Goal: Transaction & Acquisition: Purchase product/service

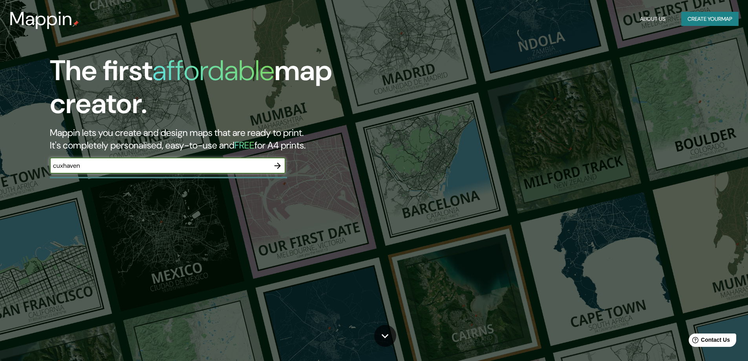
type input "cuxhaven"
click at [281, 163] on icon "button" at bounding box center [277, 165] width 9 height 9
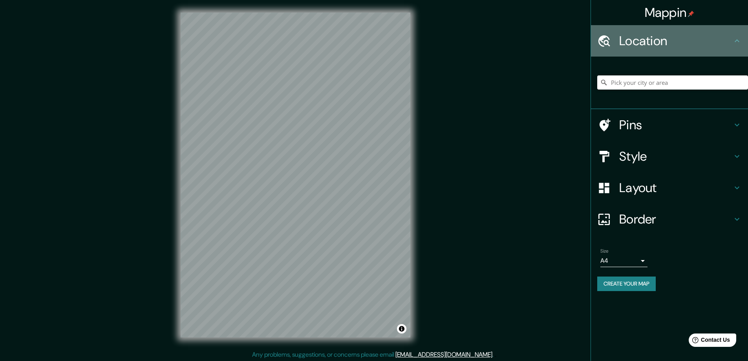
click at [656, 35] on h4 "Location" at bounding box center [675, 41] width 113 height 16
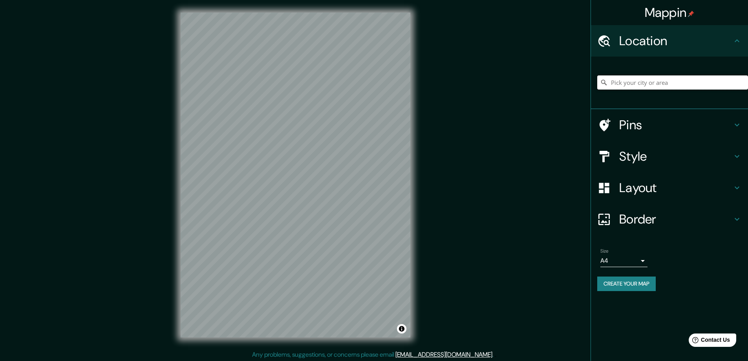
click at [635, 82] on input "Pick your city or area" at bounding box center [672, 82] width 151 height 14
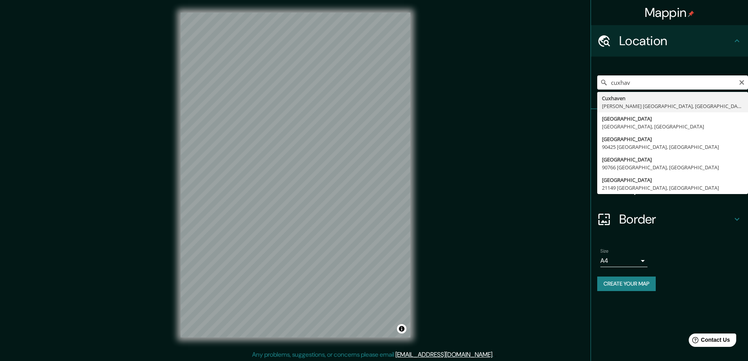
type input "Cuxhaven, Kreis Cuxhaven, Niedersachsen, Deutschland"
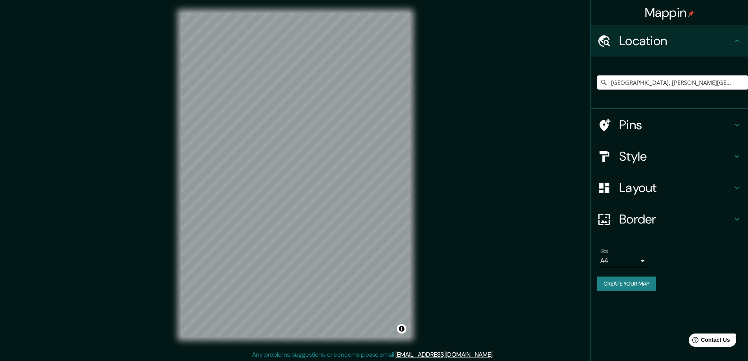
click at [455, 206] on div "Mappin Location Cuxhaven, Kreis Cuxhaven, Niedersachsen, Deutschland Pins Style…" at bounding box center [374, 181] width 748 height 362
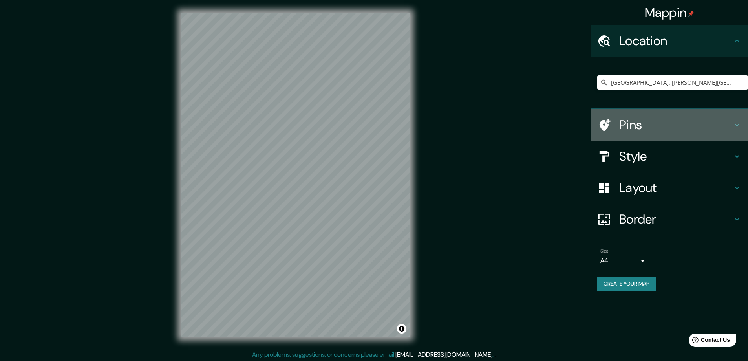
click at [637, 121] on h4 "Pins" at bounding box center [675, 125] width 113 height 16
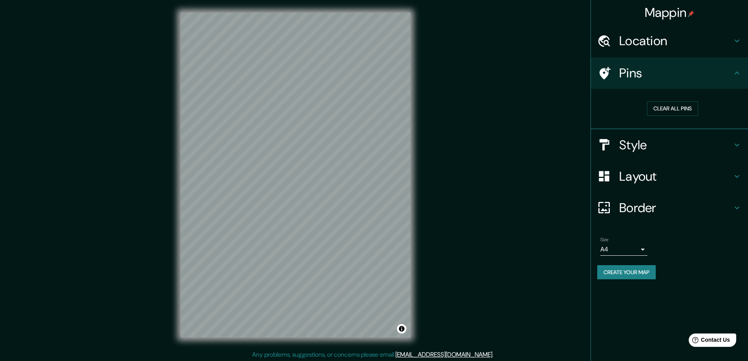
click at [642, 82] on div "Pins" at bounding box center [669, 72] width 157 height 31
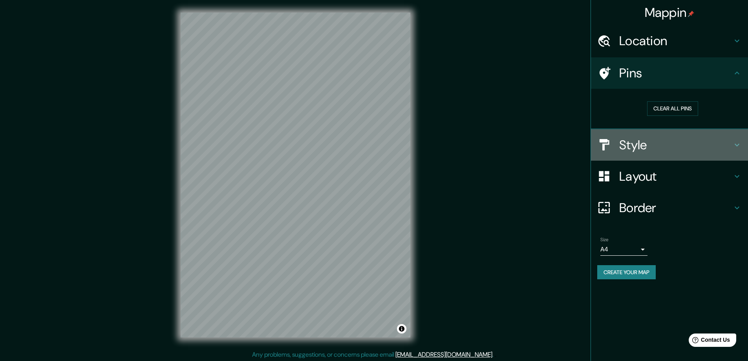
click at [638, 139] on h4 "Style" at bounding box center [675, 145] width 113 height 16
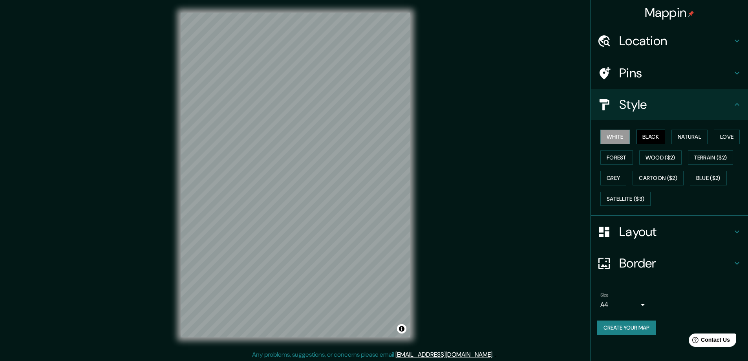
click at [650, 134] on button "Black" at bounding box center [650, 137] width 29 height 15
click at [690, 135] on button "Natural" at bounding box center [689, 137] width 36 height 15
click at [737, 136] on button "Love" at bounding box center [727, 137] width 26 height 15
drag, startPoint x: 414, startPoint y: 201, endPoint x: 418, endPoint y: 198, distance: 5.0
click at [418, 198] on div "© Mapbox © OpenStreetMap Improve this map" at bounding box center [295, 175] width 255 height 350
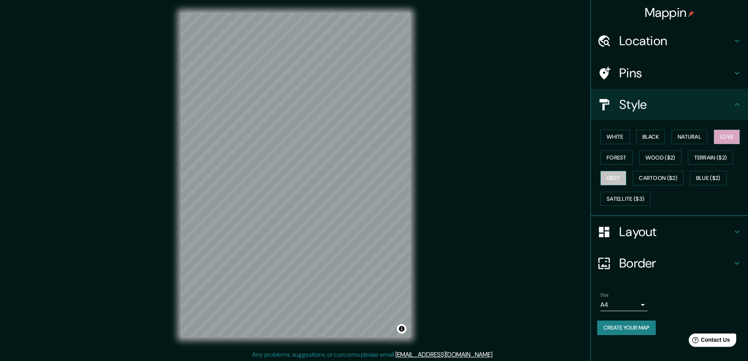
click at [610, 172] on button "Grey" at bounding box center [613, 178] width 26 height 15
click at [663, 177] on button "Cartoon ($2)" at bounding box center [657, 178] width 51 height 15
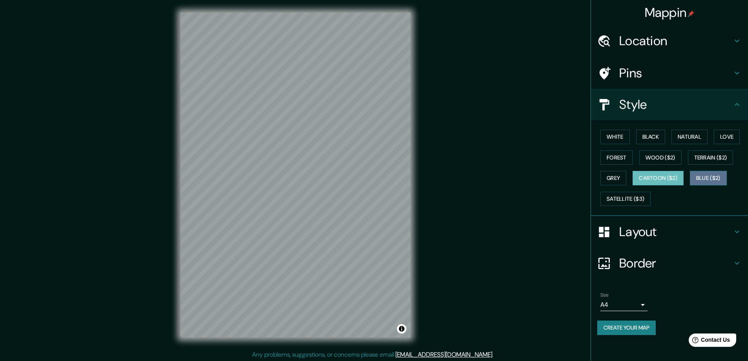
click at [704, 177] on button "Blue ($2)" at bounding box center [708, 178] width 37 height 15
click at [629, 196] on button "Satellite ($3)" at bounding box center [625, 199] width 50 height 15
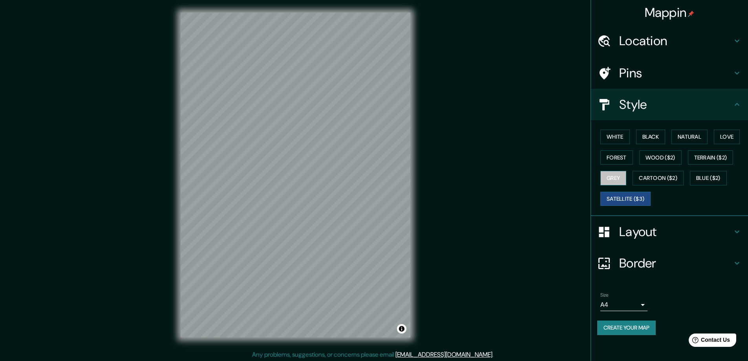
click at [614, 178] on button "Grey" at bounding box center [613, 178] width 26 height 15
click at [400, 332] on div at bounding box center [402, 330] width 6 height 6
click at [511, 217] on div "Mappin Location Cuxhaven, Kreis Cuxhaven, Niedersachsen, Deutschland Pins Style…" at bounding box center [374, 181] width 748 height 362
click at [632, 78] on h4 "Pins" at bounding box center [675, 73] width 113 height 16
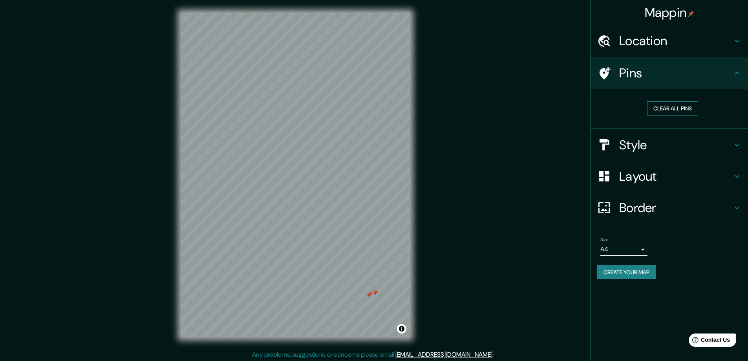
click at [659, 108] on button "Clear all pins" at bounding box center [672, 108] width 51 height 15
click at [422, 242] on div "© Mapbox © OpenStreetMap Improve this map" at bounding box center [295, 175] width 255 height 350
click at [506, 193] on div "Mappin Location Cuxhaven, Kreis Cuxhaven, Niedersachsen, Deutschland Pins Clear…" at bounding box center [374, 181] width 748 height 362
click at [641, 137] on h4 "Style" at bounding box center [675, 145] width 113 height 16
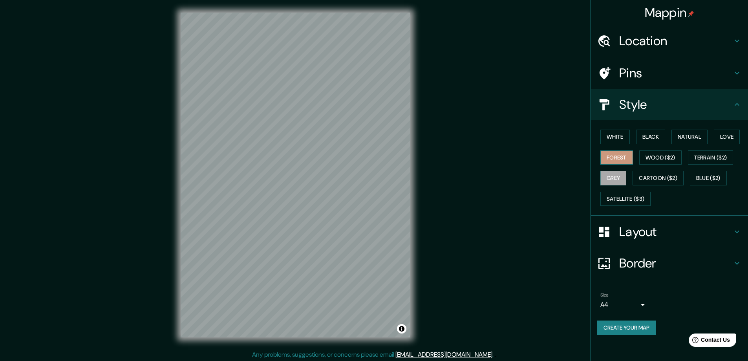
click at [609, 158] on button "Forest" at bounding box center [616, 157] width 33 height 15
click at [690, 137] on button "Natural" at bounding box center [689, 137] width 36 height 15
click at [738, 137] on button "Love" at bounding box center [727, 137] width 26 height 15
click at [661, 155] on button "Wood ($2)" at bounding box center [660, 157] width 42 height 15
click at [732, 133] on button "Love" at bounding box center [727, 137] width 26 height 15
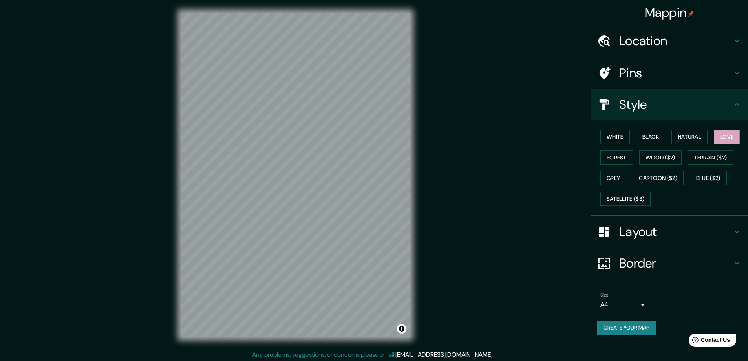
click at [648, 225] on h4 "Layout" at bounding box center [675, 232] width 113 height 16
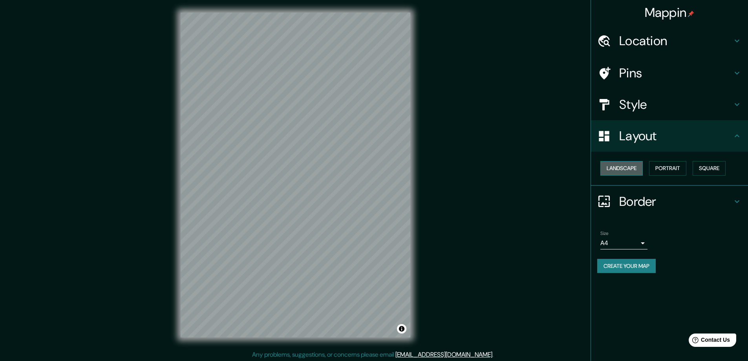
click at [630, 167] on button "Landscape" at bounding box center [621, 168] width 42 height 15
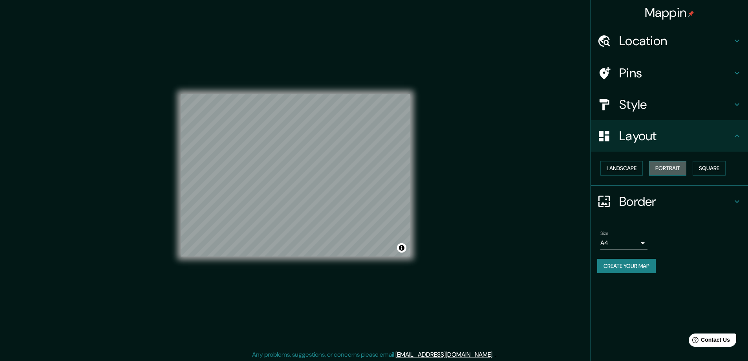
click at [668, 167] on button "Portrait" at bounding box center [667, 168] width 37 height 15
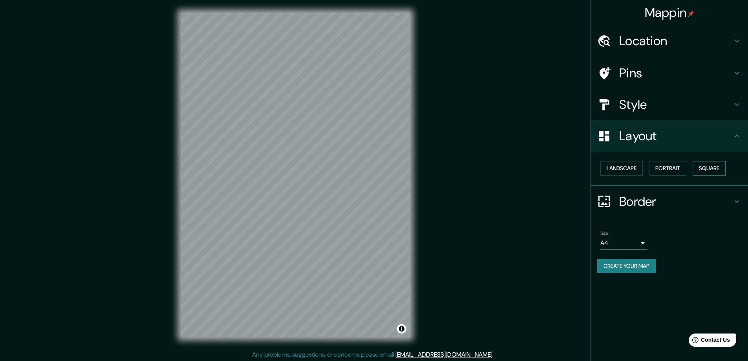
click at [721, 162] on button "Square" at bounding box center [708, 168] width 33 height 15
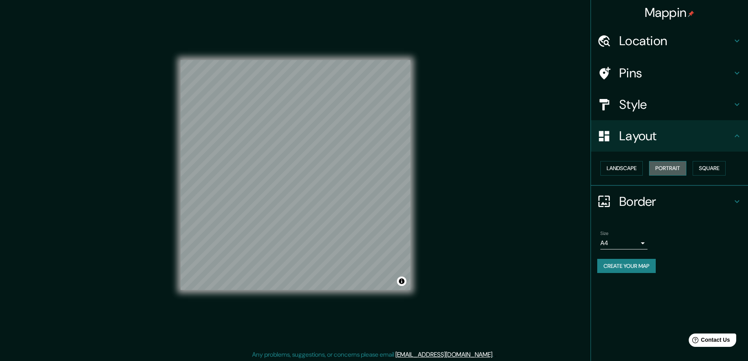
click at [680, 167] on button "Portrait" at bounding box center [667, 168] width 37 height 15
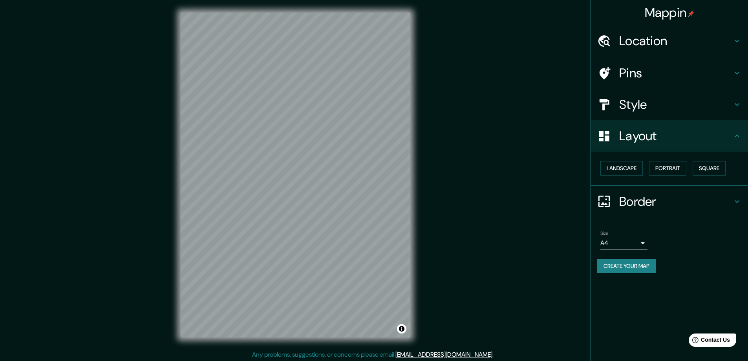
click at [511, 238] on div "Mappin Location Cuxhaven, Kreis Cuxhaven, Niedersachsen, Deutschland Pins Style…" at bounding box center [374, 181] width 748 height 362
click at [643, 203] on h4 "Border" at bounding box center [675, 201] width 113 height 16
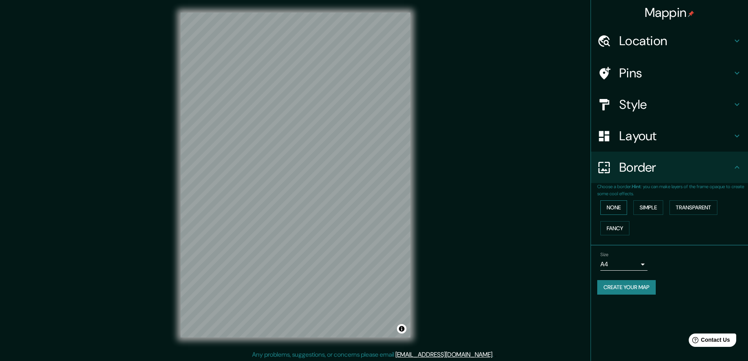
click at [615, 204] on button "None" at bounding box center [613, 207] width 27 height 15
click at [651, 208] on button "Simple" at bounding box center [648, 207] width 30 height 15
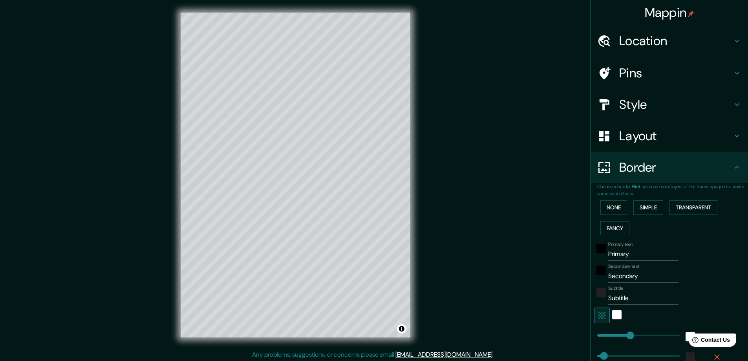
click at [478, 121] on div "Mappin Location [GEOGRAPHIC_DATA], [PERSON_NAME][GEOGRAPHIC_DATA], [GEOGRAPHIC_…" at bounding box center [374, 181] width 748 height 362
click at [687, 203] on button "Transparent" at bounding box center [693, 207] width 48 height 15
click at [624, 203] on div "None Simple Transparent Fancy" at bounding box center [672, 217] width 151 height 41
click at [637, 206] on button "Simple" at bounding box center [648, 207] width 30 height 15
click at [605, 208] on button "None" at bounding box center [613, 207] width 27 height 15
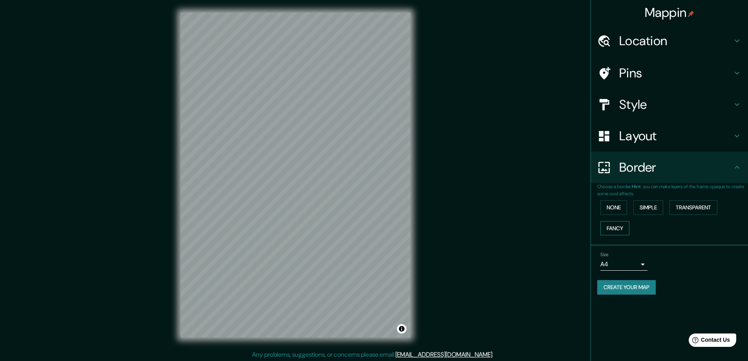
click at [610, 231] on button "Fancy" at bounding box center [614, 228] width 29 height 15
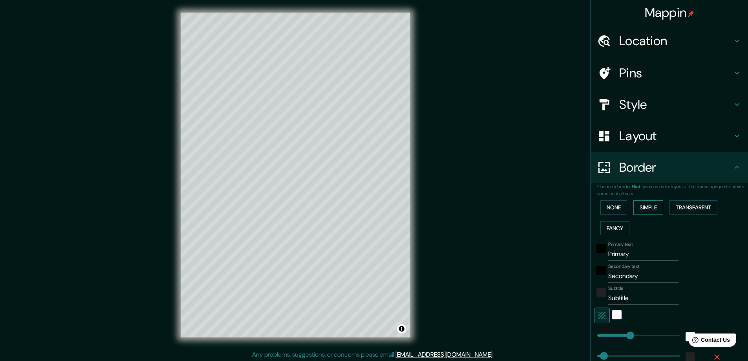
click at [655, 206] on button "Simple" at bounding box center [648, 207] width 30 height 15
click at [690, 208] on button "Transparent" at bounding box center [693, 207] width 48 height 15
click at [642, 207] on button "Simple" at bounding box center [648, 207] width 30 height 15
click at [619, 254] on input "Primary" at bounding box center [643, 254] width 70 height 13
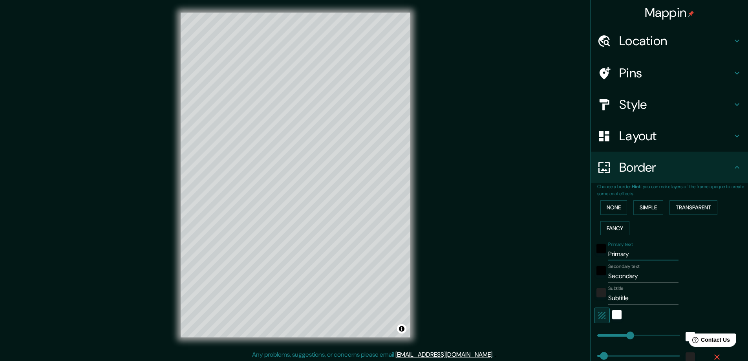
type input "A"
type input "47"
type input "Al"
type input "47"
type input "Ali"
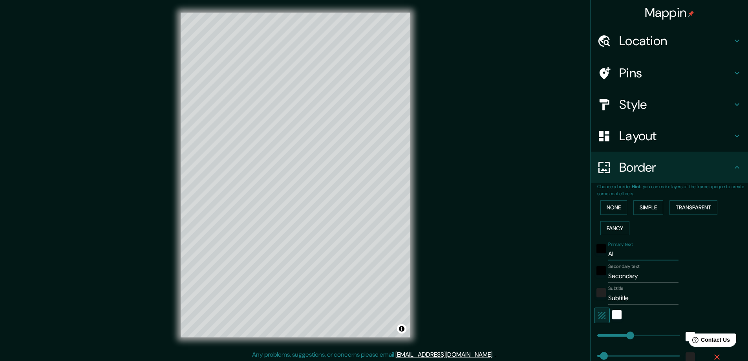
type input "47"
type input "Ali+"
type input "47"
type input "Ali+K"
type input "47"
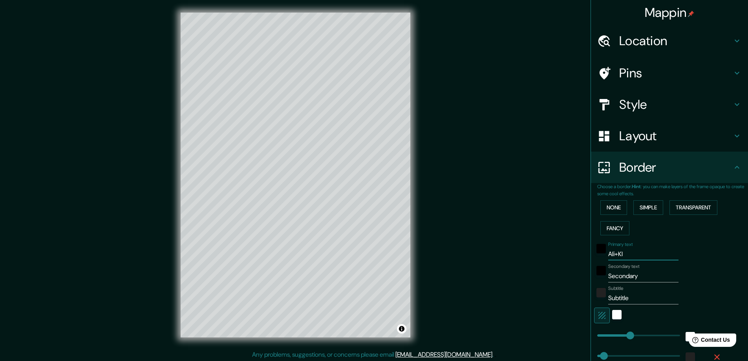
type input "Ali+KIM"
type input "47"
type input "Ali+KIM"
click at [631, 276] on input "Secondary" at bounding box center [643, 276] width 70 height 13
drag, startPoint x: 636, startPoint y: 277, endPoint x: 576, endPoint y: 281, distance: 59.8
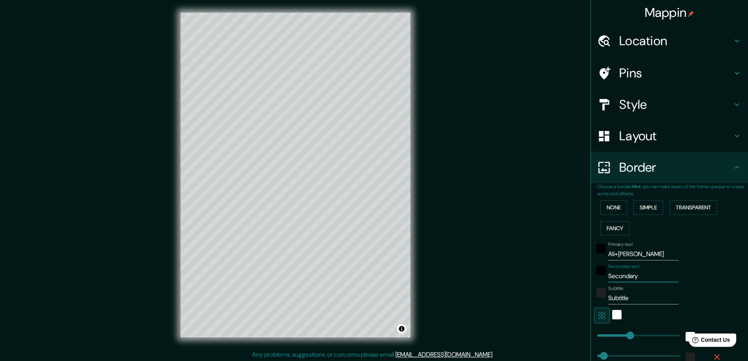
click at [576, 281] on div "Mappin Location Cuxhaven, Kreis Cuxhaven, Niedersachsen, Deutschland Pins Style…" at bounding box center [374, 181] width 748 height 362
click at [621, 288] on div "Subtitle Subtitle" at bounding box center [643, 294] width 70 height 19
click at [612, 316] on div "white" at bounding box center [616, 314] width 9 height 9
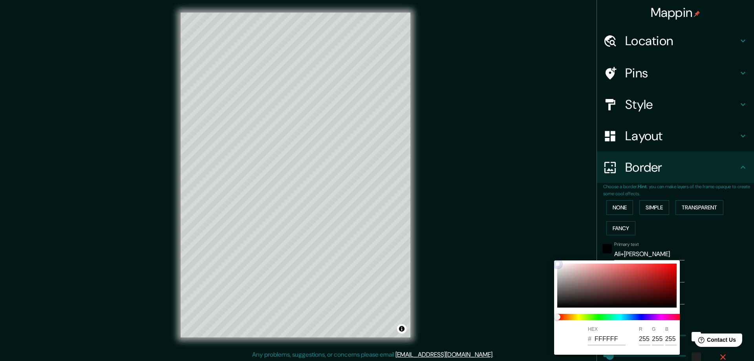
type input "47"
type input "983939"
type input "152"
type input "57"
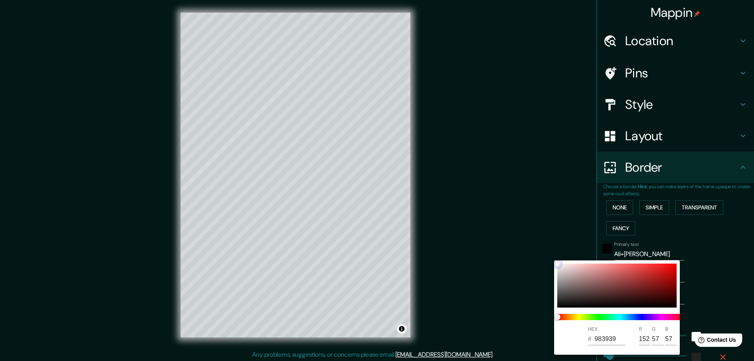
drag, startPoint x: 606, startPoint y: 293, endPoint x: 632, endPoint y: 278, distance: 30.2
click at [632, 278] on div at bounding box center [616, 285] width 119 height 44
type input "47"
type input "AA3E3E"
type input "170"
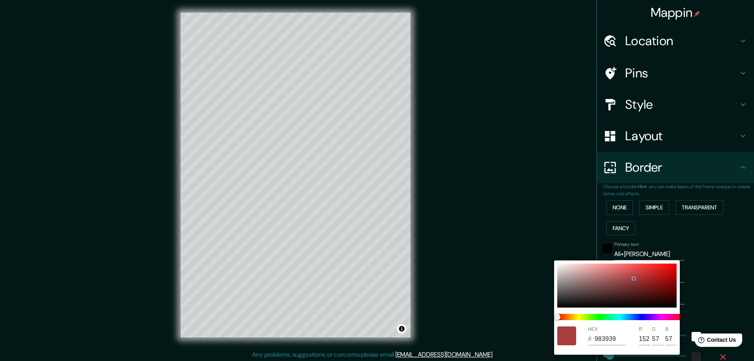
type input "62"
click at [695, 274] on div at bounding box center [377, 180] width 754 height 361
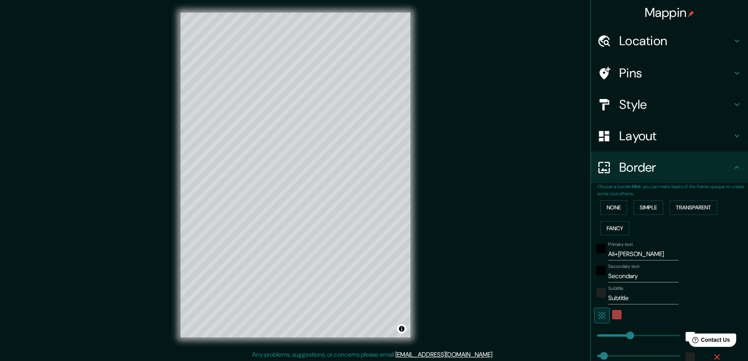
click at [600, 313] on icon "button" at bounding box center [601, 314] width 9 height 9
click at [597, 311] on icon "button" at bounding box center [601, 314] width 9 height 9
type input "47"
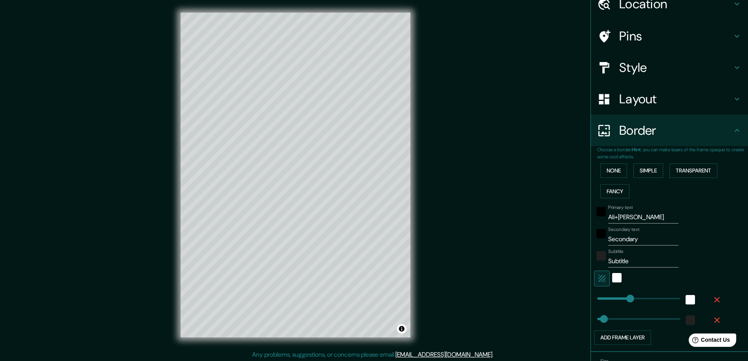
scroll to position [86, 0]
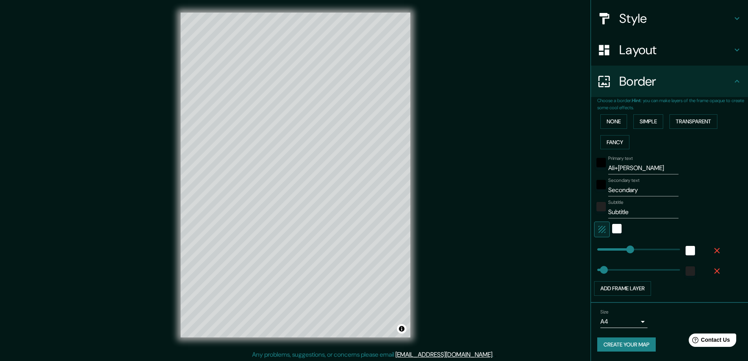
click at [630, 341] on button "Create your map" at bounding box center [626, 344] width 58 height 15
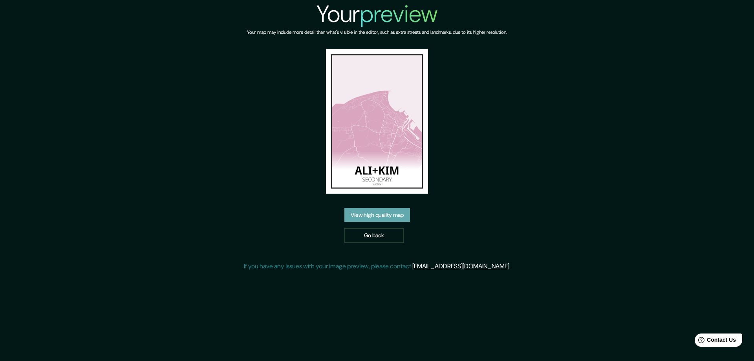
click at [379, 214] on link "View high quality map" at bounding box center [377, 215] width 66 height 15
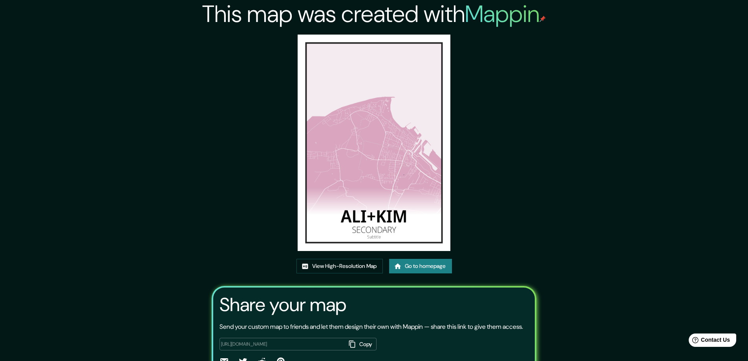
click at [400, 124] on img at bounding box center [373, 143] width 153 height 216
click at [347, 130] on img at bounding box center [373, 143] width 153 height 216
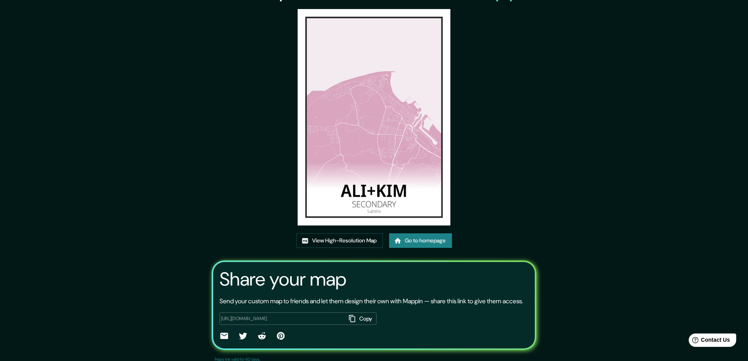
scroll to position [52, 0]
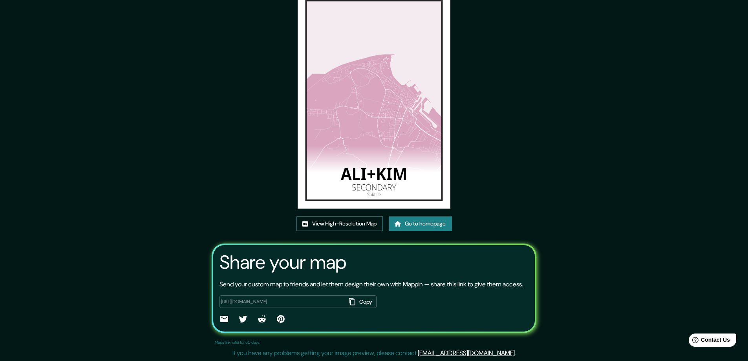
click at [343, 216] on link "View High-Resolution Map" at bounding box center [339, 223] width 86 height 15
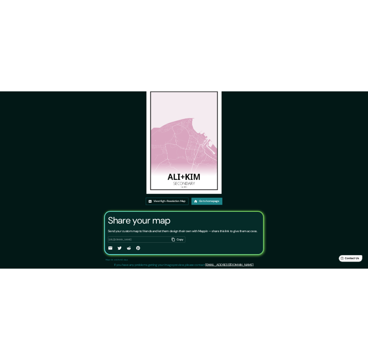
scroll to position [47, 0]
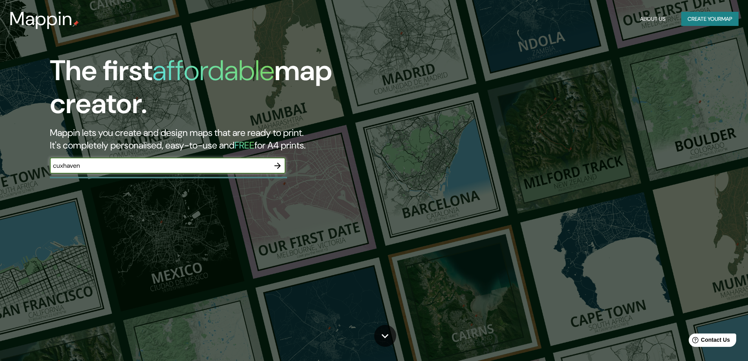
type input "cuxhaven"
click at [281, 164] on icon "button" at bounding box center [277, 165] width 9 height 9
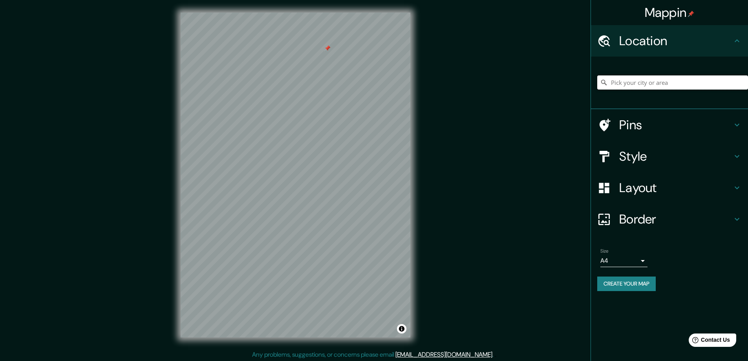
click at [653, 86] on input "Pick your city or area" at bounding box center [672, 82] width 151 height 14
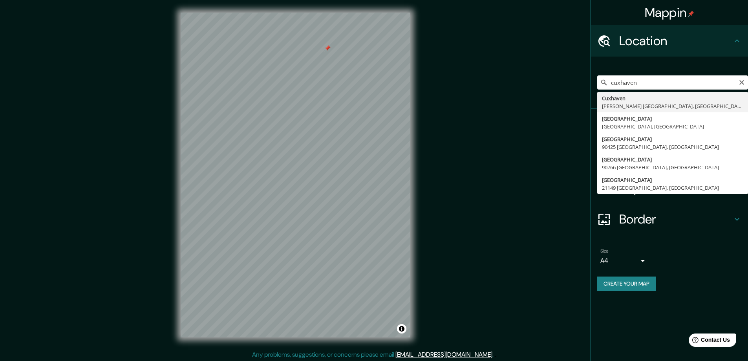
type input "Cuxhaven, Kreis Cuxhaven, Niedersachsen, Deutschland"
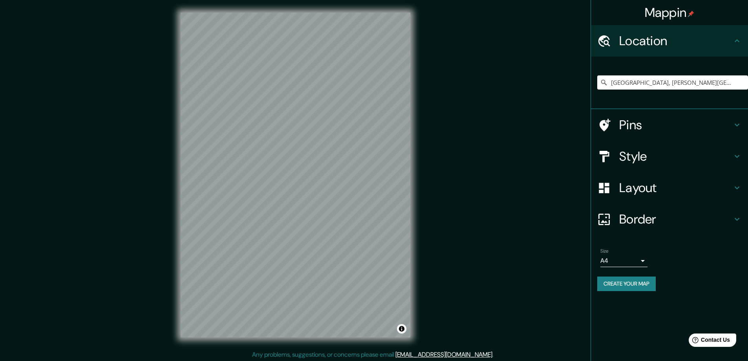
click at [449, 190] on div "Mappin Location Cuxhaven, Kreis Cuxhaven, Niedersachsen, Deutschland Pins Style…" at bounding box center [374, 181] width 748 height 362
click at [627, 126] on h4 "Pins" at bounding box center [675, 125] width 113 height 16
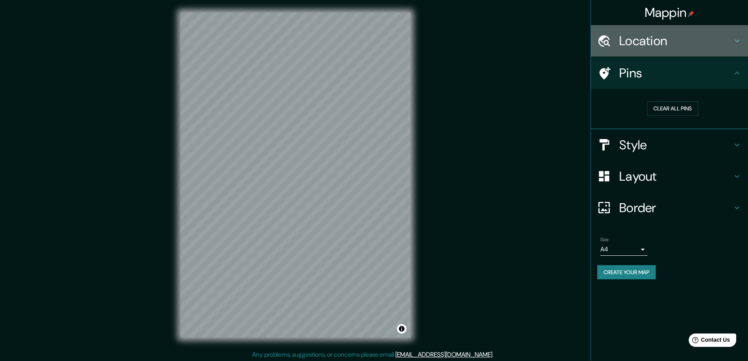
click at [633, 33] on h4 "Location" at bounding box center [675, 41] width 113 height 16
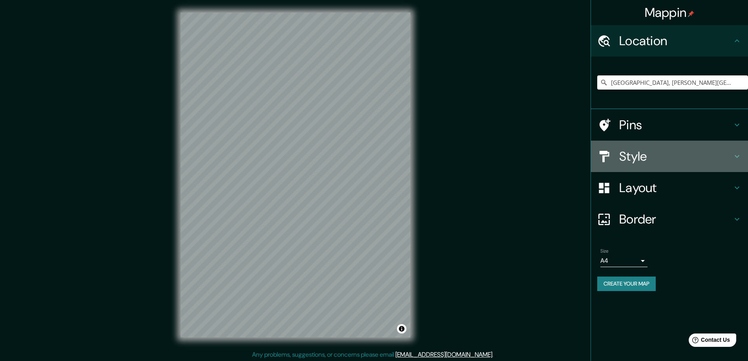
click at [639, 152] on h4 "Style" at bounding box center [675, 156] width 113 height 16
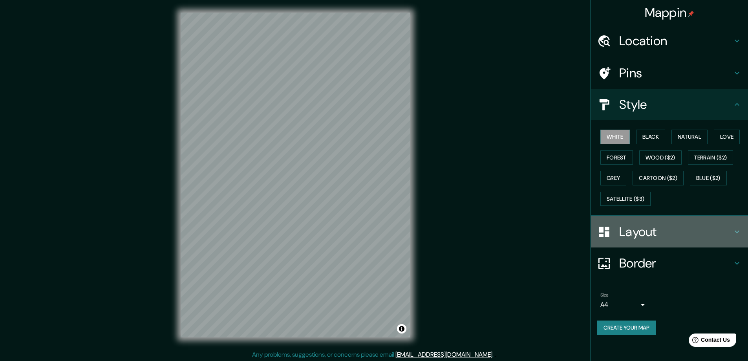
click at [630, 229] on h4 "Layout" at bounding box center [675, 232] width 113 height 16
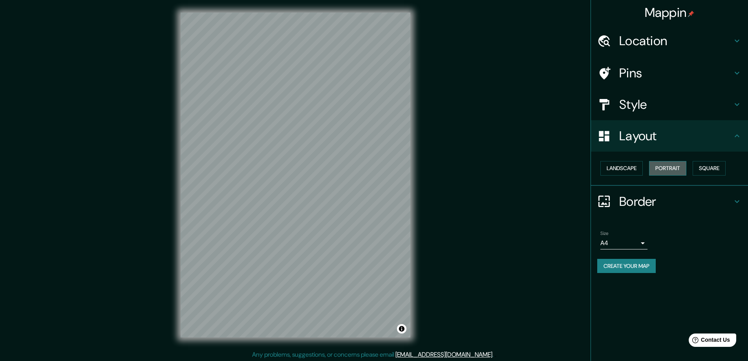
click at [665, 165] on button "Portrait" at bounding box center [667, 168] width 37 height 15
click at [652, 166] on button "Portrait" at bounding box center [667, 168] width 37 height 15
click at [635, 170] on button "Landscape" at bounding box center [621, 168] width 42 height 15
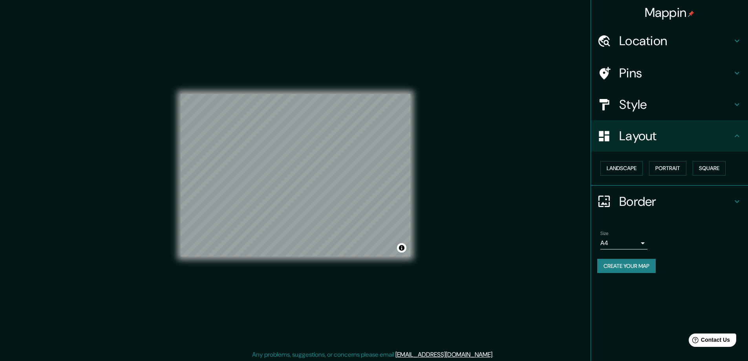
drag, startPoint x: 481, startPoint y: 196, endPoint x: 464, endPoint y: 193, distance: 17.6
click at [493, 191] on div "Mappin Location Cuxhaven, Kreis Cuxhaven, Niedersachsen, Deutschland Pins Style…" at bounding box center [374, 181] width 748 height 362
click at [464, 204] on div "Mappin Location Cuxhaven, Kreis Cuxhaven, Niedersachsen, Deutschland Pins Style…" at bounding box center [374, 181] width 748 height 362
click at [643, 204] on h4 "Border" at bounding box center [675, 201] width 113 height 16
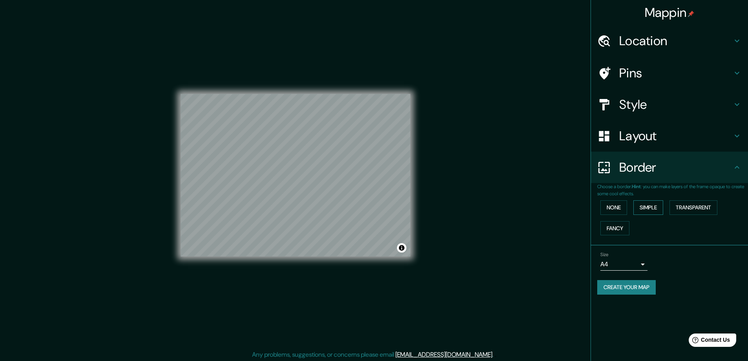
click at [648, 207] on button "Simple" at bounding box center [648, 207] width 30 height 15
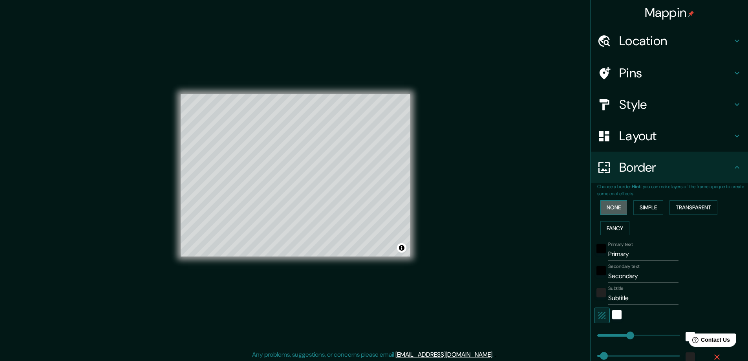
click at [621, 209] on button "None" at bounding box center [613, 207] width 27 height 15
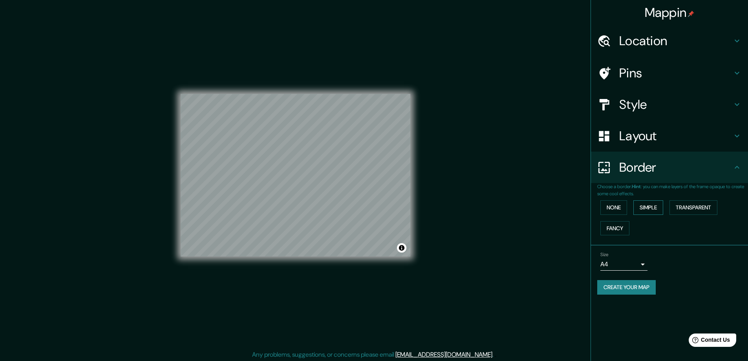
click at [642, 206] on button "Simple" at bounding box center [648, 207] width 30 height 15
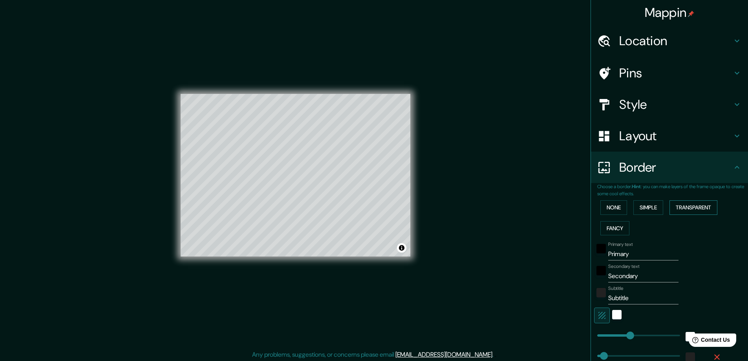
click at [677, 206] on button "Transparent" at bounding box center [693, 207] width 48 height 15
click at [644, 208] on button "Simple" at bounding box center [648, 207] width 30 height 15
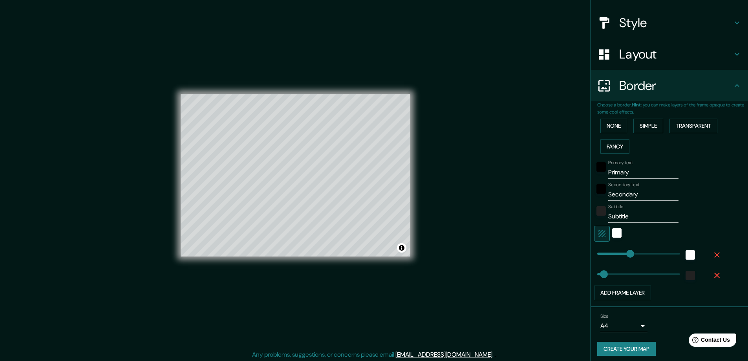
scroll to position [86, 0]
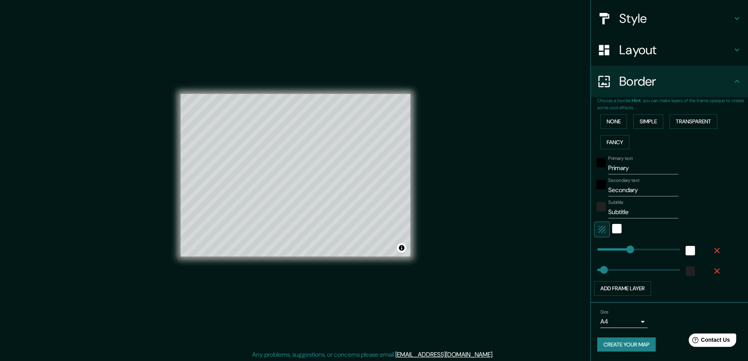
click at [714, 249] on icon "button" at bounding box center [716, 250] width 5 height 5
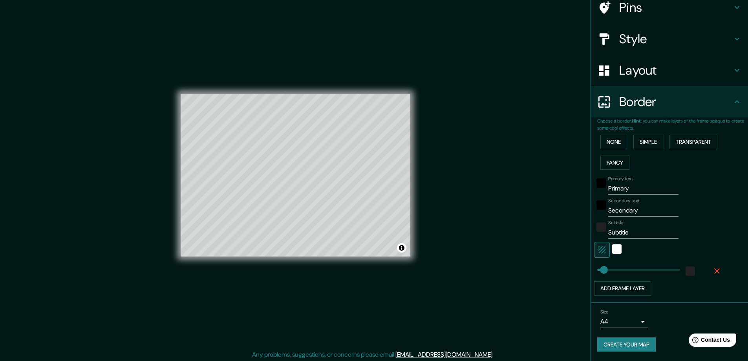
scroll to position [66, 0]
click at [712, 274] on icon "button" at bounding box center [716, 270] width 9 height 9
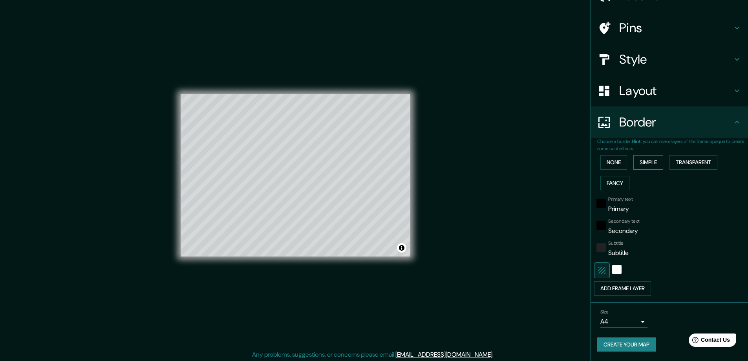
click at [645, 162] on button "Simple" at bounding box center [648, 162] width 30 height 15
click at [670, 162] on button "Transparent" at bounding box center [693, 162] width 48 height 15
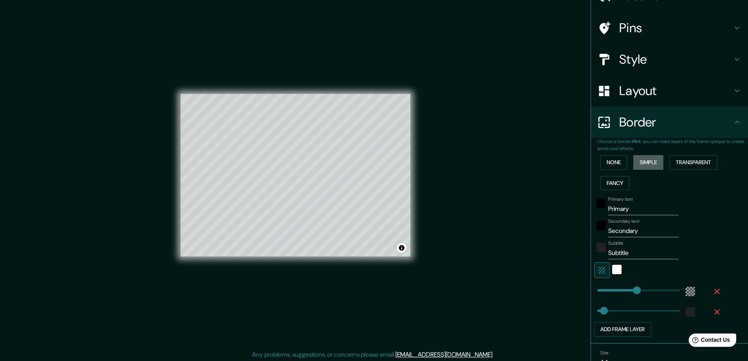
click at [653, 160] on button "Simple" at bounding box center [648, 162] width 30 height 15
click at [670, 158] on button "Transparent" at bounding box center [693, 162] width 48 height 15
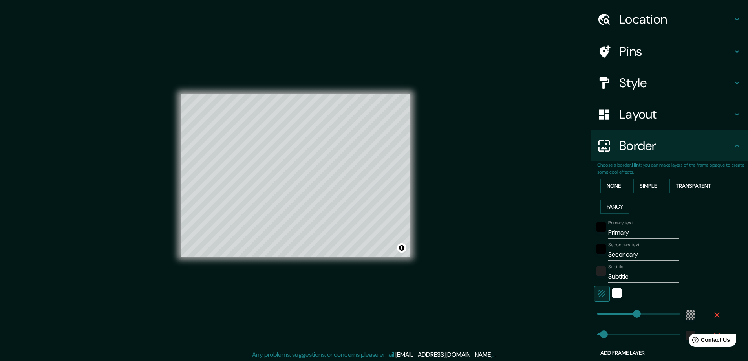
scroll to position [0, 0]
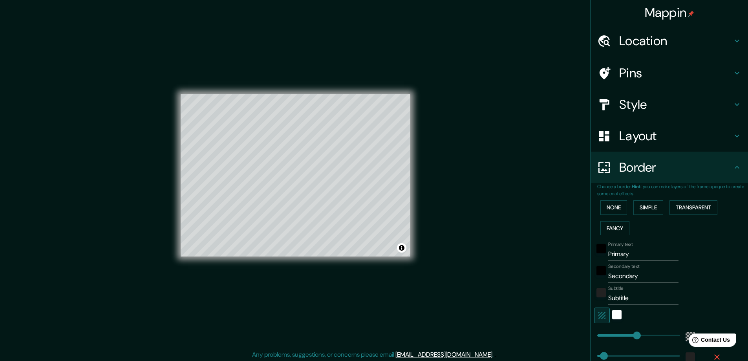
click at [630, 99] on h4 "Style" at bounding box center [675, 105] width 113 height 16
type input "281"
type input "47"
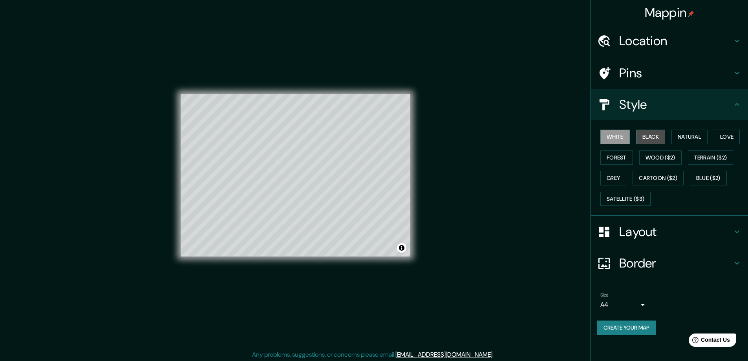
click at [645, 137] on button "Black" at bounding box center [650, 137] width 29 height 15
click at [617, 142] on button "White" at bounding box center [614, 137] width 29 height 15
click at [693, 135] on button "Natural" at bounding box center [689, 137] width 36 height 15
click at [728, 135] on button "Love" at bounding box center [727, 137] width 26 height 15
click at [620, 159] on button "Forest" at bounding box center [616, 157] width 33 height 15
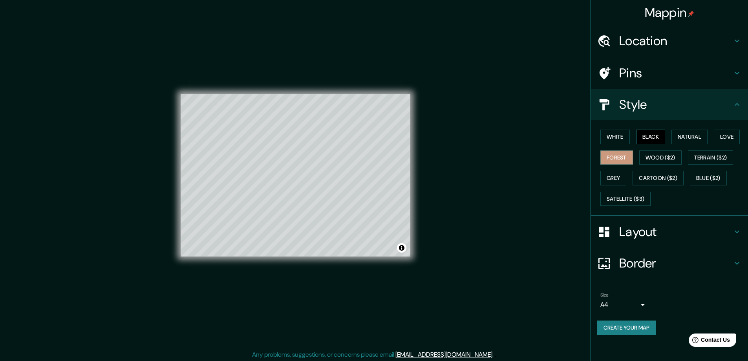
click at [647, 133] on button "Black" at bounding box center [650, 137] width 29 height 15
click at [614, 134] on button "White" at bounding box center [614, 137] width 29 height 15
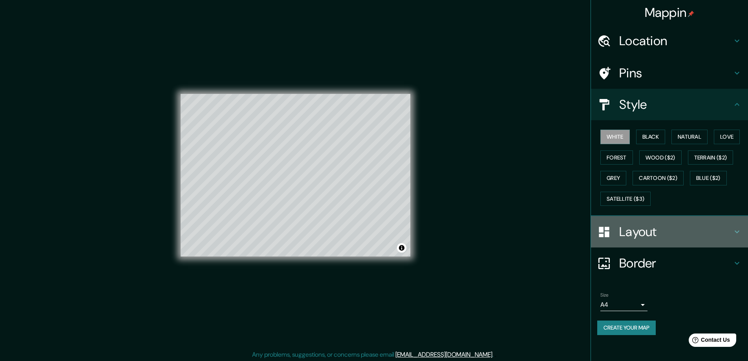
click at [627, 232] on h4 "Layout" at bounding box center [675, 232] width 113 height 16
type input "281"
type input "47"
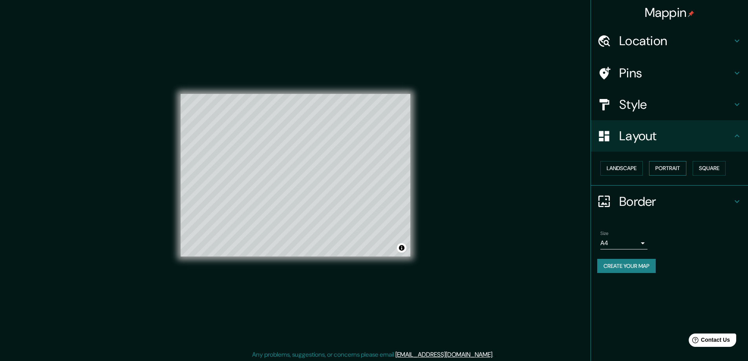
click at [666, 166] on button "Portrait" at bounding box center [667, 168] width 37 height 15
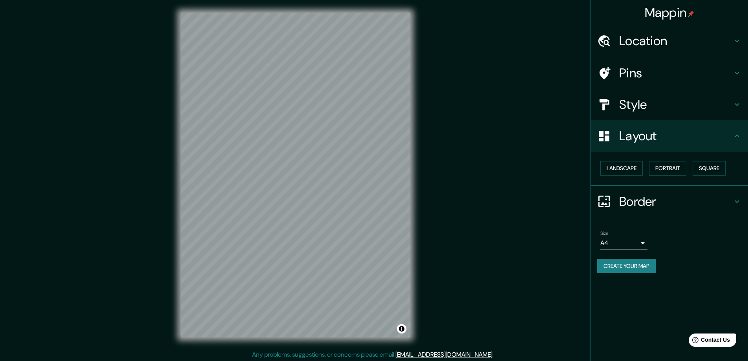
click at [504, 151] on div "Mappin Location Cuxhaven, Kreis Cuxhaven, Niedersachsen, Deutschland Pins Style…" at bounding box center [374, 181] width 748 height 362
click at [632, 78] on h4 "Pins" at bounding box center [675, 73] width 113 height 16
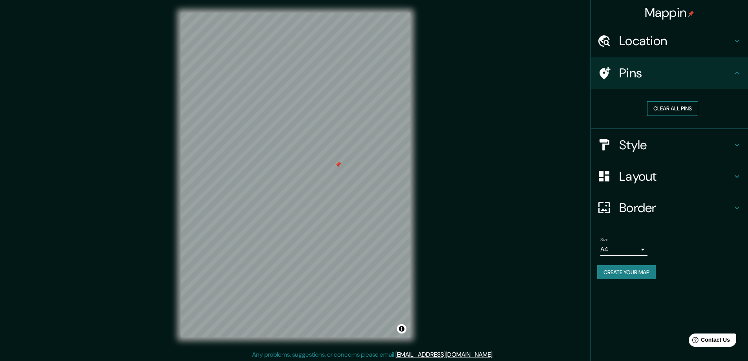
click at [656, 107] on button "Clear all pins" at bounding box center [672, 108] width 51 height 15
click at [471, 111] on div "Mappin Location Cuxhaven, Kreis Cuxhaven, Niedersachsen, Deutschland Pins Clear…" at bounding box center [374, 181] width 748 height 362
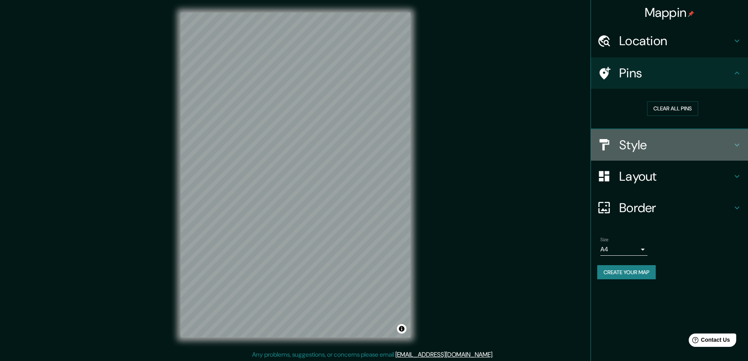
click at [646, 149] on h4 "Style" at bounding box center [675, 145] width 113 height 16
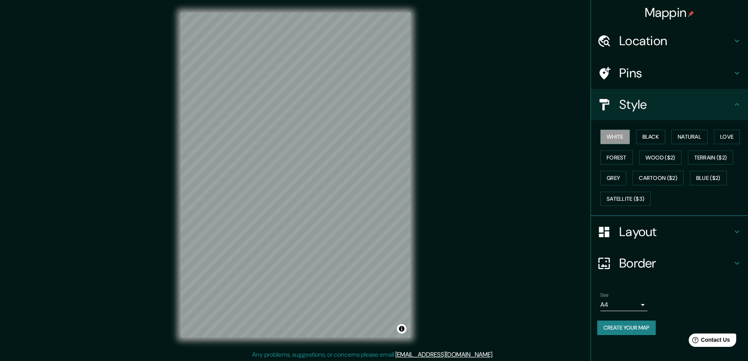
click at [648, 214] on div "White Black Natural Love Forest Wood ($2) Terrain ($2) Grey Cartoon ($2) Blue (…" at bounding box center [669, 168] width 157 height 96
click at [645, 222] on div "Layout" at bounding box center [669, 231] width 157 height 31
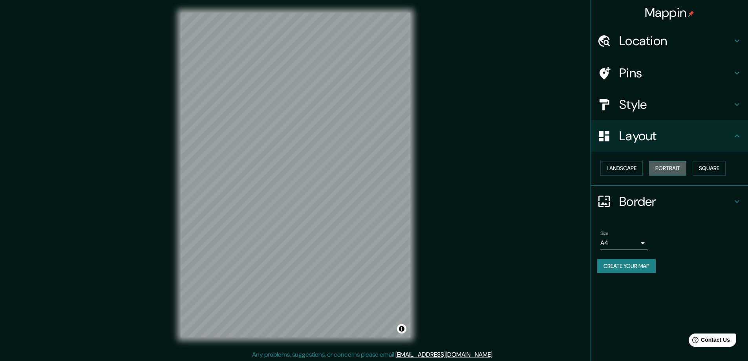
click at [663, 164] on button "Portrait" at bounding box center [667, 168] width 37 height 15
drag, startPoint x: 639, startPoint y: 164, endPoint x: 635, endPoint y: 166, distance: 4.6
click at [635, 166] on button "Landscape" at bounding box center [621, 168] width 42 height 15
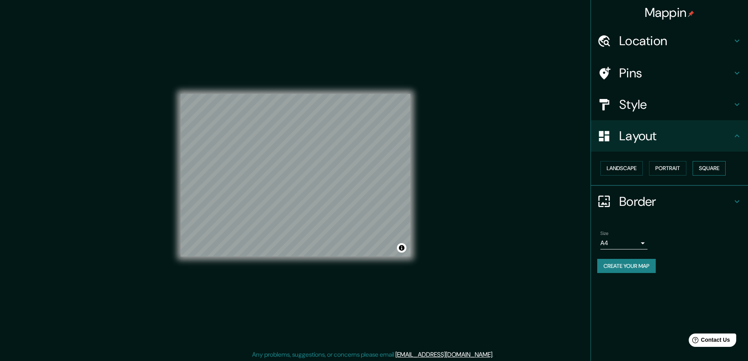
click at [708, 173] on button "Square" at bounding box center [708, 168] width 33 height 15
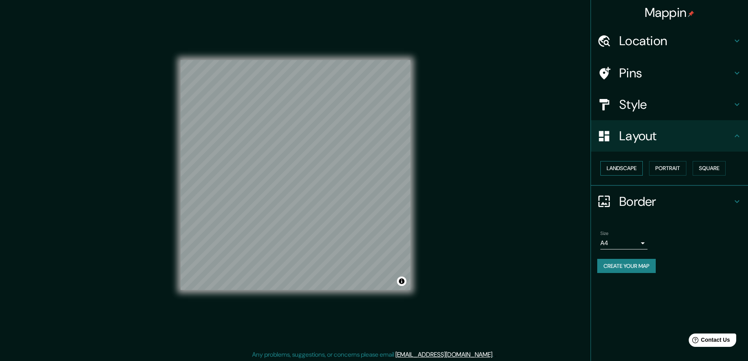
click at [629, 162] on button "Landscape" at bounding box center [621, 168] width 42 height 15
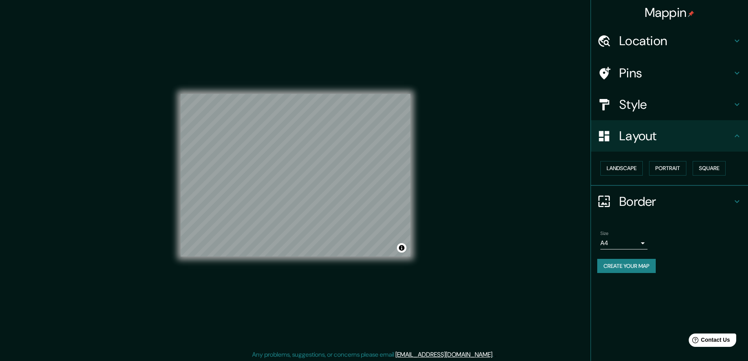
click at [496, 212] on div "Mappin Location Cuxhaven, Kreis Cuxhaven, Niedersachsen, Deutschland Pins Style…" at bounding box center [374, 181] width 748 height 362
drag, startPoint x: 667, startPoint y: 201, endPoint x: 666, endPoint y: 194, distance: 7.1
click at [667, 200] on h4 "Border" at bounding box center [675, 201] width 113 height 16
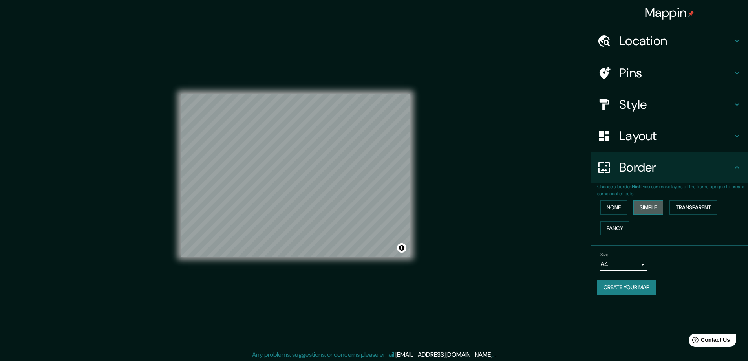
click at [642, 209] on button "Simple" at bounding box center [648, 207] width 30 height 15
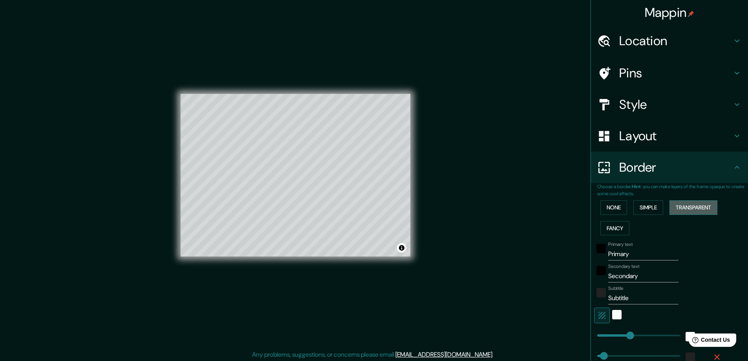
click at [708, 208] on button "Transparent" at bounding box center [693, 207] width 48 height 15
click at [616, 228] on button "Fancy" at bounding box center [614, 228] width 29 height 15
click at [651, 206] on button "Simple" at bounding box center [648, 207] width 30 height 15
click at [623, 255] on input "Primary" at bounding box center [643, 254] width 70 height 13
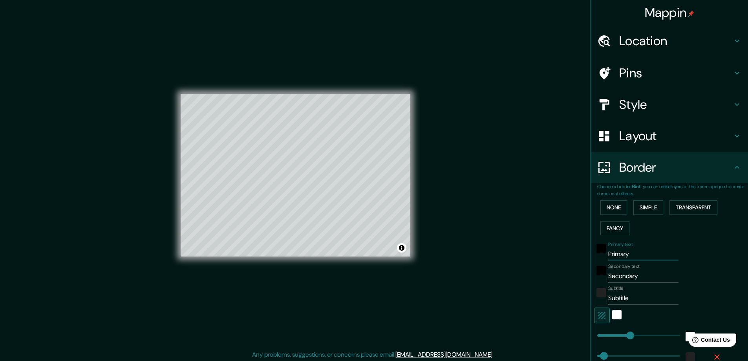
type input "A"
type input "47"
type input "Al"
type input "47"
type input "Ali"
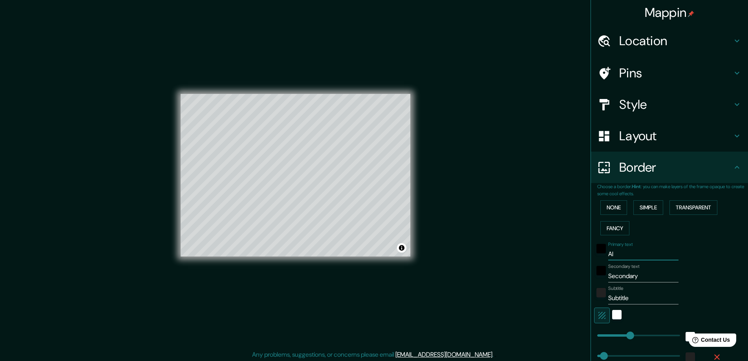
type input "47"
type input "Alic"
type input "47"
type input "Alica"
type input "47"
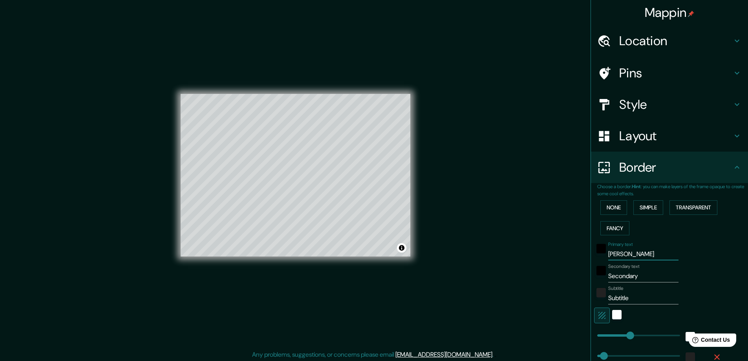
type input "Alica+"
type input "47"
type input "Alica+K"
type input "47"
type input "Alica+Kim"
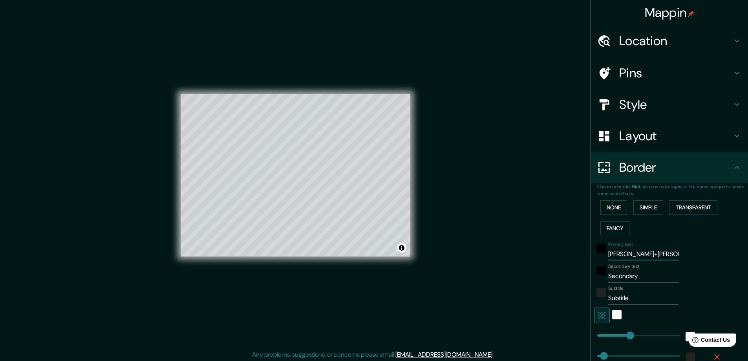
type input "47"
type input "Alica+Kim"
drag, startPoint x: 642, startPoint y: 277, endPoint x: 565, endPoint y: 280, distance: 77.0
click at [565, 280] on div "Mappin Location Cuxhaven, Kreis Cuxhaven, Niedersachsen, Deutschland Pins Style…" at bounding box center [374, 181] width 748 height 362
type input "1"
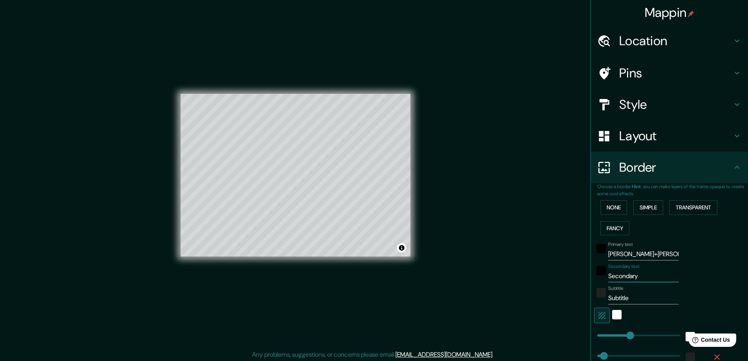
type input "47"
type input "0"
type input "47"
type input "06"
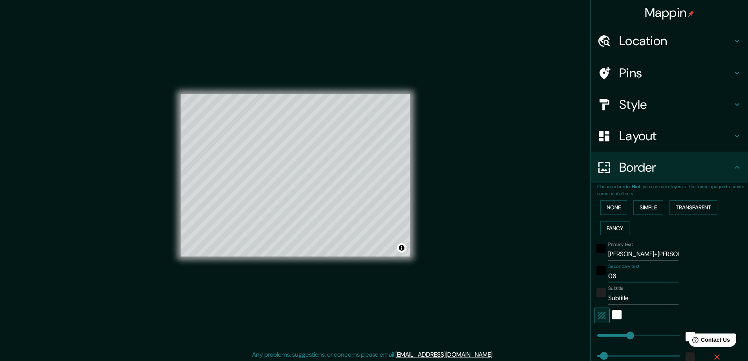
type input "47"
type input "06."
type input "47"
type input "06."
type input "47"
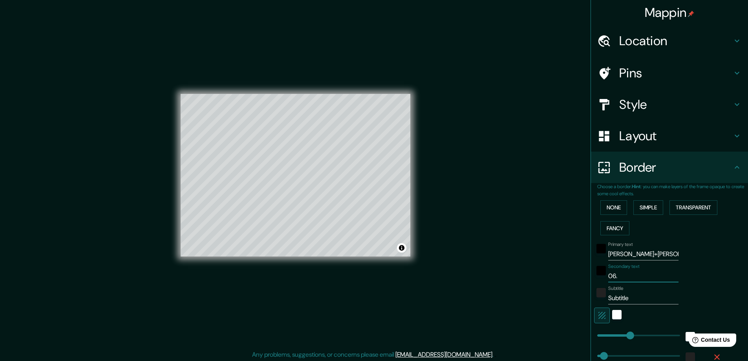
type input "06. S"
type input "47"
type input "06. Se"
type input "47"
type input "06. Sep"
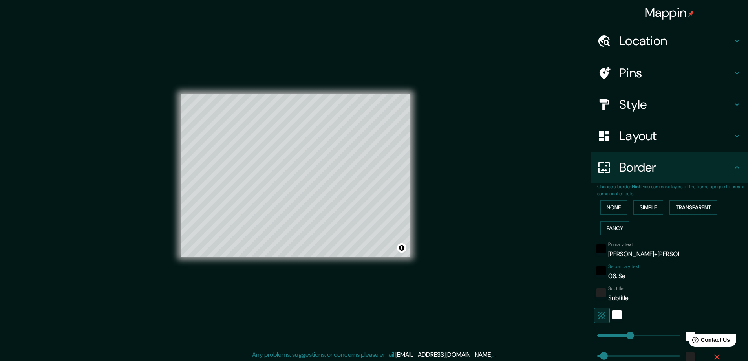
type input "47"
type input "06. Septe"
type input "47"
type input "06. Septem"
type input "47"
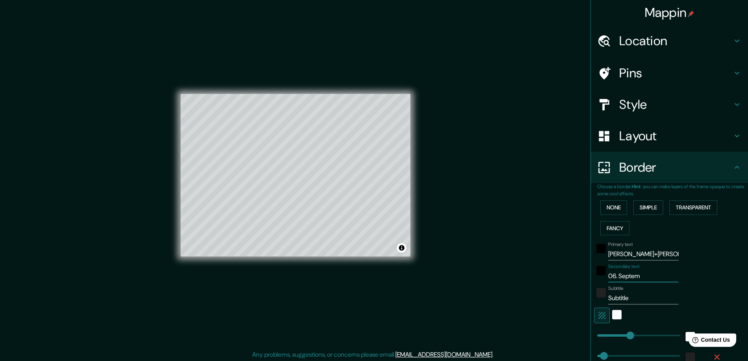
type input "06. Septemb"
type input "47"
type input "06. September"
type input "47"
type input "06. September"
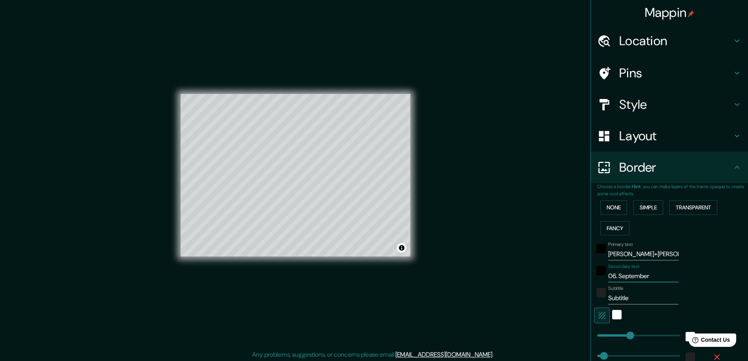
type input "47"
type input "06. Septembe"
type input "47"
type input "06. Septemb"
type input "47"
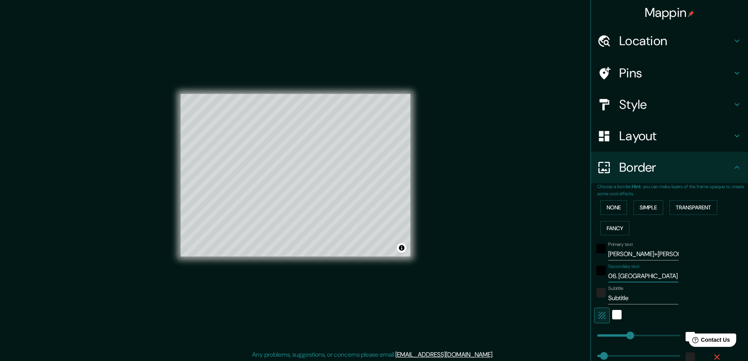
type input "06. Septem"
type input "47"
type input "06. Septe"
type input "47"
type input "06. Sept"
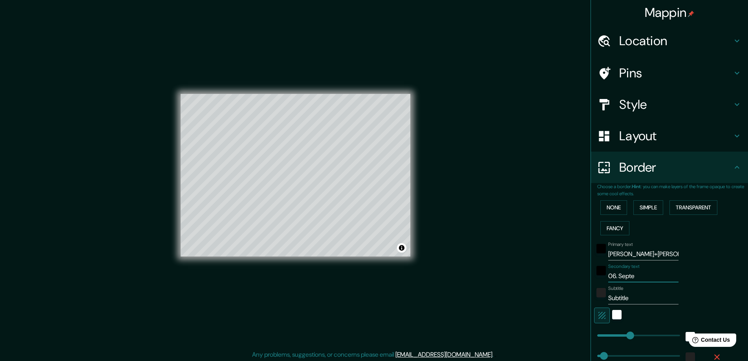
type input "47"
type input "06. Sep"
type input "47"
type input "06. Se"
type input "47"
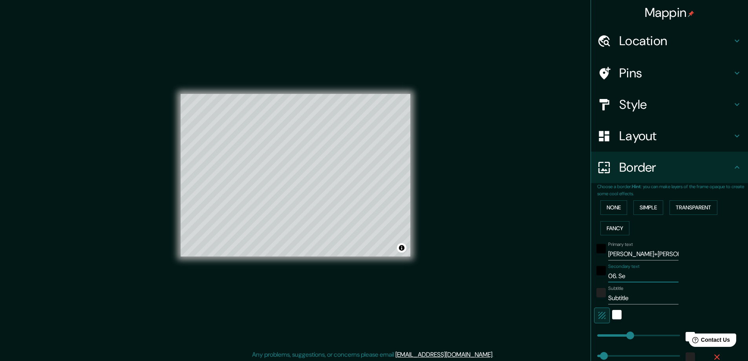
type input "06. S"
type input "47"
type input "06."
type input "47"
type input "06."
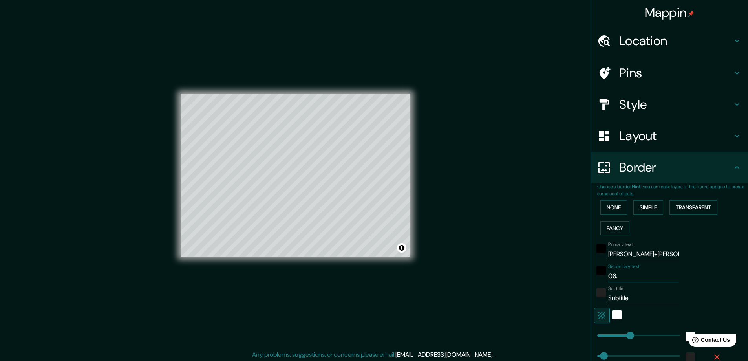
type input "47"
type input "06"
type input "47"
type input "06."
type input "47"
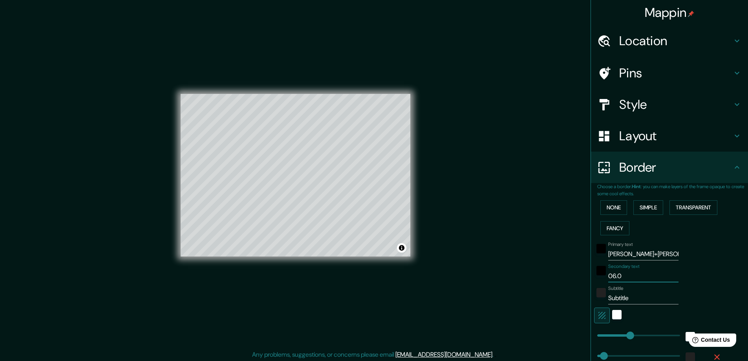
type input "06.09"
type input "47"
type input "06.09."
type input "47"
type input "06.09.20"
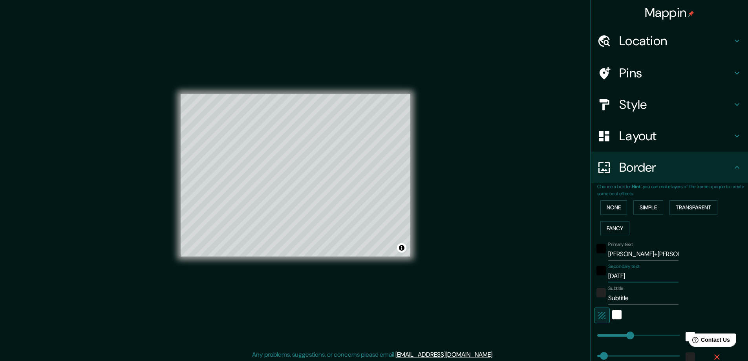
type input "47"
type input "06.09.202"
type input "47"
type input "06.09.2025"
type input "47"
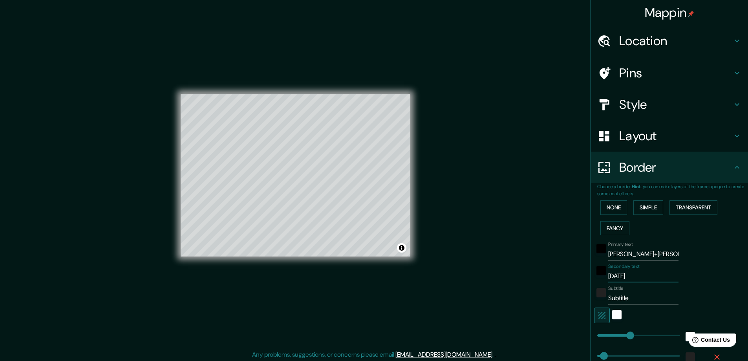
type input "06.09.202"
type input "47"
type input "06.09.20"
type input "47"
type input "06.09.2"
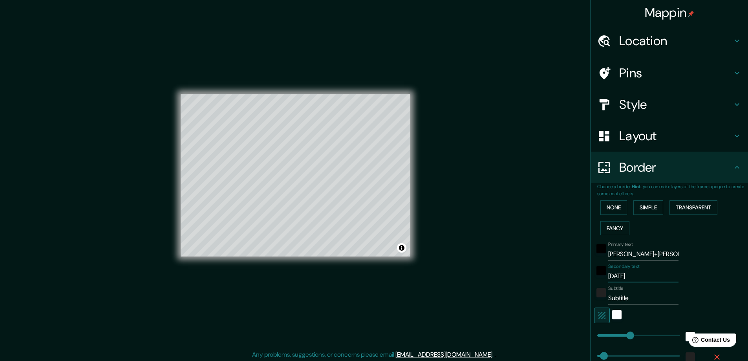
type input "47"
type input "06.09."
type input "47"
type input "06.09"
type input "47"
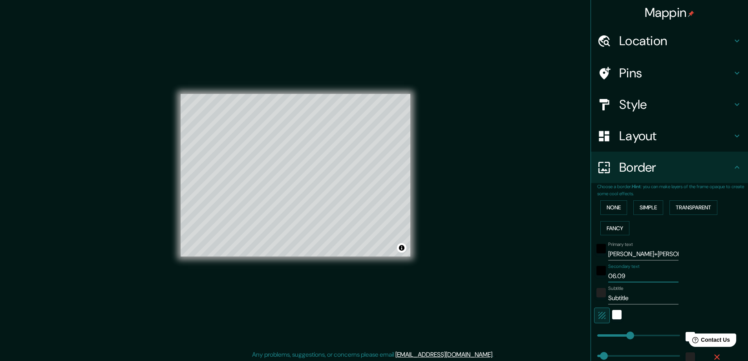
type input "06.0"
type input "47"
type input "06."
type input "47"
type input "06"
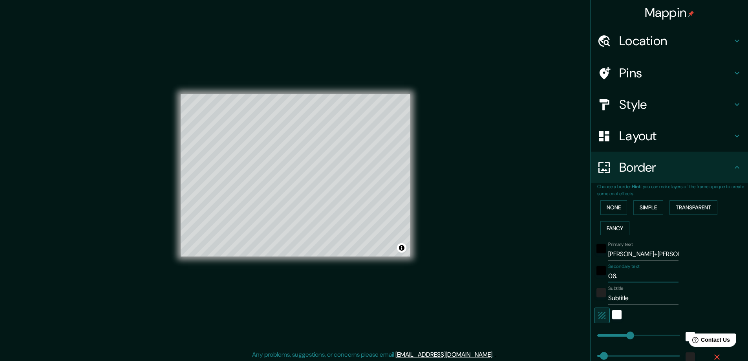
type input "47"
type input "06"
type input "47"
type input "06"
type input "47"
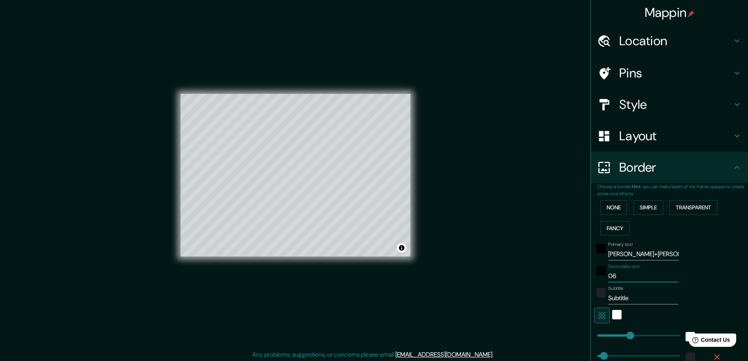
type input "0"
type input "47"
type input "6"
type input "47"
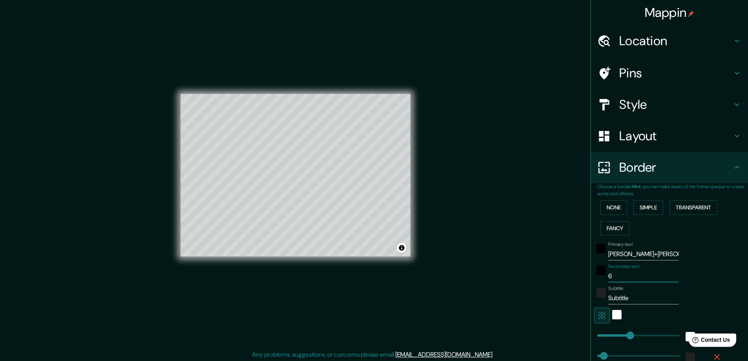
type input "6."
type input "47"
type input "6."
type input "47"
type input "6. S"
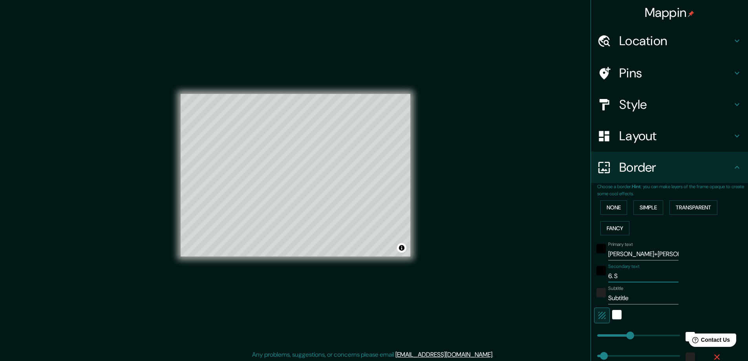
type input "47"
type input "6. Se"
type input "47"
type input "6. Sep"
type input "47"
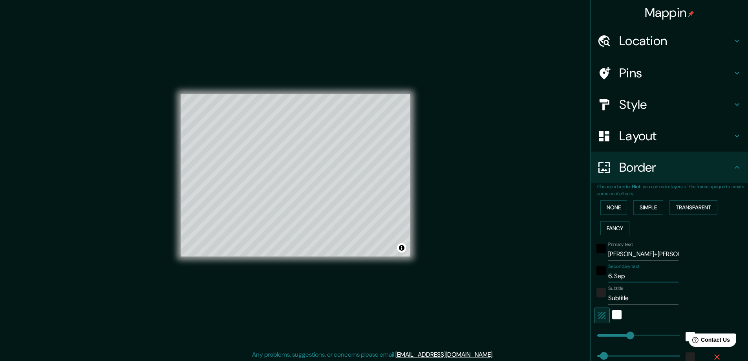
type input "6. Sept"
type input "47"
type input "6. Septe"
type input "47"
type input "6. Septem"
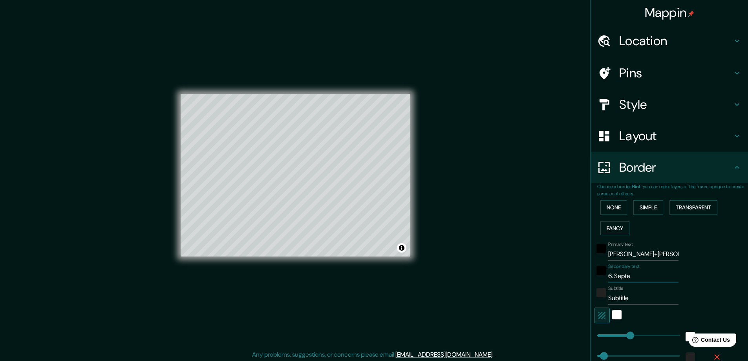
type input "47"
type input "6. Septemb"
type input "47"
type input "6. Septembe"
type input "47"
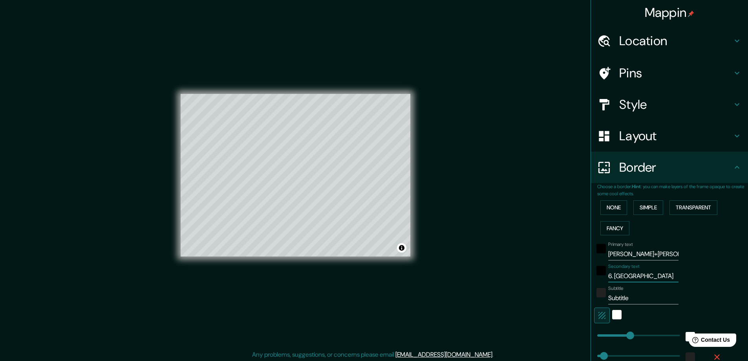
type input "6. Septembee"
type input "47"
type input "6. Septembe"
type input "47"
type input "6. September"
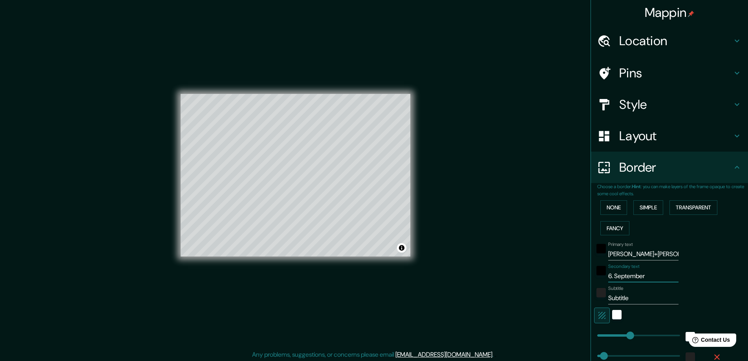
type input "47"
type input "6. September 2"
type input "47"
type input "6. September 20"
type input "47"
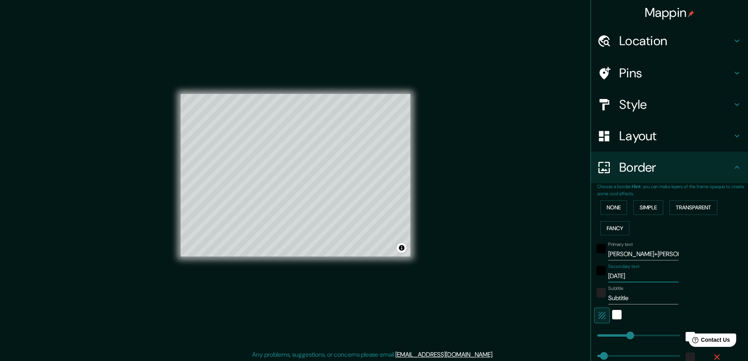
type input "6. September 202"
type input "47"
type input "6. September 2026"
type input "47"
type input "6. September 202"
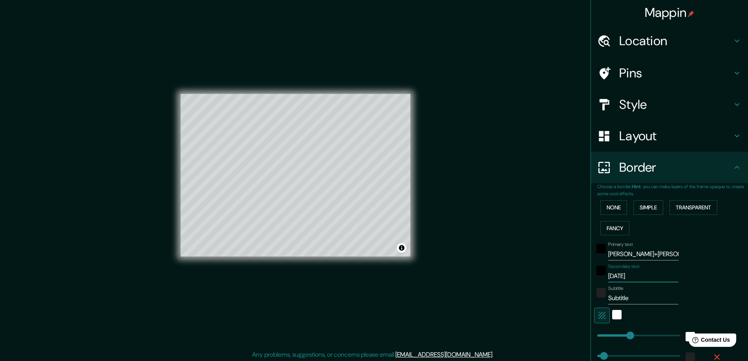
type input "47"
type input "6. September 2025"
type input "47"
type input "6. September 2025"
click at [596, 288] on div "color-222222" at bounding box center [600, 292] width 9 height 9
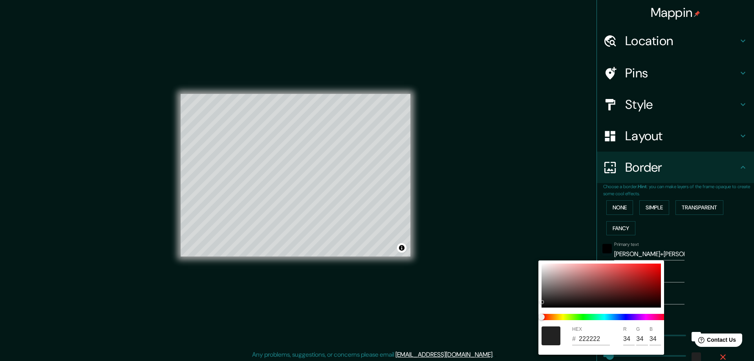
click at [720, 286] on div at bounding box center [377, 180] width 754 height 361
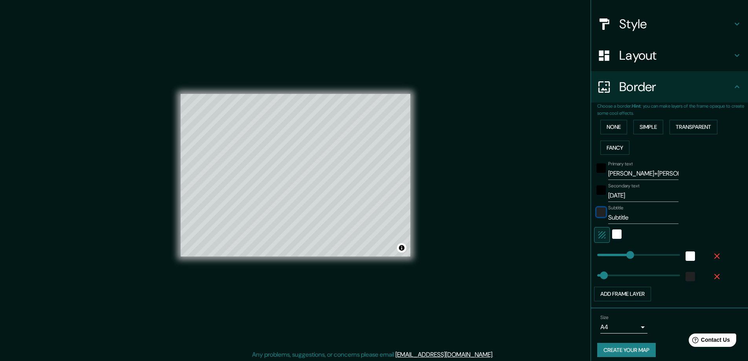
scroll to position [86, 0]
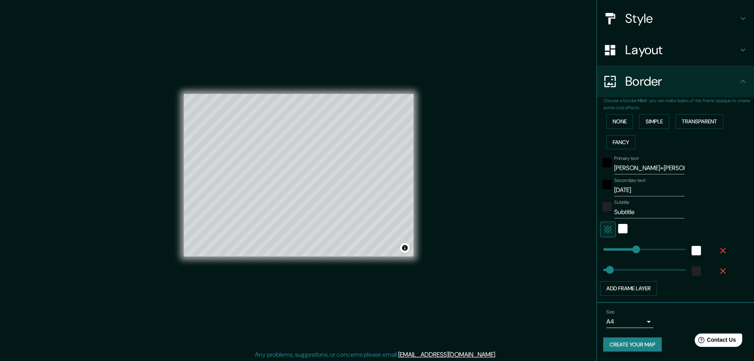
click at [628, 325] on body "Mappin Location Cuxhaven, Kreis Cuxhaven, Niedersachsen, Deutschland Pins Style…" at bounding box center [377, 180] width 754 height 361
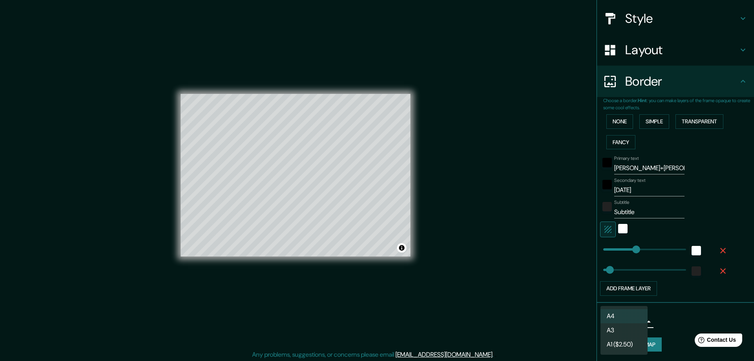
click at [707, 321] on div at bounding box center [377, 180] width 754 height 361
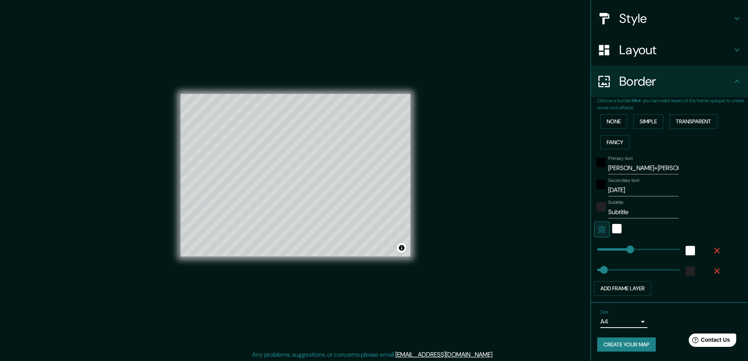
click at [619, 168] on input "Alica+Kim" at bounding box center [643, 168] width 70 height 13
type input "Alica+ Kim"
type input "47"
type input "Alica+ Kim"
type input "47"
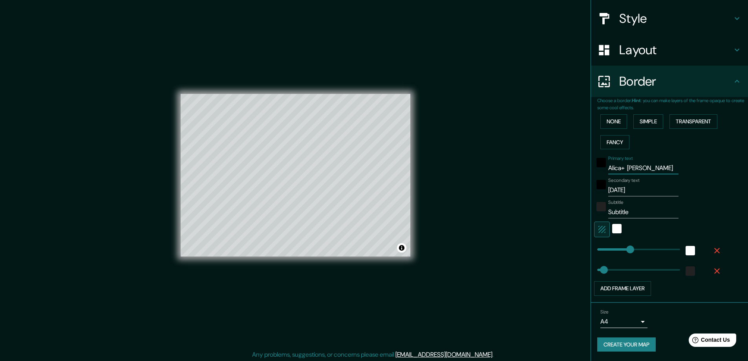
type input "Alica+ Kim"
type input "47"
type input "Alica + Kim"
type input "47"
type input "Alica Kim"
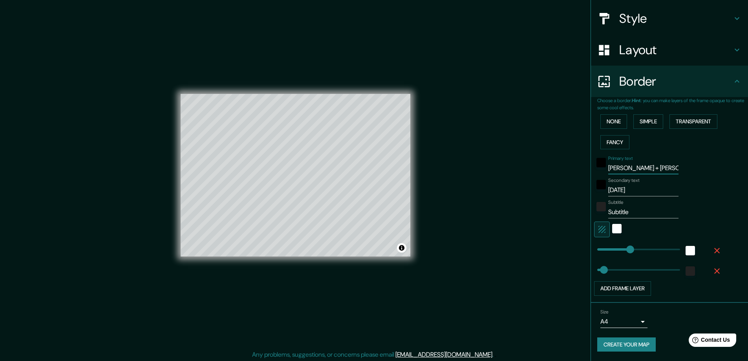
type input "47"
type input "Alica & Kim"
type input "47"
type input "Alica & Kim"
click at [685, 271] on div "color-222222" at bounding box center [689, 270] width 9 height 9
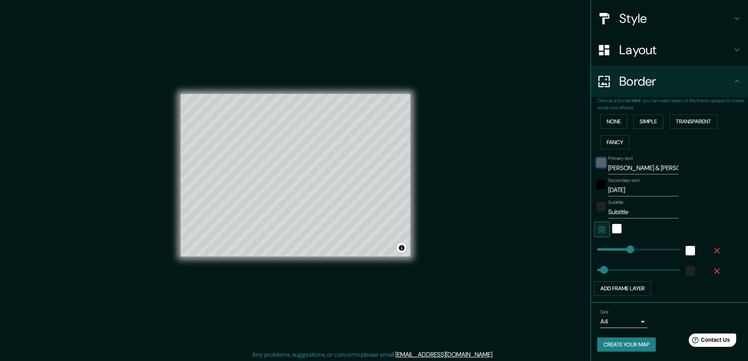
click at [596, 161] on div "black" at bounding box center [600, 162] width 9 height 9
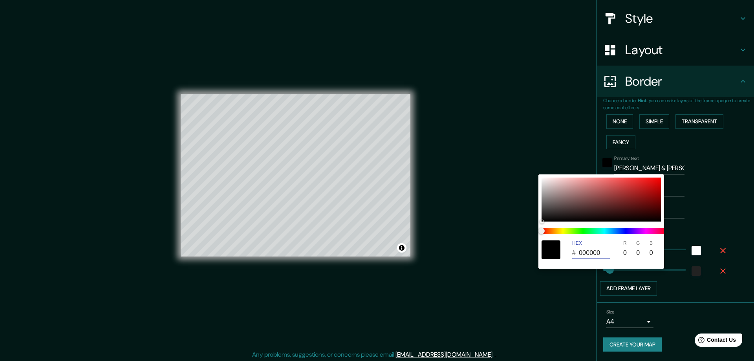
drag, startPoint x: 600, startPoint y: 251, endPoint x: 580, endPoint y: 253, distance: 20.9
click at [580, 253] on input "000000" at bounding box center [594, 252] width 31 height 13
type input "47"
type input "000000"
type input "47"
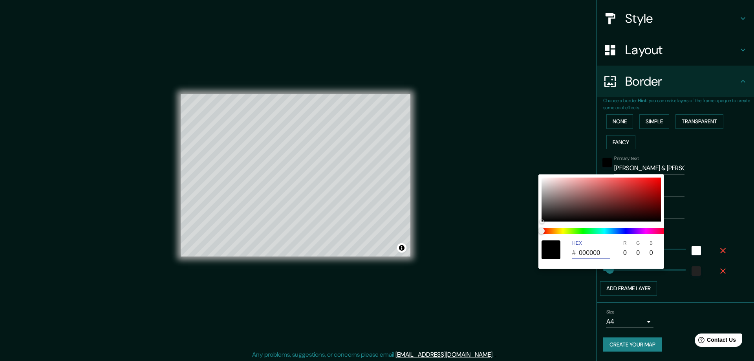
type input "000000"
type input "47"
type input "000000"
type input "47"
type input "000000"
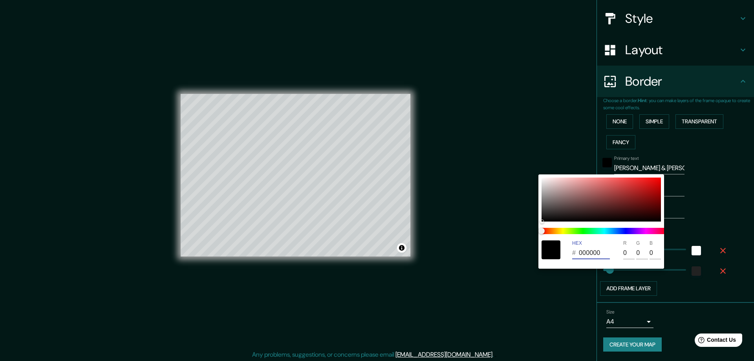
type input "47"
type input "000000"
type input "47"
type input "000000"
type input "47"
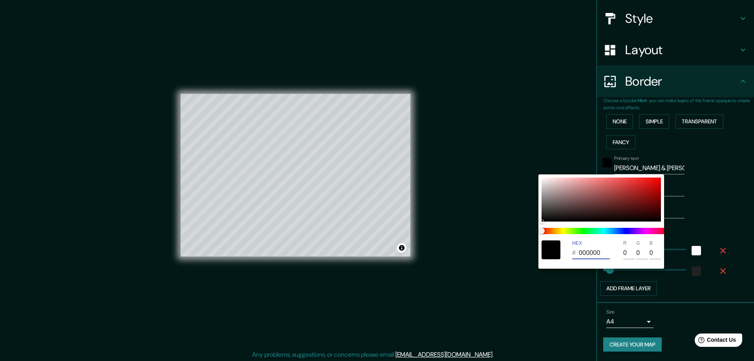
type input "000000"
type input "47"
type input "000000"
type input "47"
type input "000000"
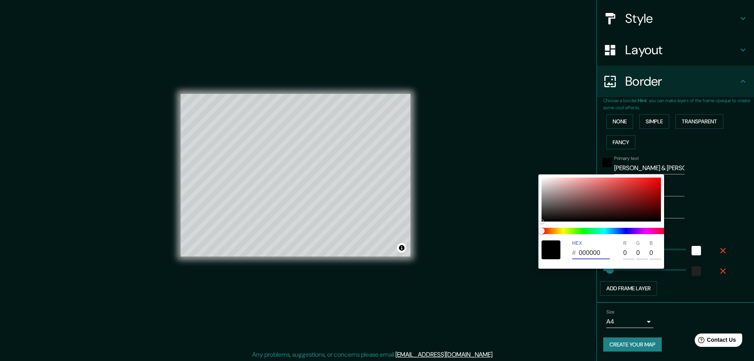
type input "47"
type input "000000"
type input "47"
type input "000000"
type input "47"
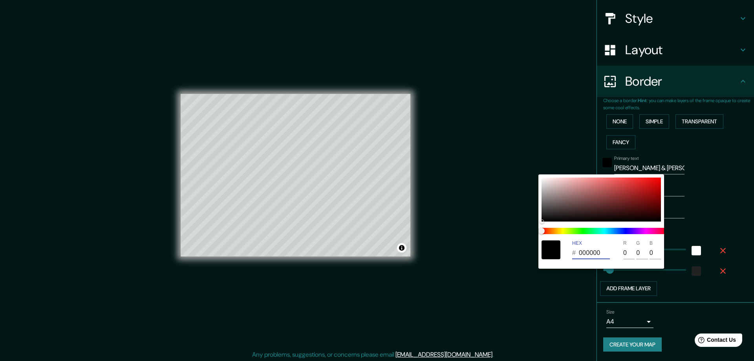
type input "000000"
type input "47"
type input "000000"
type input "47"
type input "000000"
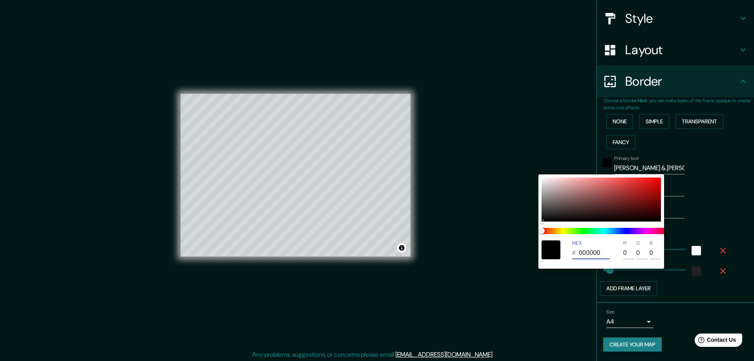
type input "47"
type input "000000"
type input "47"
type input "000000"
type input "47"
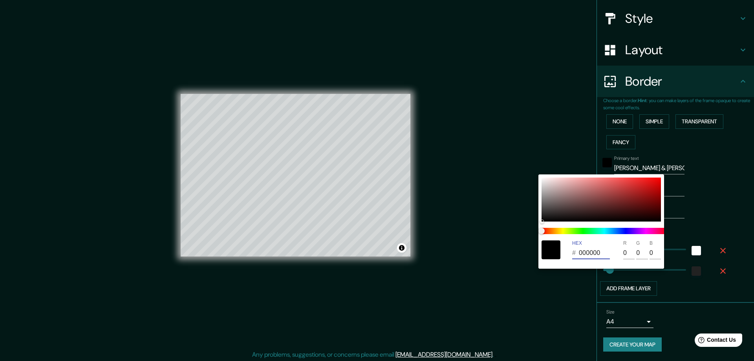
type input "000000"
type input "47"
type input "000000"
click at [552, 252] on div at bounding box center [550, 249] width 19 height 19
drag, startPoint x: 541, startPoint y: 223, endPoint x: 537, endPoint y: 203, distance: 20.0
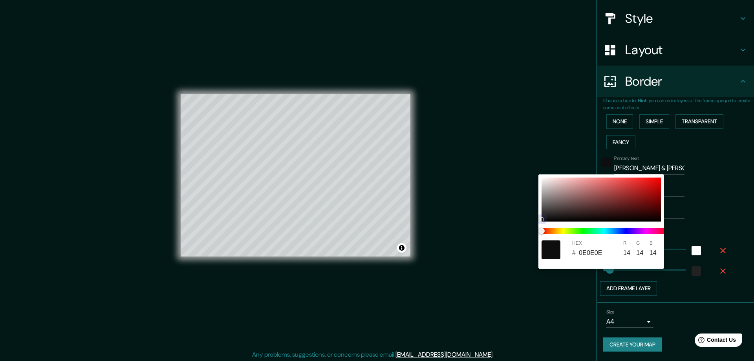
click at [537, 203] on div "HEX # 0E0E0E R 14 G 14 B 14" at bounding box center [377, 180] width 754 height 361
drag, startPoint x: 542, startPoint y: 218, endPoint x: 546, endPoint y: 215, distance: 4.2
click at [546, 215] on div at bounding box center [545, 215] width 3 height 3
drag, startPoint x: 599, startPoint y: 252, endPoint x: 579, endPoint y: 248, distance: 20.3
click at [579, 248] on input "201F1F" at bounding box center [594, 252] width 31 height 13
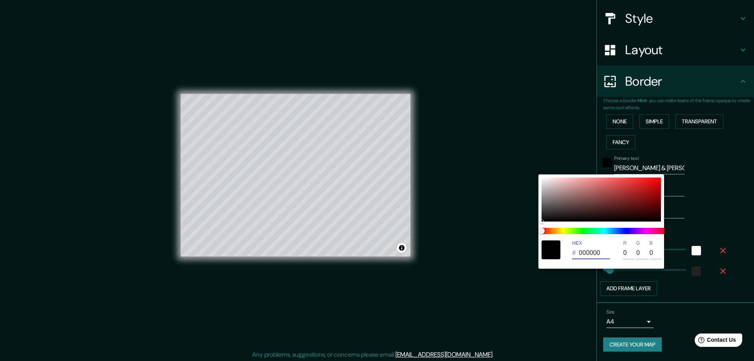
drag, startPoint x: 579, startPoint y: 253, endPoint x: 604, endPoint y: 253, distance: 25.1
click at [604, 253] on input "000000" at bounding box center [594, 252] width 31 height 13
drag, startPoint x: 625, startPoint y: 256, endPoint x: 610, endPoint y: 252, distance: 15.6
click at [610, 252] on div "HEX # 000000 R 0 G 0 B 0" at bounding box center [601, 249] width 126 height 25
drag, startPoint x: 562, startPoint y: 230, endPoint x: 532, endPoint y: 226, distance: 30.5
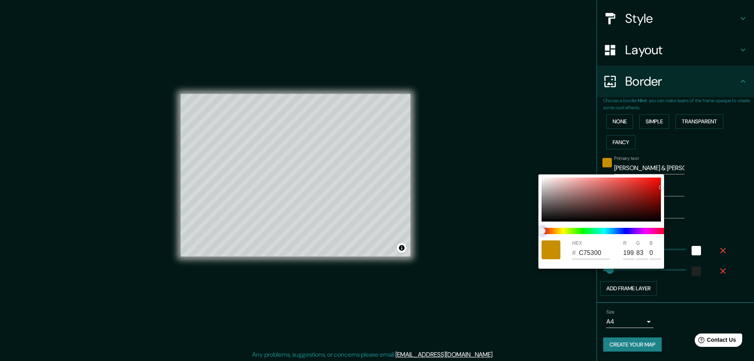
click at [533, 230] on div "HEX # C75300 R 199 G 83 B 0" at bounding box center [377, 180] width 754 height 361
click at [695, 292] on div at bounding box center [377, 180] width 754 height 361
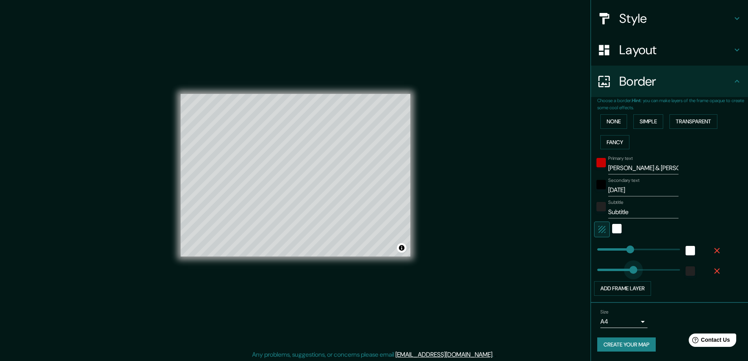
drag, startPoint x: 600, startPoint y: 268, endPoint x: 627, endPoint y: 266, distance: 27.6
drag, startPoint x: 627, startPoint y: 266, endPoint x: 603, endPoint y: 267, distance: 24.0
drag, startPoint x: 603, startPoint y: 267, endPoint x: 597, endPoint y: 266, distance: 6.3
click at [643, 115] on button "Simple" at bounding box center [648, 121] width 30 height 15
click at [643, 116] on button "Simple" at bounding box center [648, 121] width 30 height 15
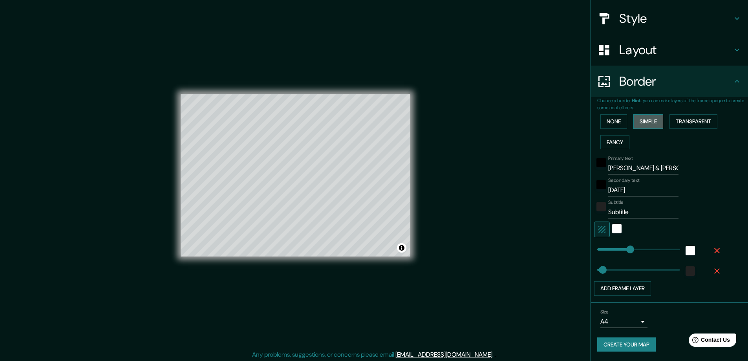
click at [640, 128] on button "Simple" at bounding box center [648, 121] width 30 height 15
click at [620, 117] on button "None" at bounding box center [613, 121] width 27 height 15
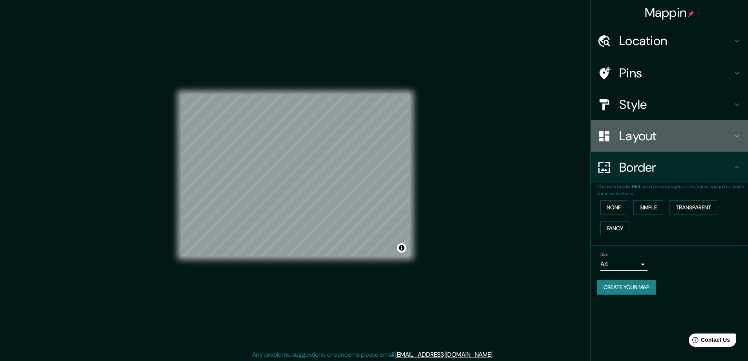
click at [639, 122] on div "Layout" at bounding box center [669, 135] width 157 height 31
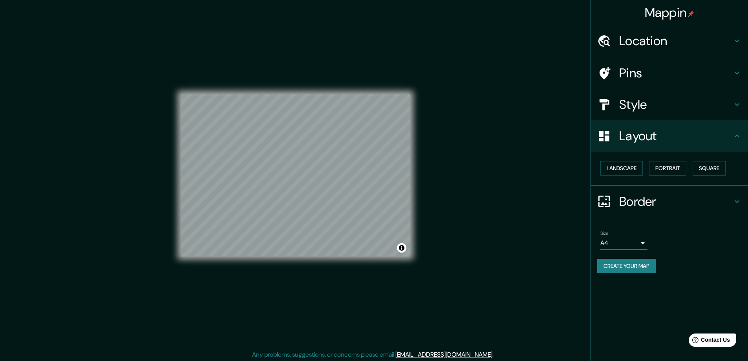
click at [634, 201] on h4 "Border" at bounding box center [675, 201] width 113 height 16
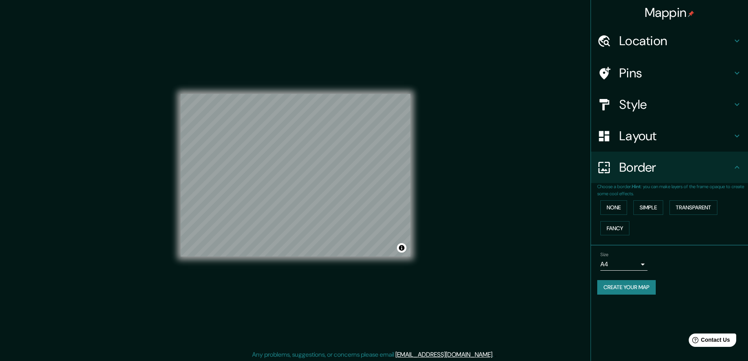
click at [657, 221] on div "None Simple Transparent Fancy" at bounding box center [672, 217] width 151 height 41
click at [652, 208] on button "Simple" at bounding box center [648, 207] width 30 height 15
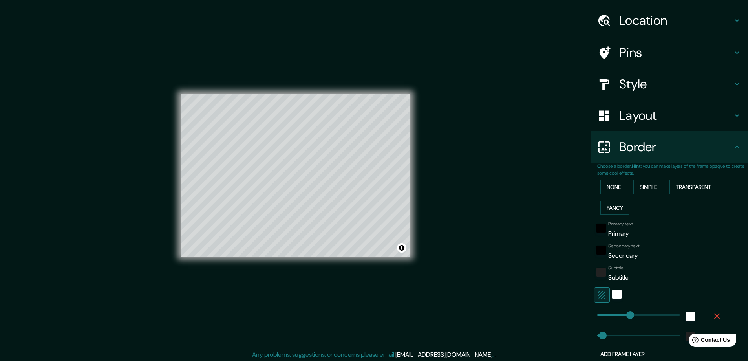
scroll to position [39, 0]
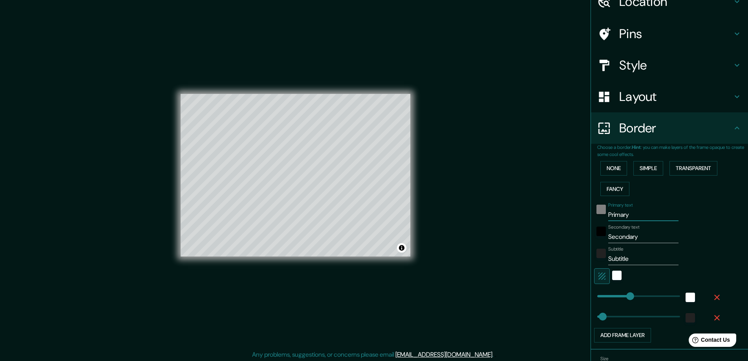
drag, startPoint x: 633, startPoint y: 213, endPoint x: 599, endPoint y: 214, distance: 34.2
click at [599, 214] on div "Primary text Primary" at bounding box center [658, 211] width 129 height 19
drag, startPoint x: 630, startPoint y: 257, endPoint x: 573, endPoint y: 259, distance: 56.6
click at [573, 259] on div "Mappin Location Cuxhaven, Kreis Cuxhaven, Niedersachsen, Deutschland Pins Style…" at bounding box center [374, 181] width 748 height 362
drag, startPoint x: 640, startPoint y: 237, endPoint x: 589, endPoint y: 239, distance: 51.5
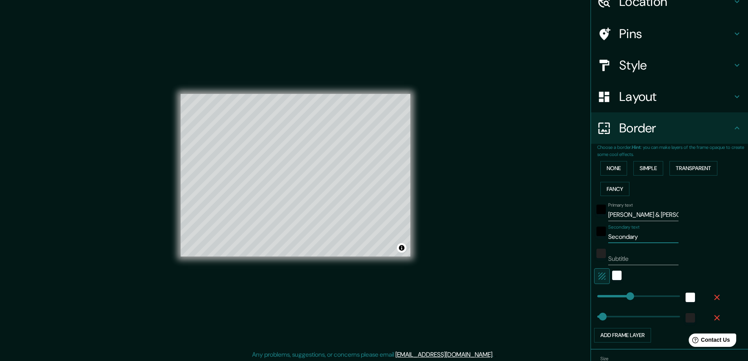
click at [594, 239] on div "Secondary text Secondary" at bounding box center [658, 233] width 129 height 19
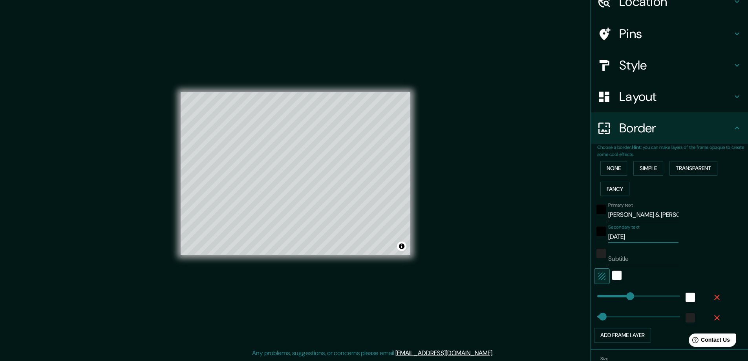
scroll to position [86, 0]
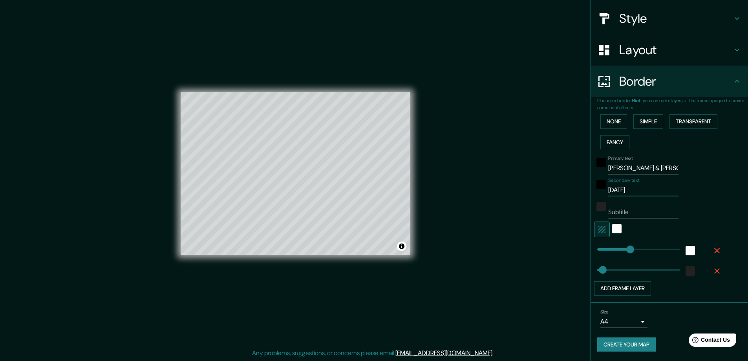
click at [605, 347] on button "Create your map" at bounding box center [626, 344] width 58 height 15
click at [120, 187] on div "Mappin Location Cuxhaven, Kreis Cuxhaven, Niedersachsen, Deutschland Pins Style…" at bounding box center [374, 179] width 748 height 362
click at [618, 344] on button "Create your map" at bounding box center [626, 344] width 58 height 15
click at [436, 48] on div "Mappin Location Cuxhaven, Kreis Cuxhaven, Niedersachsen, Deutschland Pins Style…" at bounding box center [374, 179] width 748 height 362
click at [485, 99] on div "Mappin Location Cuxhaven, Kreis Cuxhaven, Niedersachsen, Deutschland Pins Style…" at bounding box center [374, 179] width 748 height 362
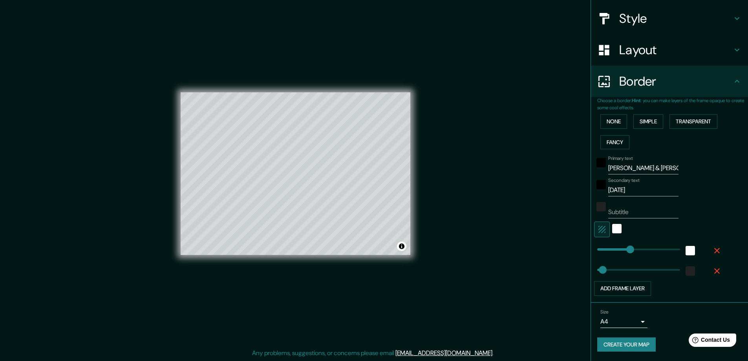
click at [514, 273] on div "Mappin Location Cuxhaven, Kreis Cuxhaven, Niedersachsen, Deutschland Pins Style…" at bounding box center [374, 179] width 748 height 362
click at [704, 341] on span "Contact Us" at bounding box center [715, 339] width 30 height 7
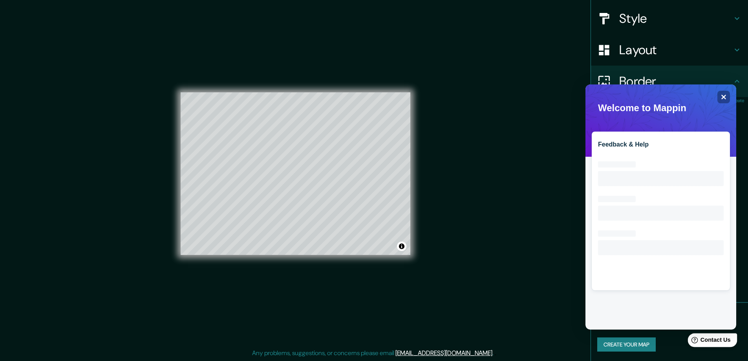
scroll to position [0, 0]
click at [538, 136] on div "Mappin Location Cuxhaven, Kreis Cuxhaven, Niedersachsen, Deutschland Pins Style…" at bounding box center [374, 179] width 748 height 362
click at [725, 89] on div "Feedback & Help Loading interface..." at bounding box center [660, 206] width 151 height 245
click at [723, 95] on icon "Close" at bounding box center [723, 97] width 6 height 6
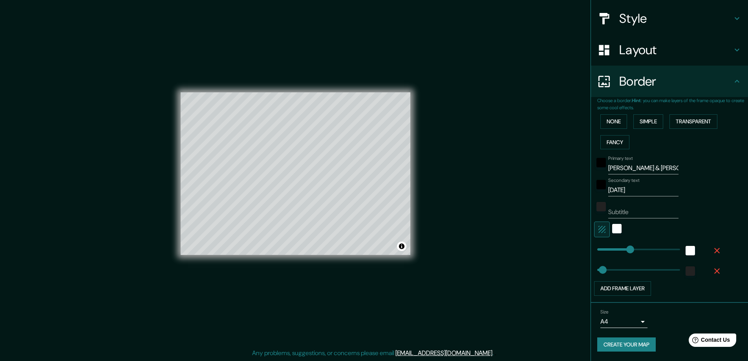
drag, startPoint x: 528, startPoint y: 279, endPoint x: 542, endPoint y: 301, distance: 26.3
click at [532, 285] on div "Mappin Location Cuxhaven, Kreis Cuxhaven, Niedersachsen, Deutschland Pins Style…" at bounding box center [374, 179] width 748 height 362
click at [627, 321] on body "Mappin Location Cuxhaven, Kreis Cuxhaven, Niedersachsen, Deutschland Pins Style…" at bounding box center [374, 178] width 748 height 361
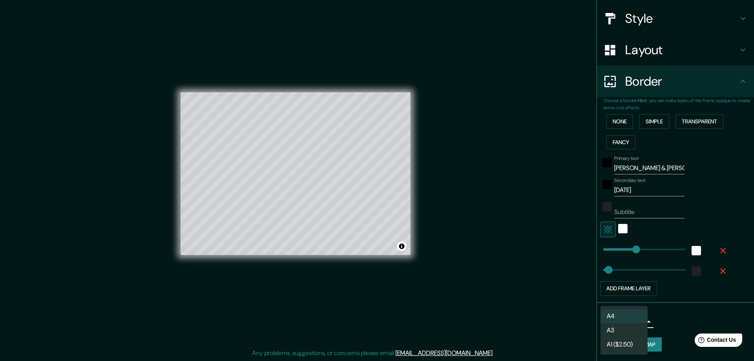
click at [627, 328] on li "A3" at bounding box center [623, 330] width 47 height 14
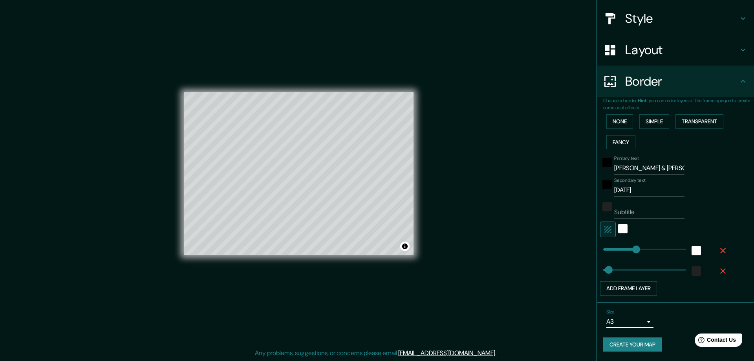
click at [627, 316] on body "Mappin Location Cuxhaven, Kreis Cuxhaven, Niedersachsen, Deutschland Pins Style…" at bounding box center [377, 178] width 754 height 361
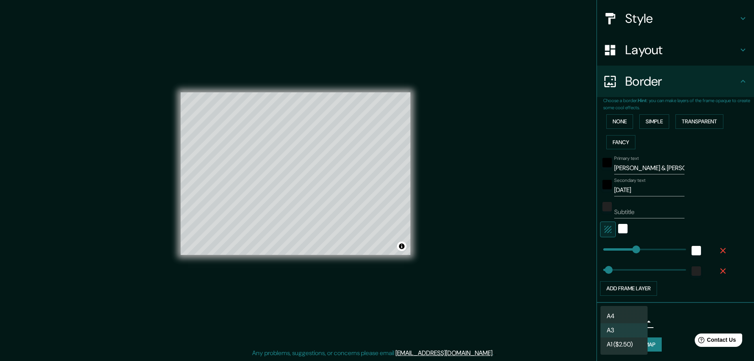
click at [620, 314] on li "A4" at bounding box center [623, 316] width 47 height 14
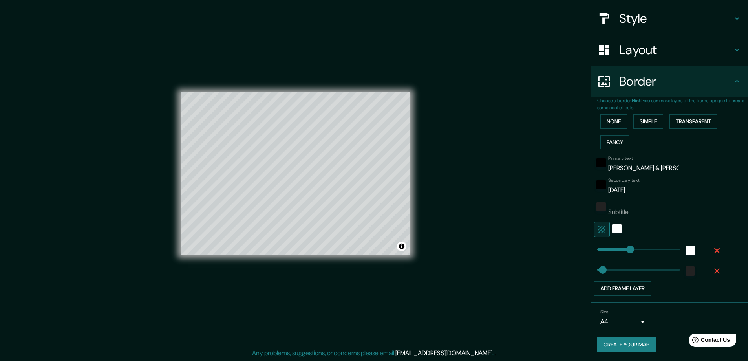
click at [642, 346] on button "Create your map" at bounding box center [626, 344] width 58 height 15
click at [403, 245] on button "Toggle attribution" at bounding box center [401, 245] width 9 height 9
click at [472, 261] on div "Mappin Location Cuxhaven, Kreis Cuxhaven, Niedersachsen, Deutschland Pins Style…" at bounding box center [374, 179] width 748 height 362
click at [424, 201] on div "Mappin Location Cuxhaven, Kreis Cuxhaven, Niedersachsen, Deutschland Pins Style…" at bounding box center [374, 179] width 748 height 362
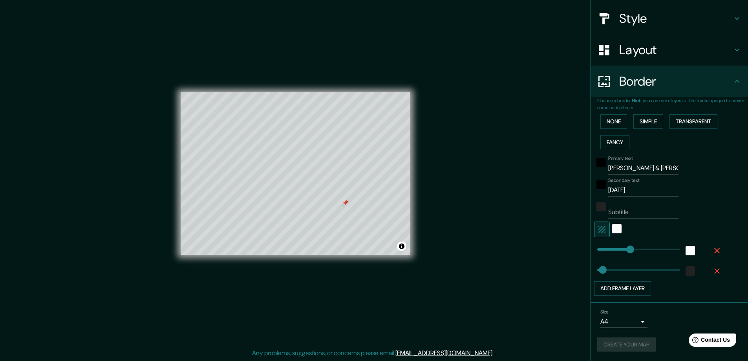
click at [619, 49] on h4 "Layout" at bounding box center [675, 50] width 113 height 16
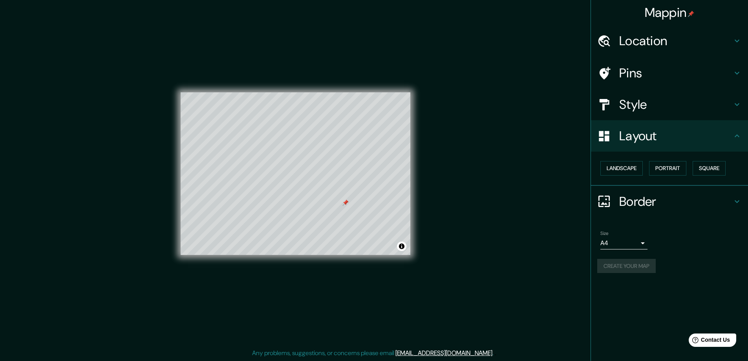
click at [641, 67] on h4 "Pins" at bounding box center [675, 73] width 113 height 16
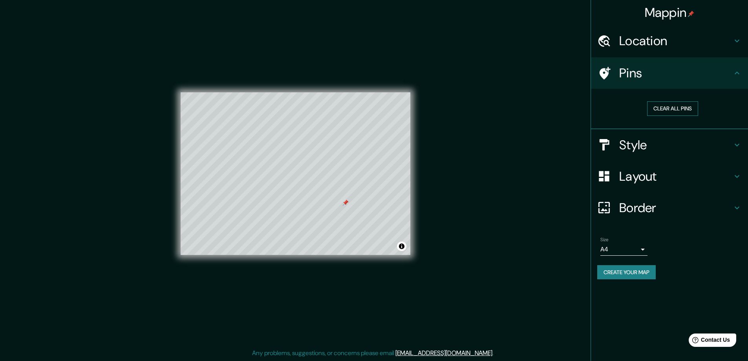
click at [665, 107] on button "Clear all pins" at bounding box center [672, 108] width 51 height 15
click at [429, 293] on div "Mappin Location Cuxhaven, Kreis Cuxhaven, Niedersachsen, Deutschland Pins Clear…" at bounding box center [374, 179] width 748 height 362
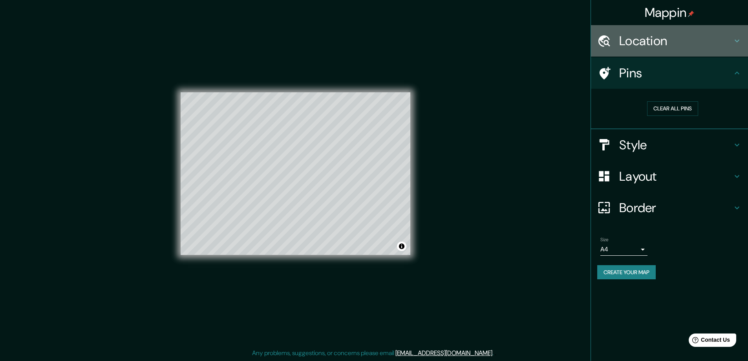
click at [629, 46] on h4 "Location" at bounding box center [675, 41] width 113 height 16
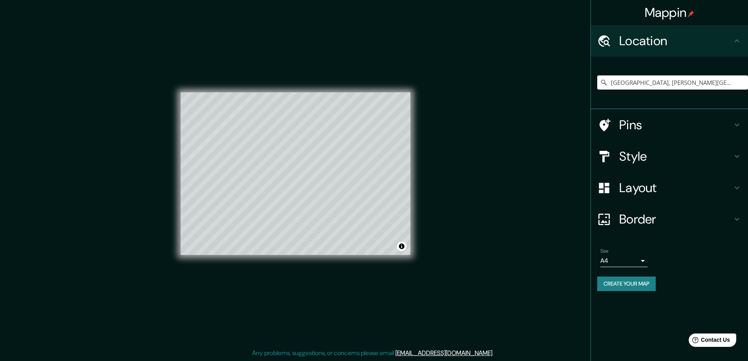
click at [630, 288] on button "Create your map" at bounding box center [626, 283] width 58 height 15
click at [99, 335] on div "Mappin Location Cuxhaven, Kreis Cuxhaven, Niedersachsen, Deutschland Pins Style…" at bounding box center [374, 179] width 748 height 362
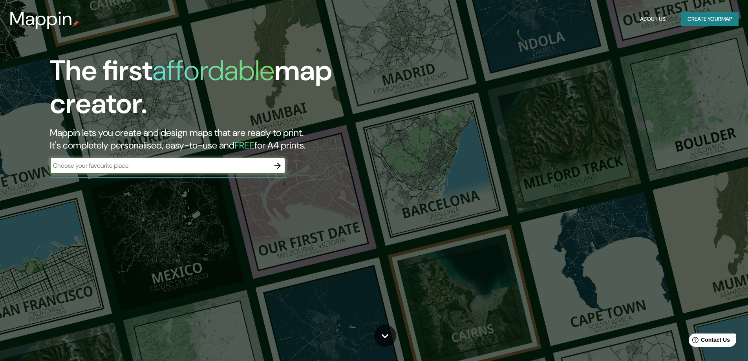
click at [704, 22] on button "Create your map" at bounding box center [709, 19] width 57 height 15
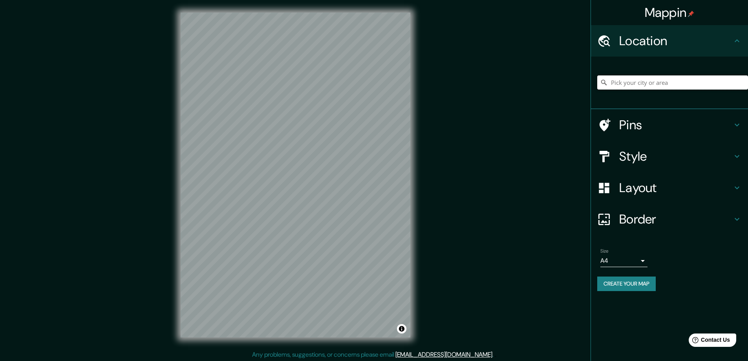
click at [680, 79] on input "Pick your city or area" at bounding box center [672, 82] width 151 height 14
type input "[GEOGRAPHIC_DATA], [PERSON_NAME][GEOGRAPHIC_DATA], [GEOGRAPHIC_DATA], [GEOGRAPH…"
click at [650, 180] on h4 "Layout" at bounding box center [675, 188] width 113 height 16
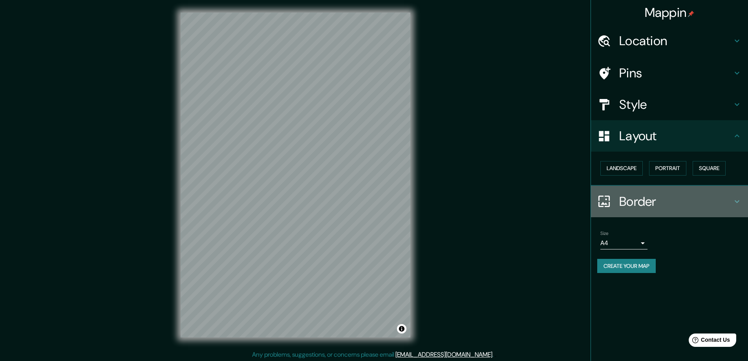
click at [642, 208] on h4 "Border" at bounding box center [675, 201] width 113 height 16
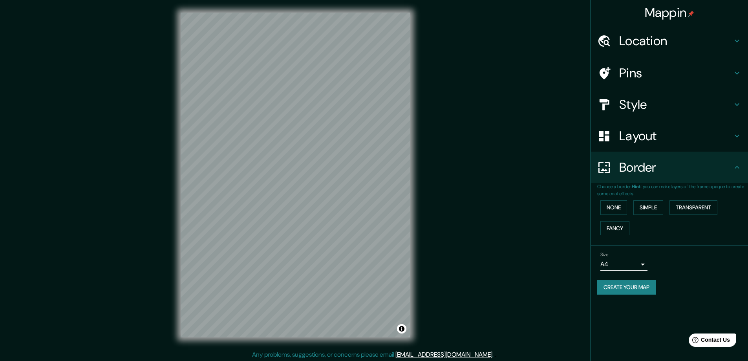
click at [645, 145] on div "Layout" at bounding box center [669, 135] width 157 height 31
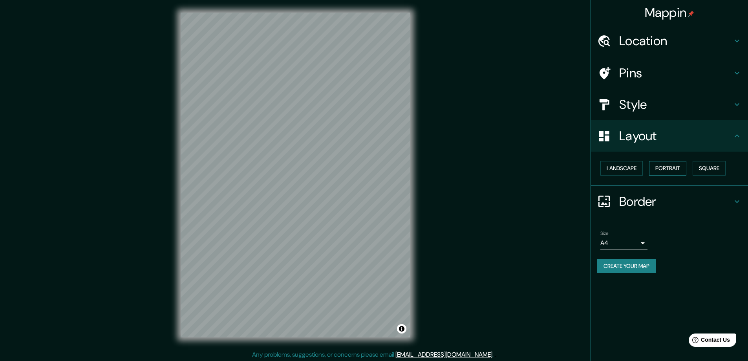
click at [674, 166] on button "Portrait" at bounding box center [667, 168] width 37 height 15
click at [635, 166] on button "Landscape" at bounding box center [621, 168] width 42 height 15
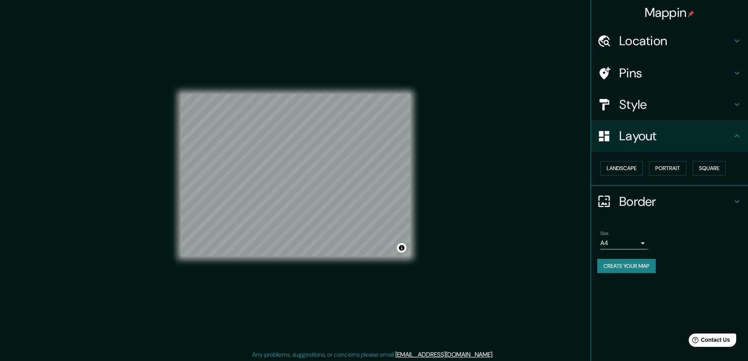
click at [461, 177] on div "Mappin Location Cuxhaven, Kreis Cuxhaven, Niedersachsen, Deutschland Cuxhaven K…" at bounding box center [374, 181] width 748 height 362
click at [637, 200] on h4 "Border" at bounding box center [675, 201] width 113 height 16
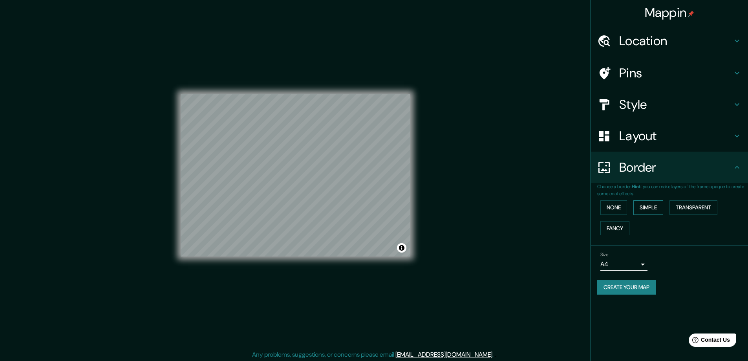
click at [644, 206] on button "Simple" at bounding box center [648, 207] width 30 height 15
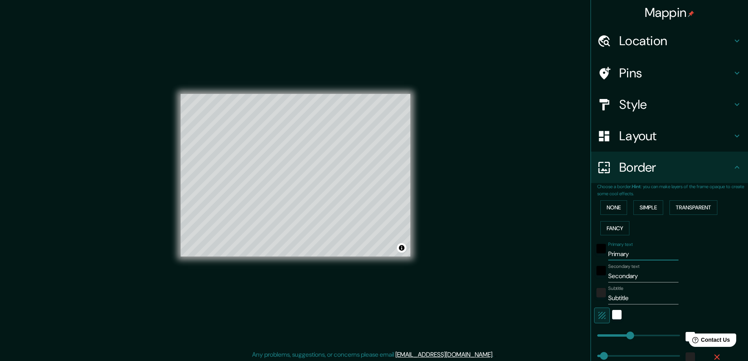
drag, startPoint x: 620, startPoint y: 254, endPoint x: 601, endPoint y: 255, distance: 18.9
click at [601, 255] on div "Primary text Primary" at bounding box center [658, 250] width 129 height 19
type input "A"
type input "47"
type input "AL"
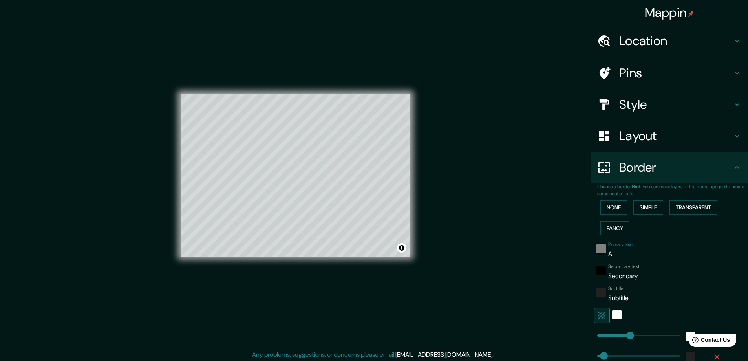
type input "47"
type input "ALI"
type input "47"
type input "ALIC"
type input "47"
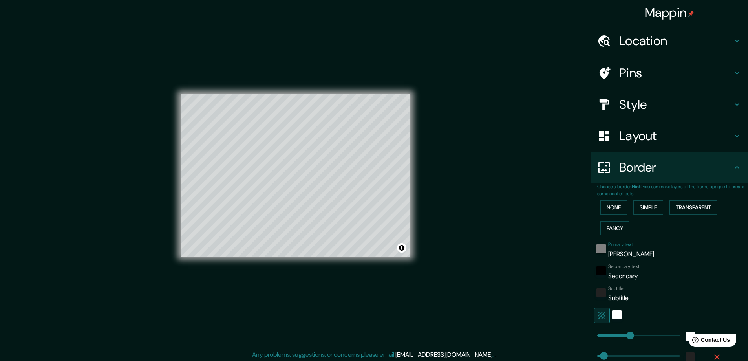
type input "ALICE"
type input "47"
type input "ALIC"
type input "47"
type input "ALICA"
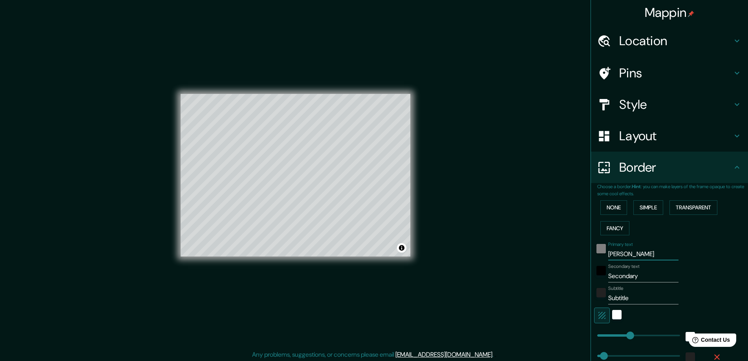
type input "47"
type input "ALICA"
type input "47"
type input "ALICA +"
type input "47"
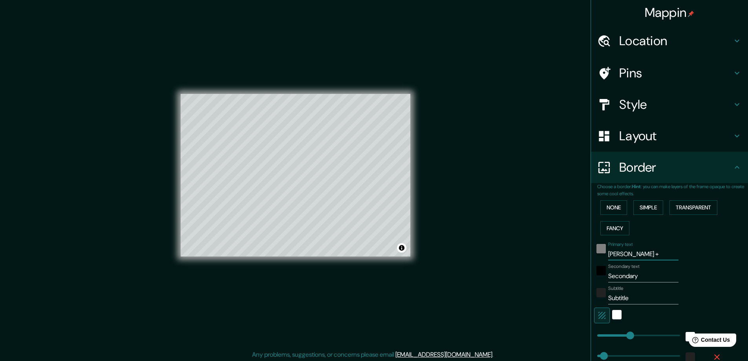
type input "ALICA"
type input "47"
type input "ALICA &"
type input "47"
type input "ALICA &"
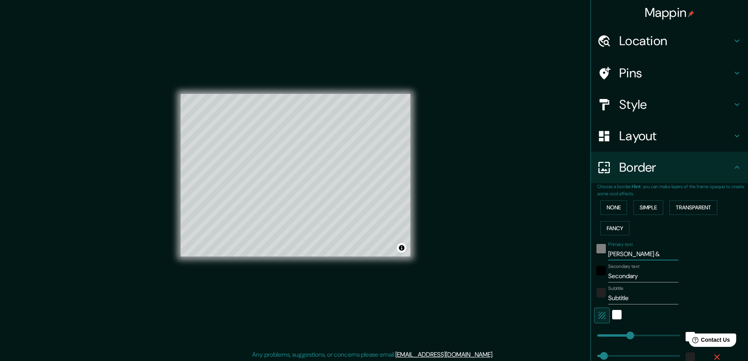
type input "47"
type input "ALICA & K"
type input "47"
type input "ALICA & KIM"
type input "47"
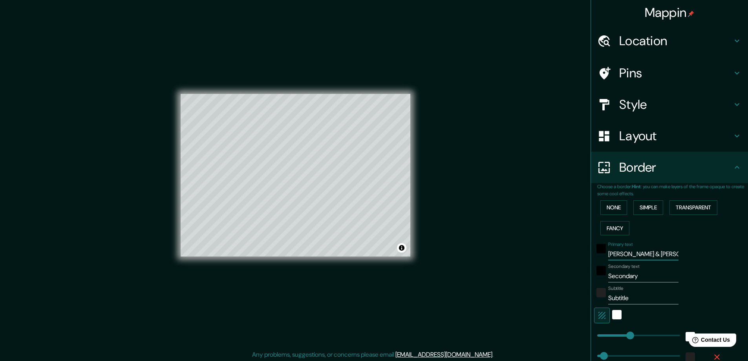
type input "ALICA & KIM"
drag, startPoint x: 643, startPoint y: 279, endPoint x: 600, endPoint y: 283, distance: 43.4
click at [600, 283] on div "Primary text ALICA & KIM Secondary text Secondary Subtitle Subtitle Add frame l…" at bounding box center [660, 309] width 126 height 143
type input "0"
type input "47"
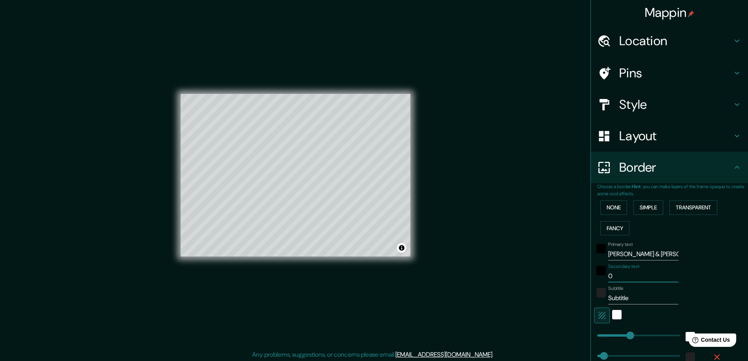
type input "06"
type input "47"
type input "06."
type input "47"
type input "06.0"
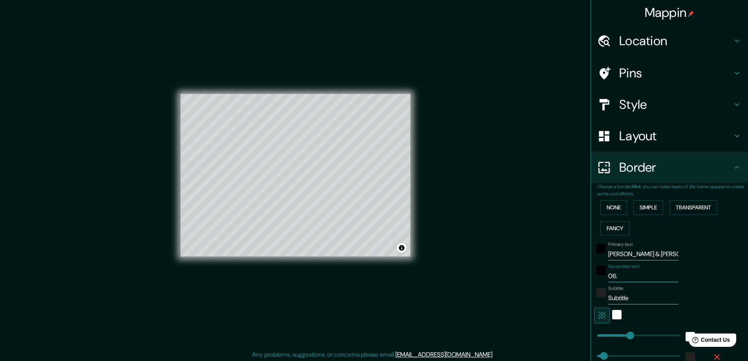
type input "47"
type input "06.09"
type input "47"
type input "06.09."
type input "47"
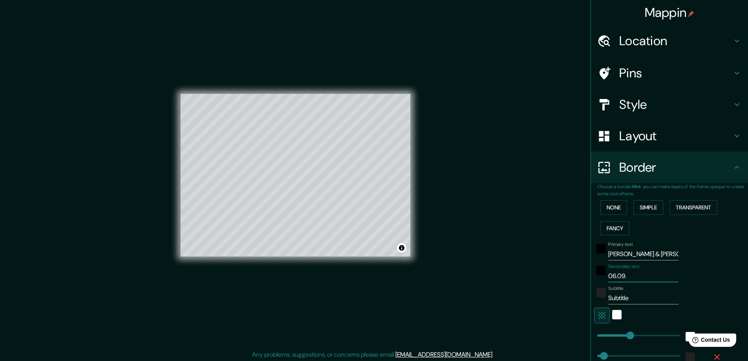
type input "06.09.2"
type input "47"
type input "06.09.20"
type input "47"
type input "06.09.202"
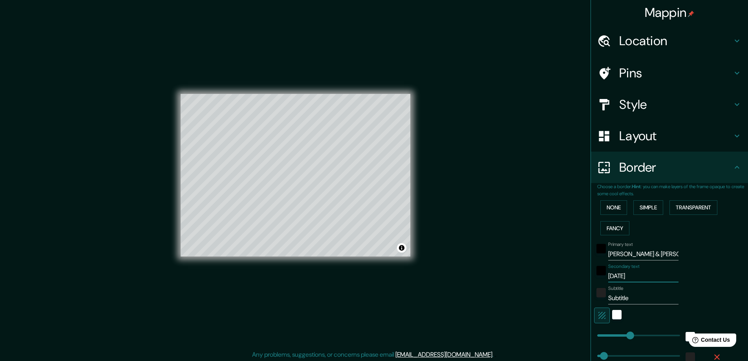
type input "47"
type input "06.09.2025"
type input "47"
type input "06.09.2025"
drag, startPoint x: 635, startPoint y: 294, endPoint x: 597, endPoint y: 296, distance: 38.1
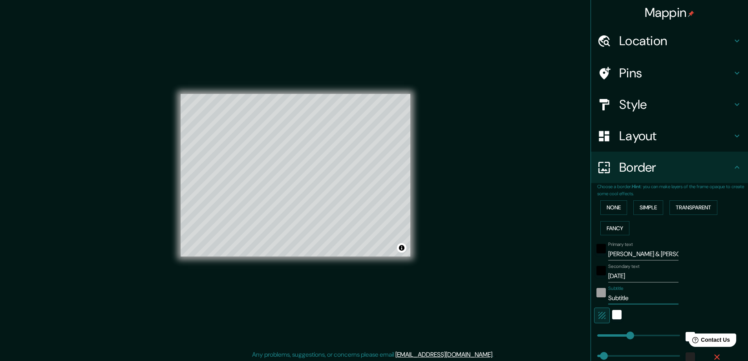
click at [597, 296] on div "Subtitle Subtitle" at bounding box center [658, 294] width 129 height 19
type input "47"
click at [710, 279] on div "Secondary text 06.09.2025" at bounding box center [658, 272] width 129 height 19
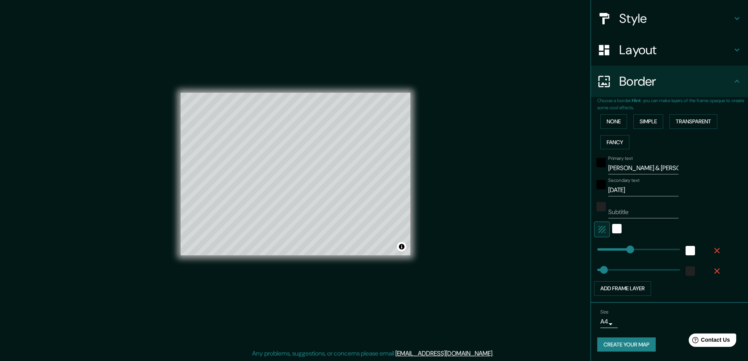
scroll to position [2, 0]
click at [605, 344] on button "Create your map" at bounding box center [626, 344] width 58 height 15
click at [622, 347] on button "Create your map" at bounding box center [626, 344] width 58 height 15
click at [708, 336] on span "Contact Us" at bounding box center [715, 339] width 30 height 7
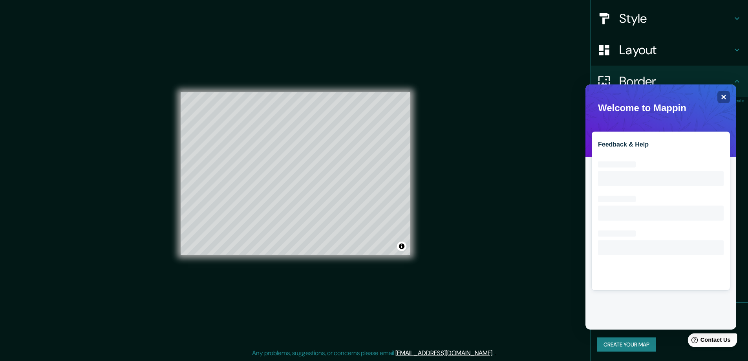
scroll to position [0, 0]
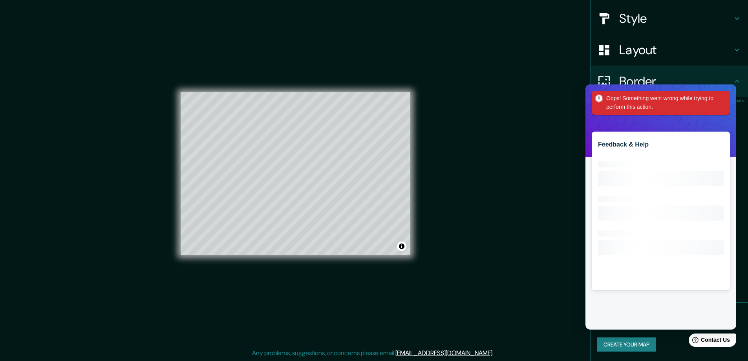
click at [550, 268] on div "Mappin Location Cuxhaven, Kreis Cuxhaven, Niedersachsen, Deutschland Cuxhaven K…" at bounding box center [374, 179] width 748 height 362
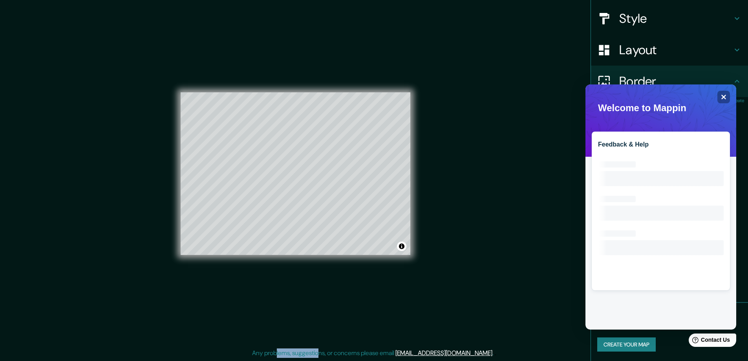
drag, startPoint x: 294, startPoint y: 356, endPoint x: 349, endPoint y: 354, distance: 55.8
click at [341, 359] on html "Mappin Location Cuxhaven, Kreis Cuxhaven, Niedersachsen, Deutschland Cuxhaven K…" at bounding box center [374, 178] width 748 height 361
click at [352, 350] on p "Any problems, suggestions, or concerns please email help@mappin.pro ." at bounding box center [372, 352] width 241 height 9
click at [726, 98] on icon "Close" at bounding box center [723, 97] width 6 height 6
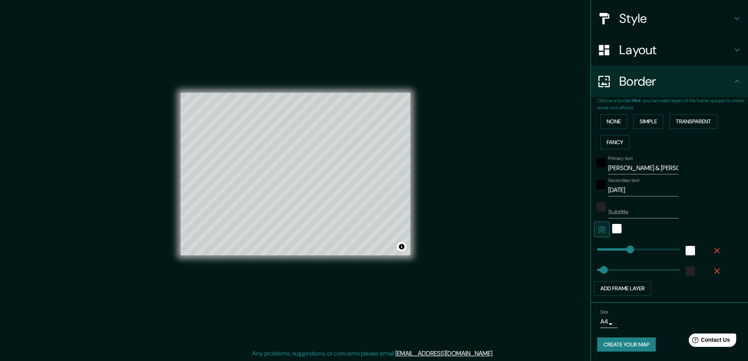
scroll to position [2, 0]
drag, startPoint x: 1312, startPoint y: 675, endPoint x: 680, endPoint y: 335, distance: 717.7
click at [680, 335] on html "Help Contact Us" at bounding box center [708, 338] width 61 height 16
click at [622, 340] on button "Create your map" at bounding box center [626, 344] width 58 height 15
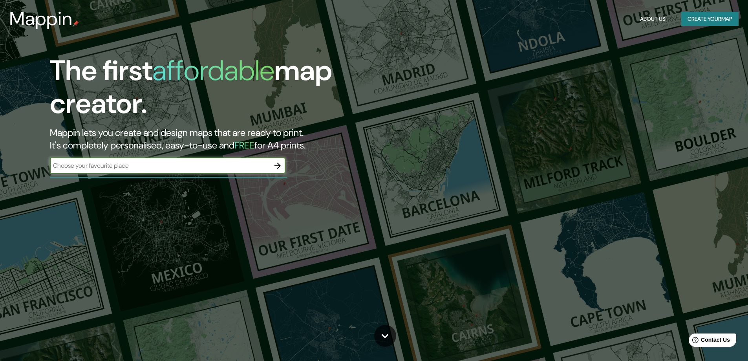
click at [648, 20] on button "About Us" at bounding box center [653, 19] width 32 height 15
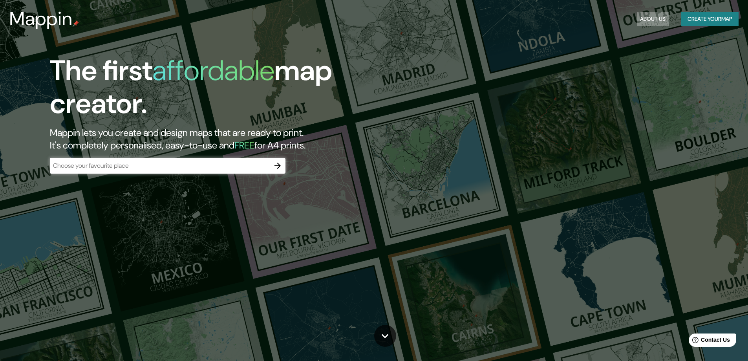
click at [664, 22] on button "About Us" at bounding box center [653, 19] width 32 height 15
click at [657, 21] on button "About Us" at bounding box center [653, 19] width 32 height 15
click at [655, 21] on button "About Us" at bounding box center [653, 19] width 32 height 15
click at [681, 13] on button "Create your map" at bounding box center [709, 19] width 57 height 15
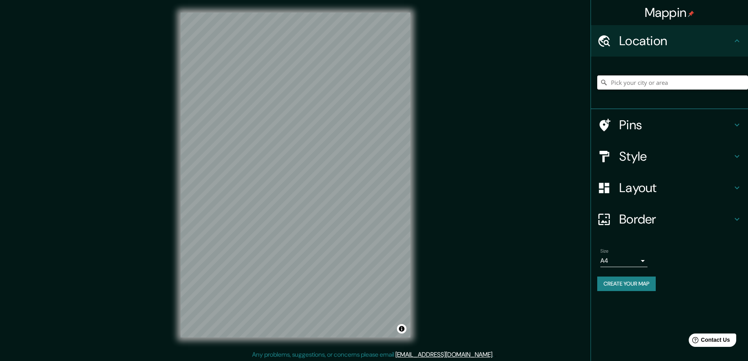
click at [643, 86] on input "Pick your city or area" at bounding box center [672, 82] width 151 height 14
click at [623, 284] on button "Create your map" at bounding box center [626, 283] width 58 height 15
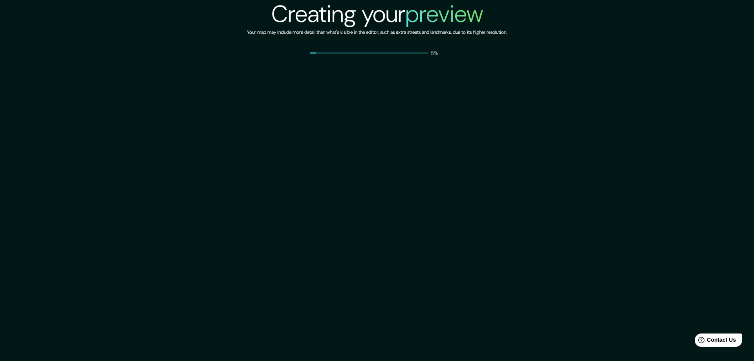
drag, startPoint x: 524, startPoint y: 206, endPoint x: 515, endPoint y: 197, distance: 11.9
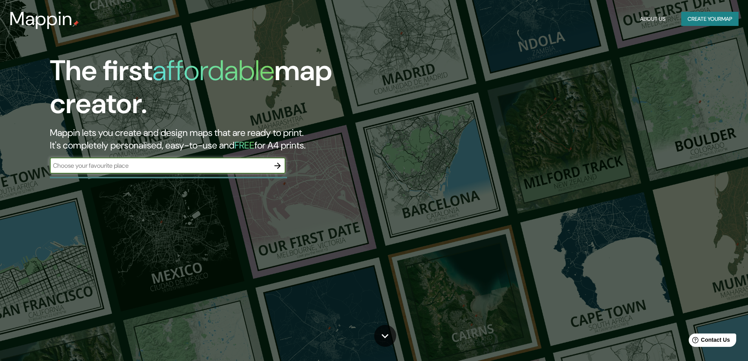
click at [703, 19] on button "Create your map" at bounding box center [709, 19] width 57 height 15
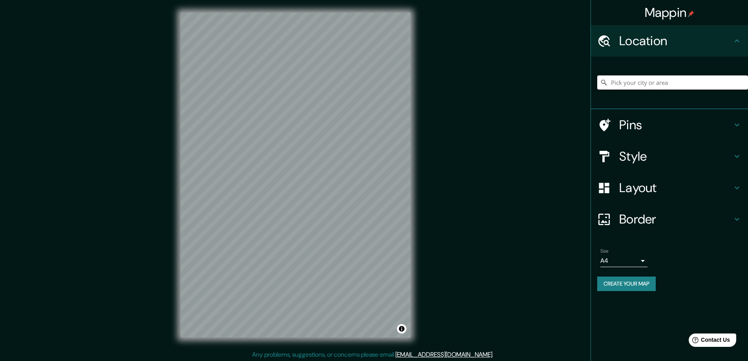
click at [642, 78] on input "Pick your city or area" at bounding box center [672, 82] width 151 height 14
type input "[GEOGRAPHIC_DATA], [PERSON_NAME][GEOGRAPHIC_DATA], [GEOGRAPHIC_DATA], [GEOGRAPH…"
click at [649, 188] on h4 "Layout" at bounding box center [675, 188] width 113 height 16
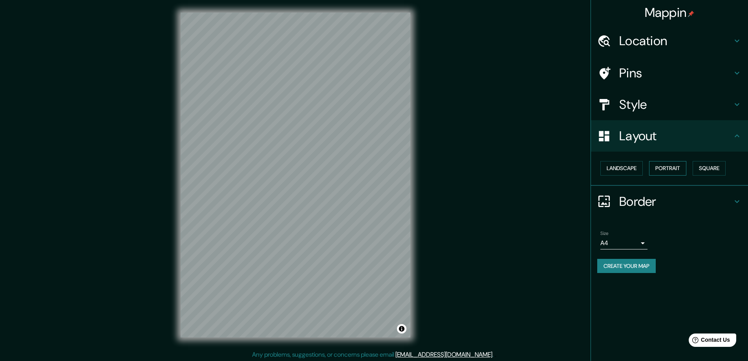
click at [666, 165] on button "Portrait" at bounding box center [667, 168] width 37 height 15
click at [610, 162] on button "Landscape" at bounding box center [621, 168] width 42 height 15
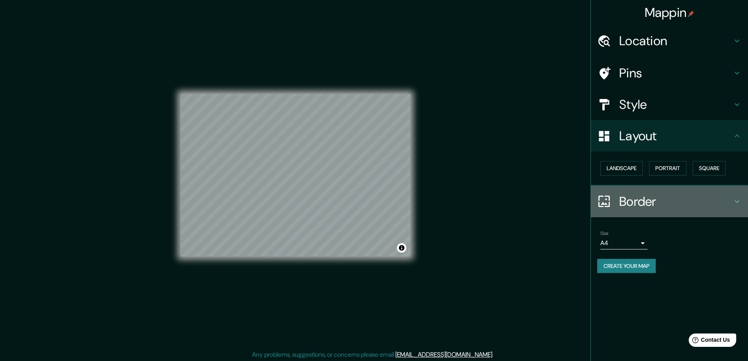
click at [651, 197] on h4 "Border" at bounding box center [675, 201] width 113 height 16
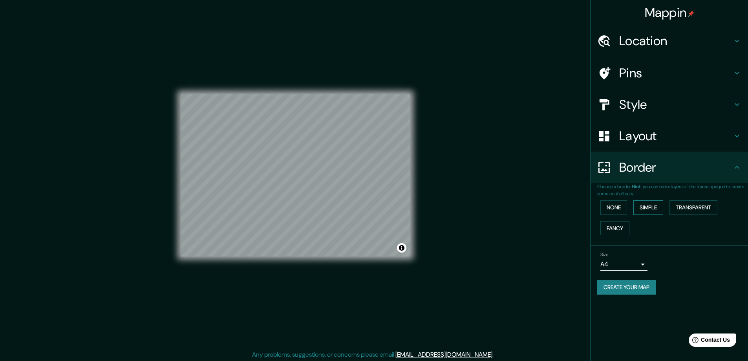
click at [649, 208] on button "Simple" at bounding box center [648, 207] width 30 height 15
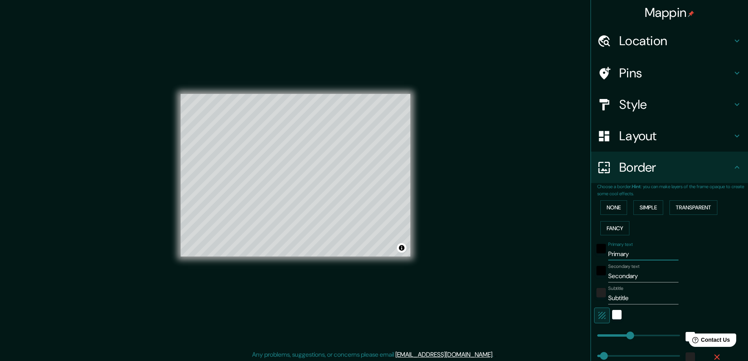
drag, startPoint x: 629, startPoint y: 256, endPoint x: 591, endPoint y: 256, distance: 37.7
click at [594, 256] on div "Primary text Primary" at bounding box center [658, 250] width 129 height 19
type input "A"
type input "47"
type input "AL"
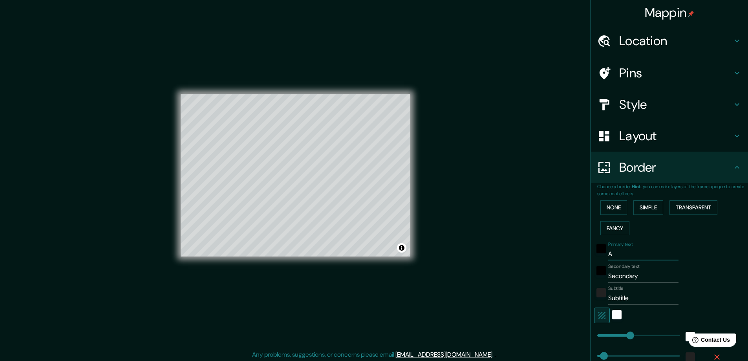
type input "47"
type input "ALI"
type input "47"
type input "[PERSON_NAME]"
type input "47"
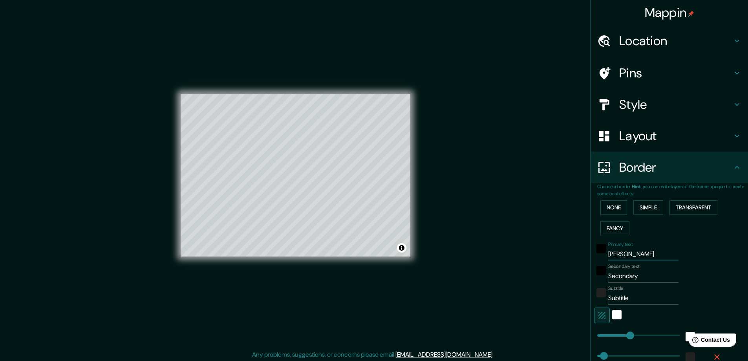
type input "[PERSON_NAME]"
type input "47"
type input "[PERSON_NAME]"
type input "47"
type input "[PERSON_NAME] &"
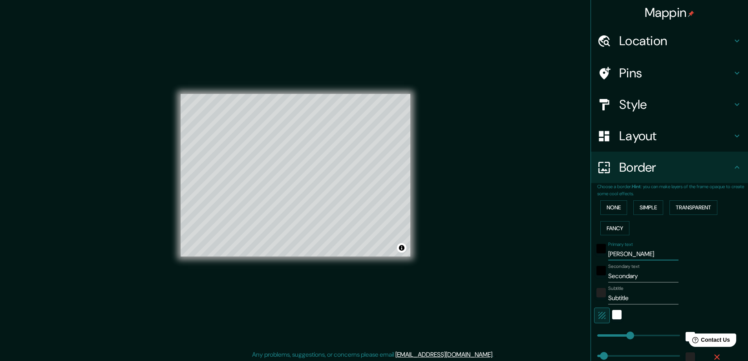
type input "47"
type input "[PERSON_NAME] &"
type input "47"
type input "[PERSON_NAME] & K"
type input "47"
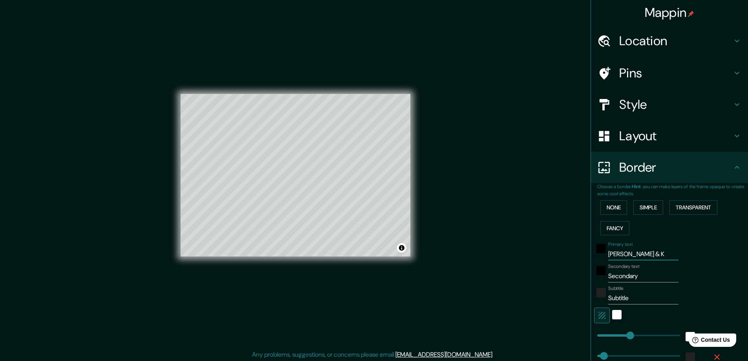
type input "[PERSON_NAME] & KI"
type input "47"
type input "[PERSON_NAME] & [PERSON_NAME]"
type input "47"
type input "[PERSON_NAME] & [PERSON_NAME]"
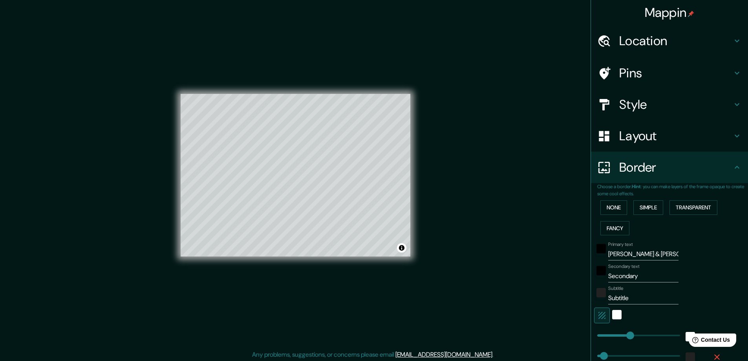
click at [646, 286] on div "Subtitle Subtitle" at bounding box center [643, 294] width 70 height 19
drag, startPoint x: 633, startPoint y: 277, endPoint x: 588, endPoint y: 281, distance: 45.7
click at [591, 281] on div "Choose a border. Hint : you can make layers of the frame opaque to create some …" at bounding box center [669, 286] width 157 height 206
type input "0"
type input "47"
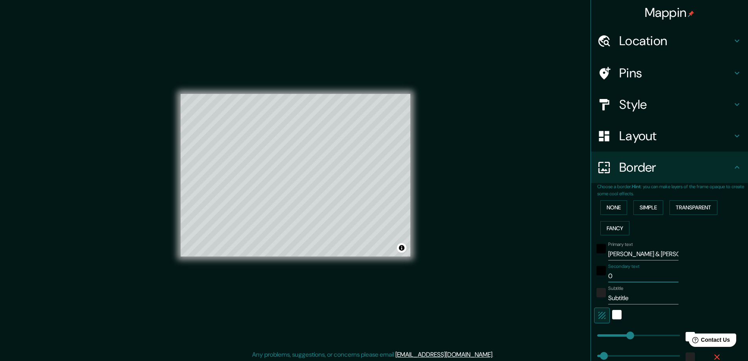
type input "06"
type input "47"
type input "06."
type input "47"
type input "06.0"
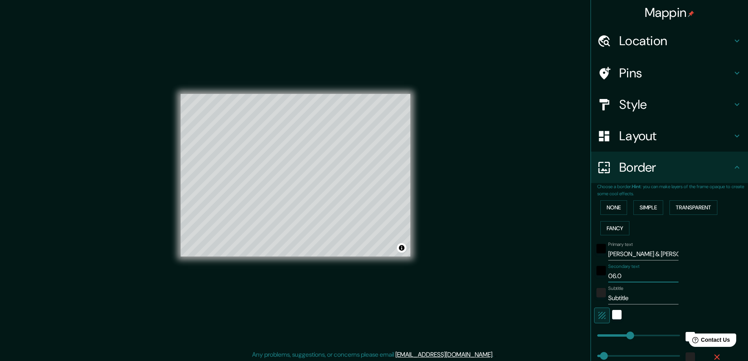
type input "47"
type input "06.09"
type input "47"
type input "06.09."
type input "47"
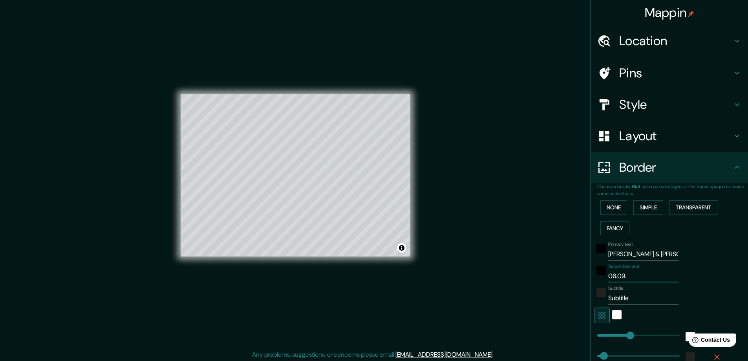
type input "06.09.2"
type input "47"
type input "[DATE]"
type input "47"
type input "06.09.202"
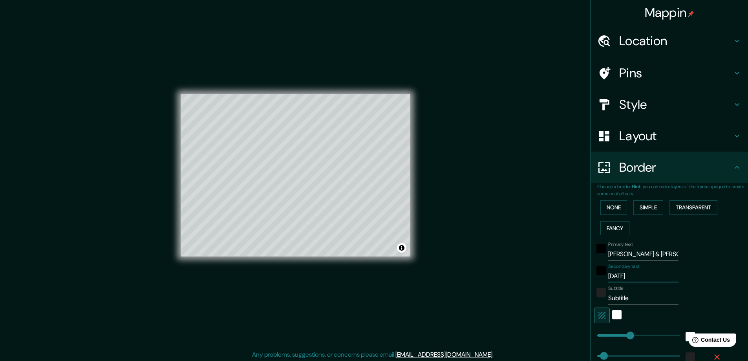
type input "47"
type input "[DATE]"
type input "47"
type input "[DATE]"
drag, startPoint x: 629, startPoint y: 300, endPoint x: 595, endPoint y: 298, distance: 34.2
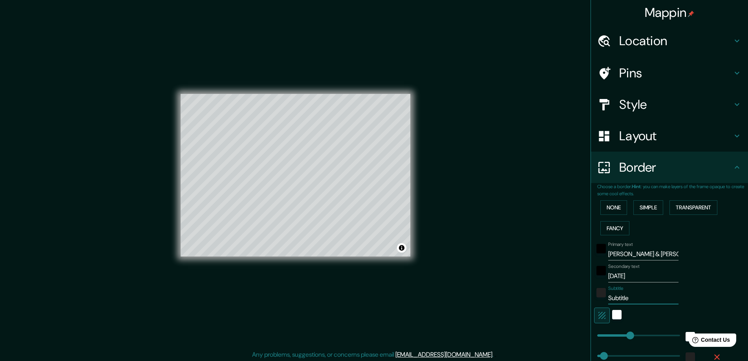
click at [595, 298] on div "Subtitle Subtitle" at bounding box center [658, 294] width 129 height 19
type input "47"
click at [489, 246] on div "Mappin Location Cuxhaven, Kreis Cuxhaven, Niedersachsen, Deutschland Cuxhaven K…" at bounding box center [374, 181] width 748 height 362
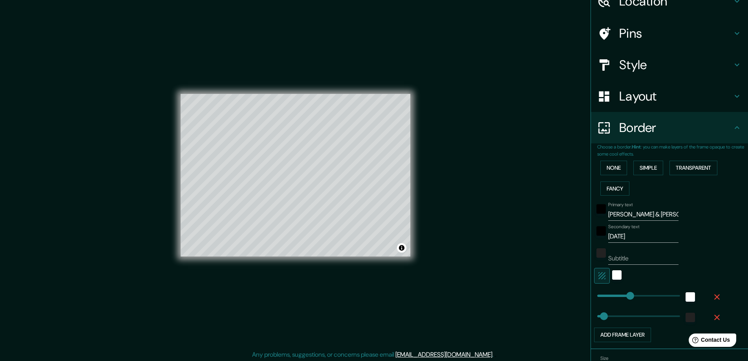
scroll to position [86, 0]
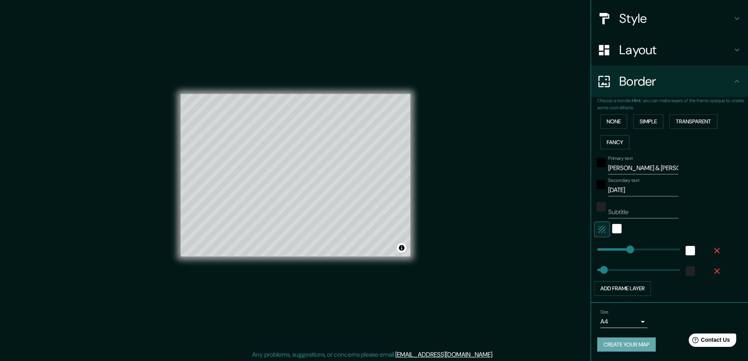
click at [628, 340] on button "Create your map" at bounding box center [626, 344] width 58 height 15
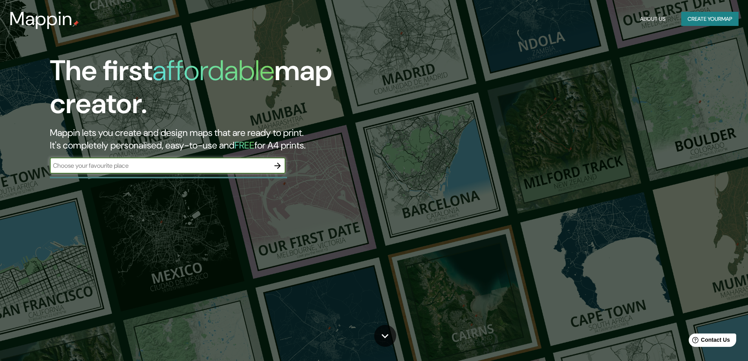
click at [703, 18] on button "Create your map" at bounding box center [709, 19] width 57 height 15
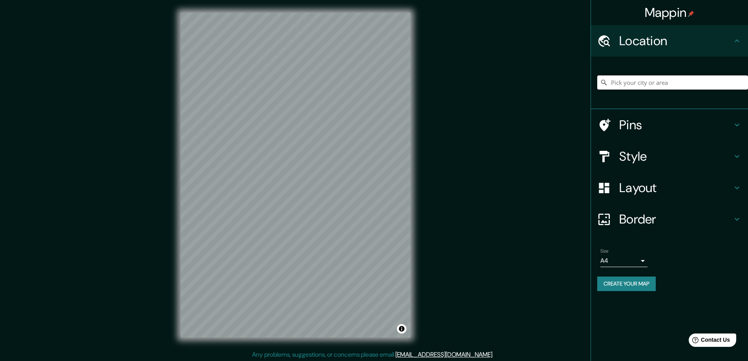
click at [658, 84] on input "Pick your city or area" at bounding box center [672, 82] width 151 height 14
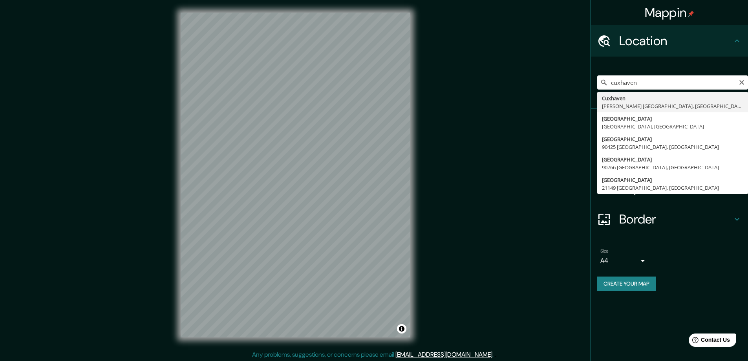
type input "[GEOGRAPHIC_DATA], [PERSON_NAME][GEOGRAPHIC_DATA], [GEOGRAPHIC_DATA], [GEOGRAPH…"
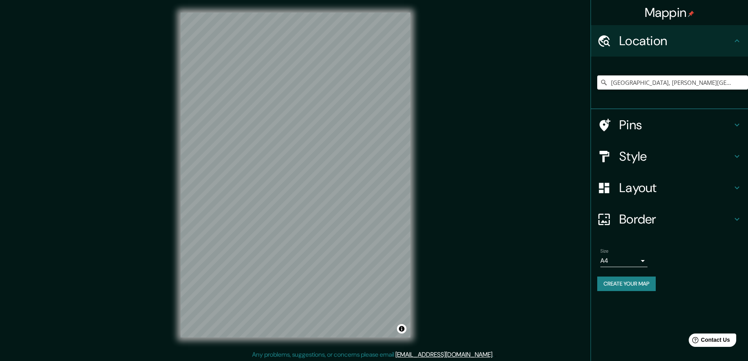
click at [642, 189] on h4 "Layout" at bounding box center [675, 188] width 113 height 16
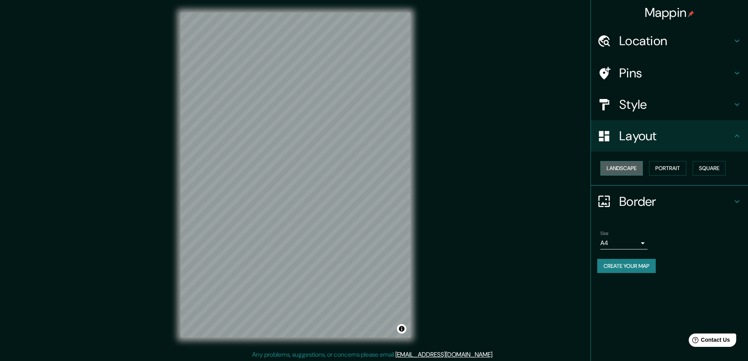
click at [624, 174] on button "Landscape" at bounding box center [621, 168] width 42 height 15
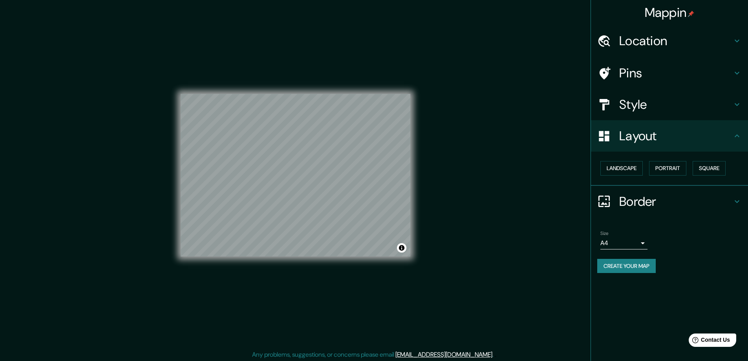
click at [639, 204] on h4 "Border" at bounding box center [675, 201] width 113 height 16
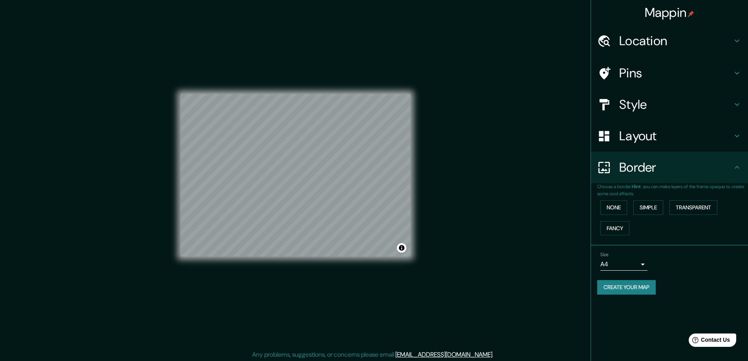
click at [658, 221] on div "None Simple Transparent Fancy" at bounding box center [672, 217] width 151 height 41
drag, startPoint x: 651, startPoint y: 207, endPoint x: 636, endPoint y: 206, distance: 15.4
click at [651, 206] on button "Simple" at bounding box center [648, 207] width 30 height 15
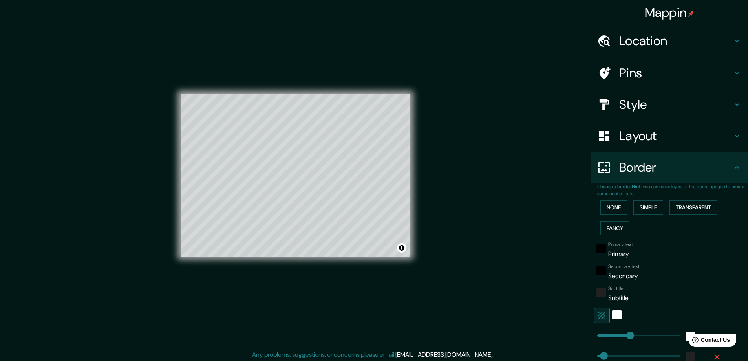
click at [440, 175] on div "Mappin Location [GEOGRAPHIC_DATA], [PERSON_NAME][GEOGRAPHIC_DATA], [GEOGRAPHIC_…" at bounding box center [374, 181] width 748 height 362
drag, startPoint x: 635, startPoint y: 253, endPoint x: 560, endPoint y: 255, distance: 75.4
click at [566, 254] on div "Mappin Location [GEOGRAPHIC_DATA], [PERSON_NAME][GEOGRAPHIC_DATA], [GEOGRAPHIC_…" at bounding box center [374, 181] width 748 height 362
type input "A"
type input "47"
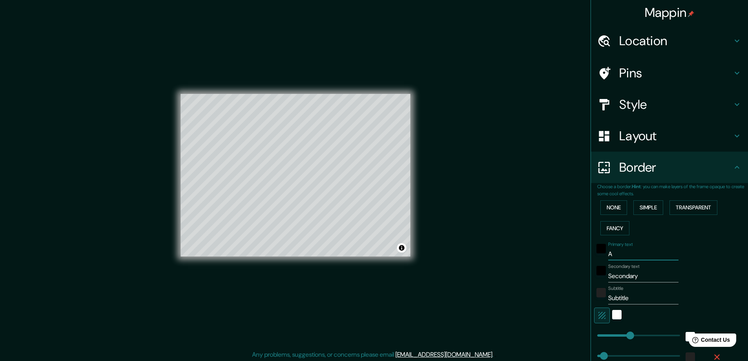
type input "AL"
type input "47"
type input "ALI"
type input "47"
type input "[PERSON_NAME]"
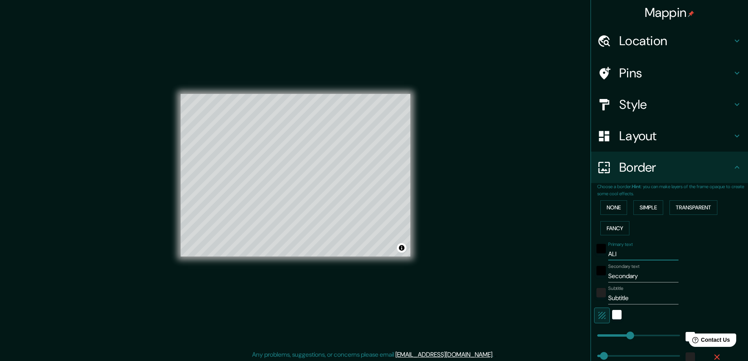
type input "47"
type input "[PERSON_NAME]"
type input "47"
type input "[PERSON_NAME]"
type input "47"
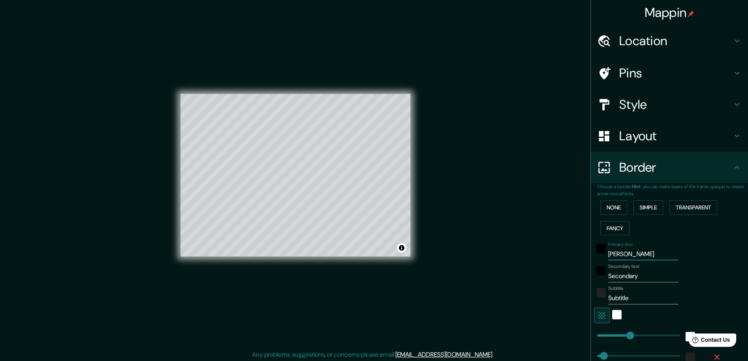
type input "[PERSON_NAME] &"
type input "47"
type input "[PERSON_NAME] &"
type input "47"
type input "[PERSON_NAME] & K"
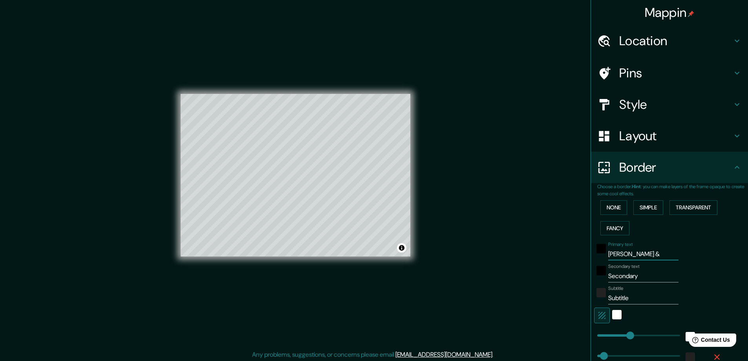
type input "47"
type input "[PERSON_NAME] & KI"
type input "47"
type input "[PERSON_NAME] & [PERSON_NAME]"
type input "47"
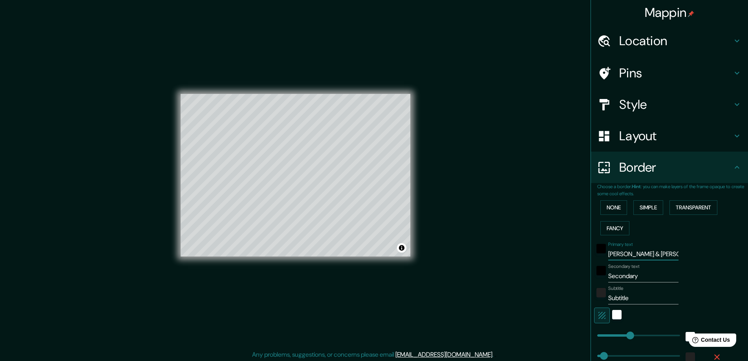
type input "ALICA & KIM"
click at [639, 273] on input "Secondary" at bounding box center [643, 276] width 70 height 13
drag, startPoint x: 639, startPoint y: 274, endPoint x: 564, endPoint y: 283, distance: 76.3
click at [564, 283] on div "Mappin Location Cuxhaven, Kreis Cuxhaven, Niedersachsen, Deutschland Pins Style…" at bounding box center [374, 181] width 748 height 362
type input "0"
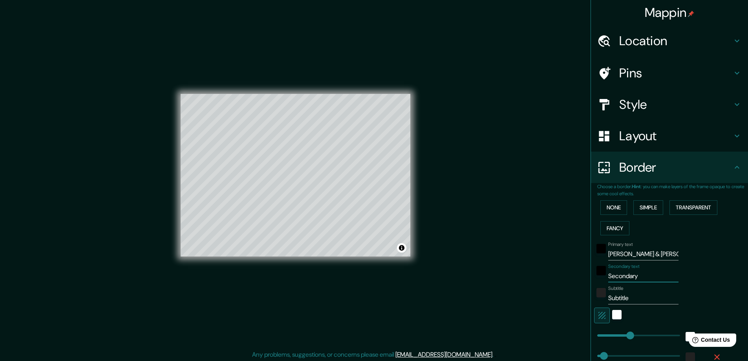
type input "47"
type input "06"
type input "47"
type input "06."
type input "47"
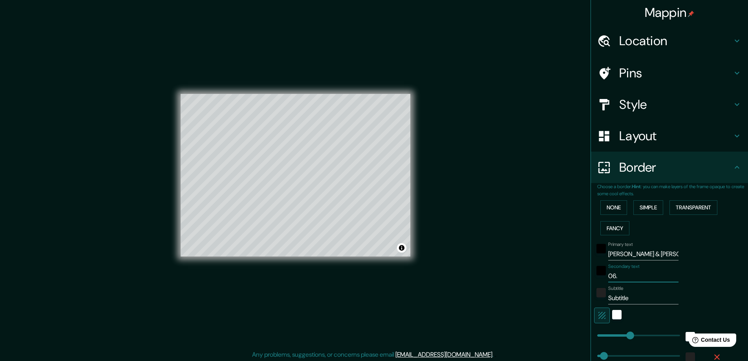
type input "06.0"
type input "47"
type input "06.09"
type input "47"
type input "06.09."
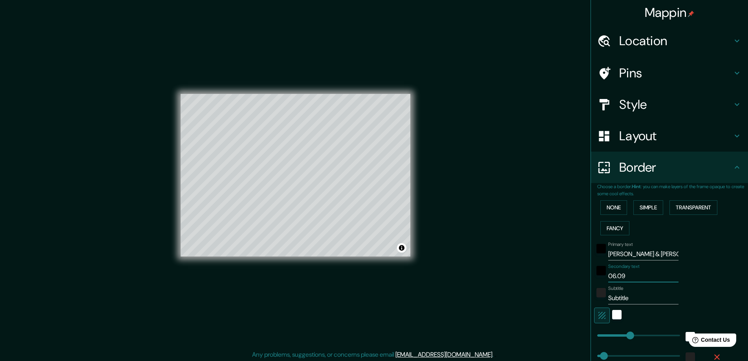
type input "47"
type input "06.09.2"
type input "47"
type input "[DATE]"
type input "47"
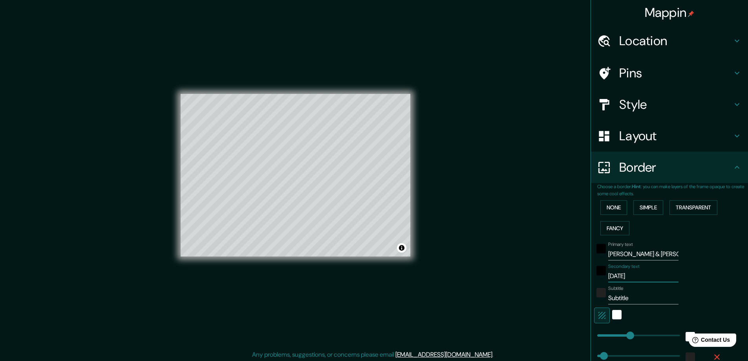
type input "06.09.202"
type input "47"
type input "[DATE]"
type input "47"
type input "[DATE]"
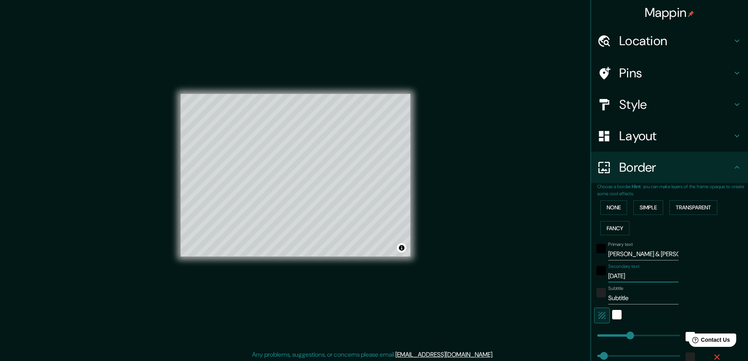
click at [631, 300] on input "Subtitle" at bounding box center [643, 298] width 70 height 13
drag, startPoint x: 626, startPoint y: 301, endPoint x: 573, endPoint y: 306, distance: 52.8
click at [574, 305] on div "Mappin Location Cuxhaven, Kreis Cuxhaven, Niedersachsen, Deutschland Pins Style…" at bounding box center [374, 181] width 748 height 362
type input "47"
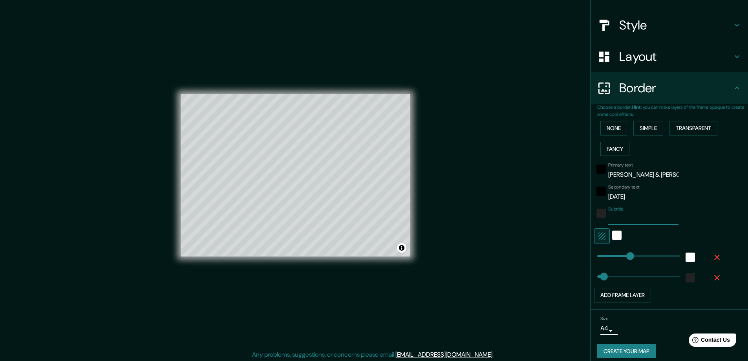
scroll to position [86, 0]
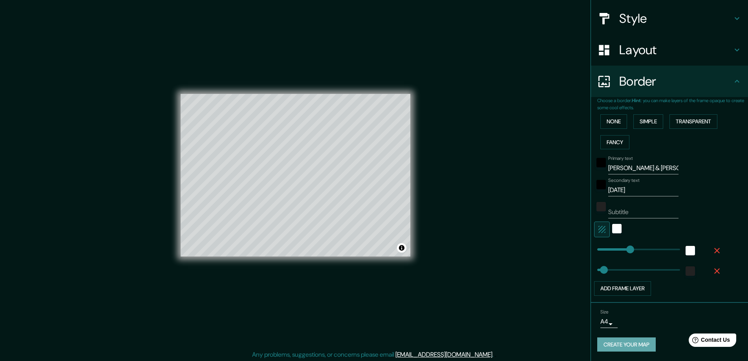
click at [614, 342] on button "Create your map" at bounding box center [626, 344] width 58 height 15
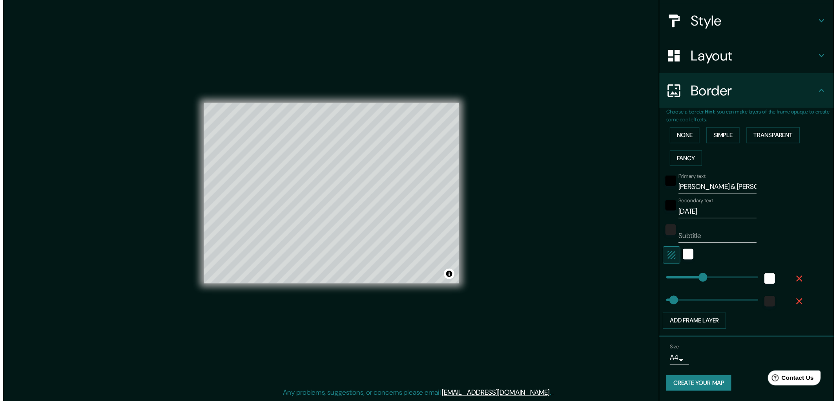
scroll to position [0, 0]
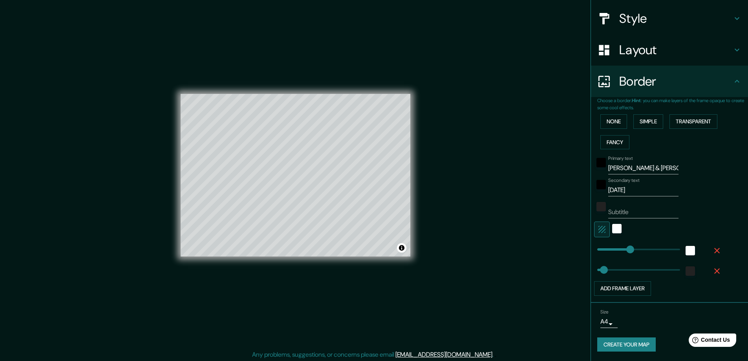
click at [478, 274] on div "Mappin Location Cuxhaven, Kreis Cuxhaven, Niedersachsen, Deutschland Pins Style…" at bounding box center [374, 181] width 748 height 362
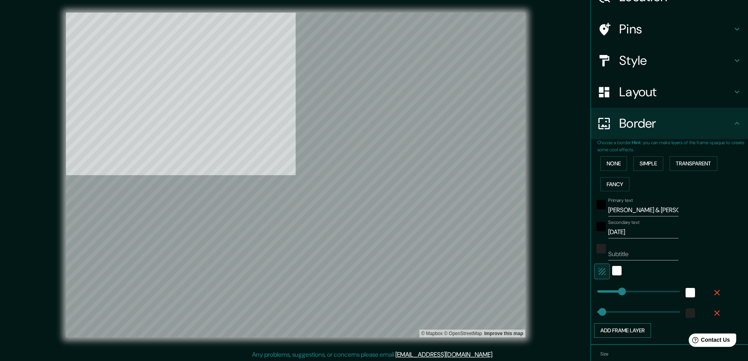
type input "47"
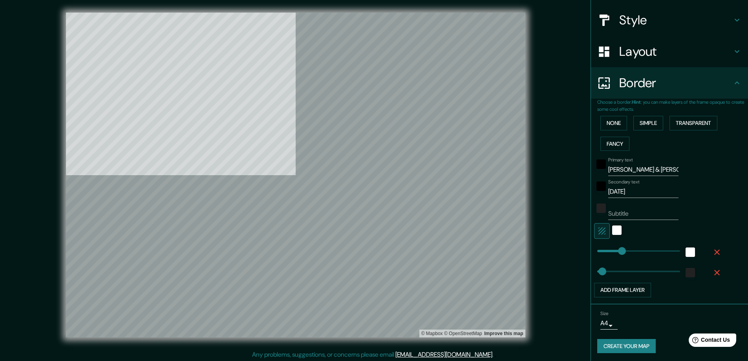
scroll to position [86, 0]
click at [621, 345] on button "Create your map" at bounding box center [626, 344] width 58 height 15
click at [47, 124] on div "© Mapbox © OpenStreetMap Improve this map" at bounding box center [295, 175] width 673 height 325
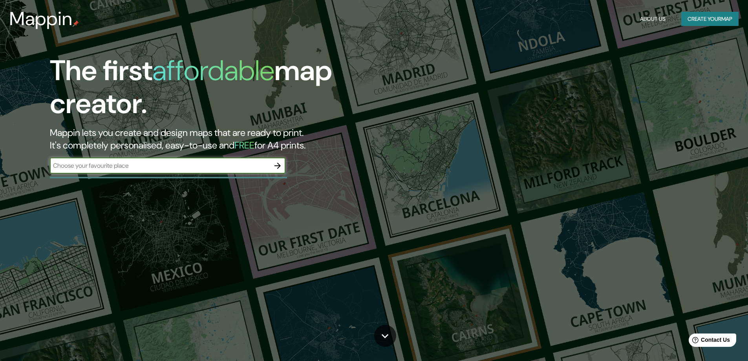
click at [720, 16] on button "Create your map" at bounding box center [709, 19] width 57 height 15
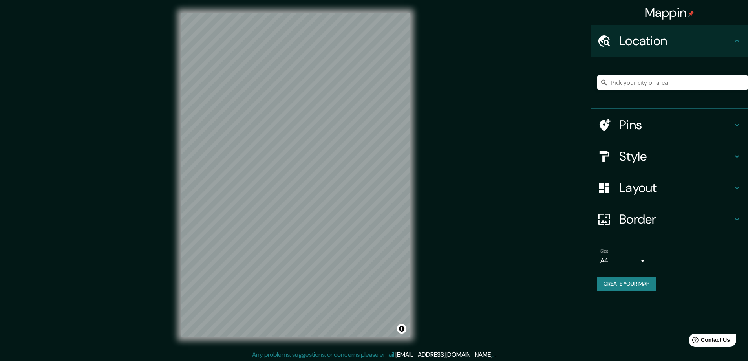
click at [640, 82] on input "Pick your city or area" at bounding box center [672, 82] width 151 height 14
type input "[GEOGRAPHIC_DATA], [GEOGRAPHIC_DATA], [GEOGRAPHIC_DATA], [GEOGRAPHIC_DATA]"
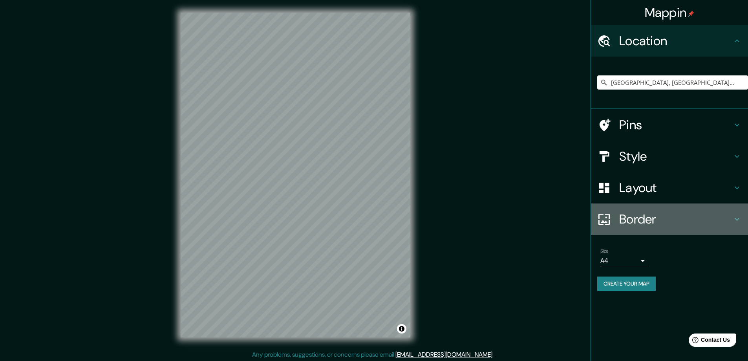
click at [637, 213] on h4 "Border" at bounding box center [675, 219] width 113 height 16
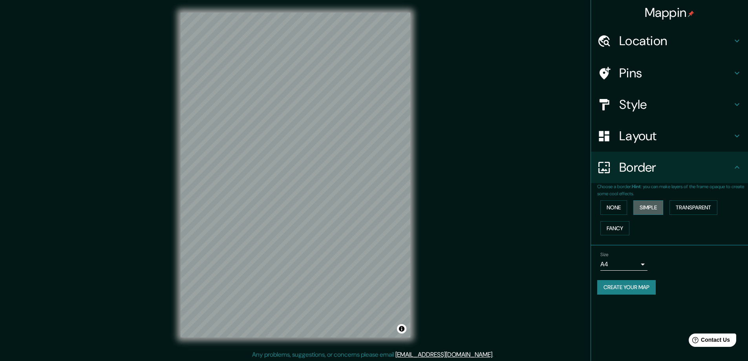
click at [655, 204] on button "Simple" at bounding box center [648, 207] width 30 height 15
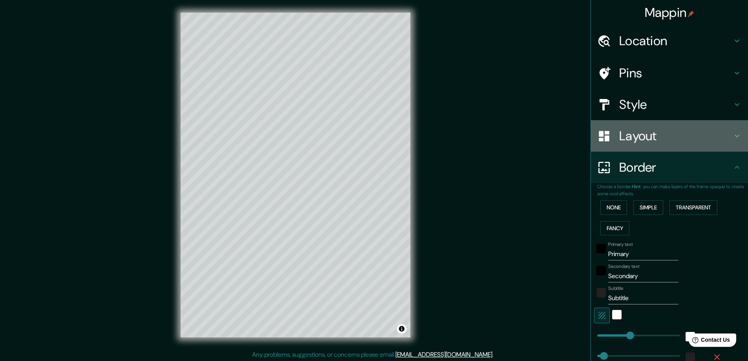
click at [653, 133] on h4 "Layout" at bounding box center [675, 136] width 113 height 16
type input "47"
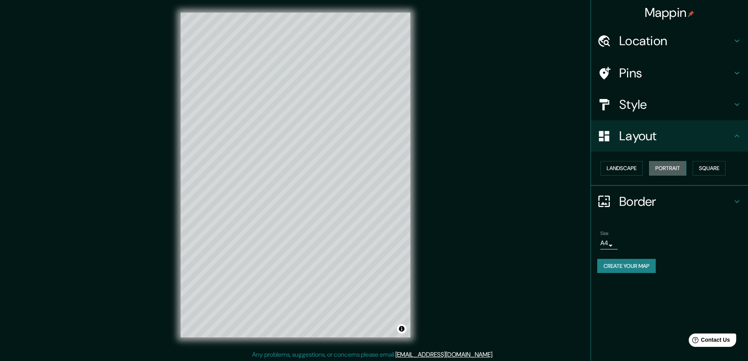
click at [666, 172] on button "Portrait" at bounding box center [667, 168] width 37 height 15
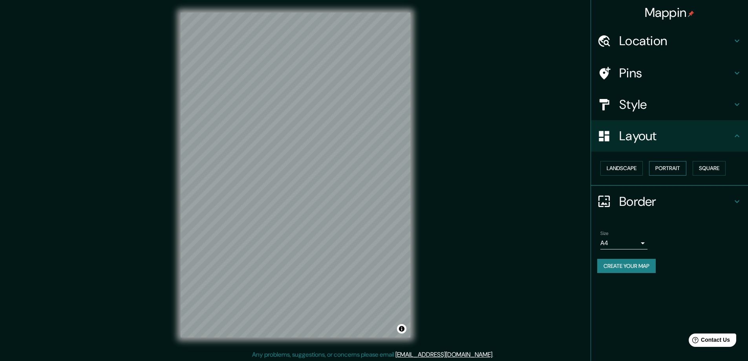
click at [673, 167] on button "Portrait" at bounding box center [667, 168] width 37 height 15
click at [615, 165] on button "Landscape" at bounding box center [621, 168] width 42 height 15
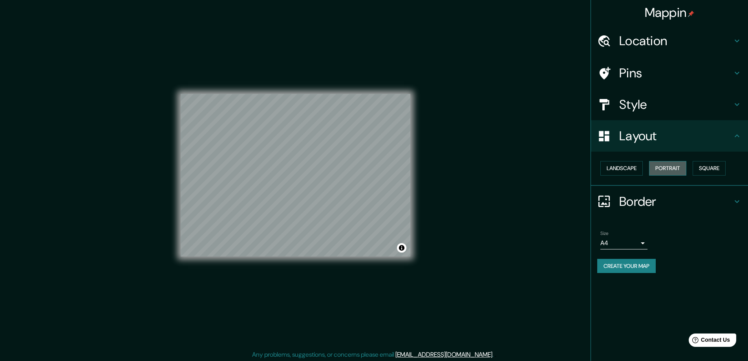
click at [679, 167] on button "Portrait" at bounding box center [667, 168] width 37 height 15
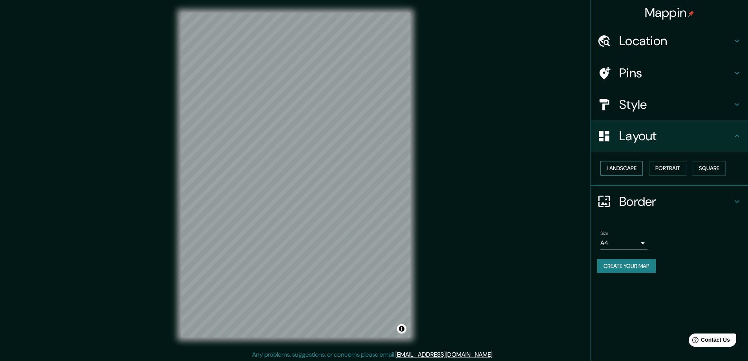
click at [635, 172] on button "Landscape" at bounding box center [621, 168] width 42 height 15
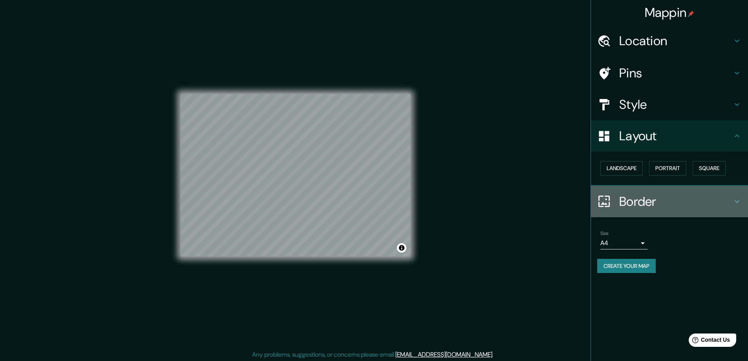
click at [651, 202] on h4 "Border" at bounding box center [675, 201] width 113 height 16
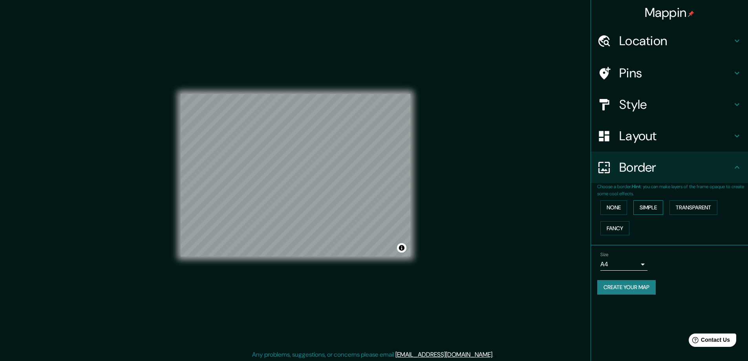
click at [654, 204] on button "Simple" at bounding box center [648, 207] width 30 height 15
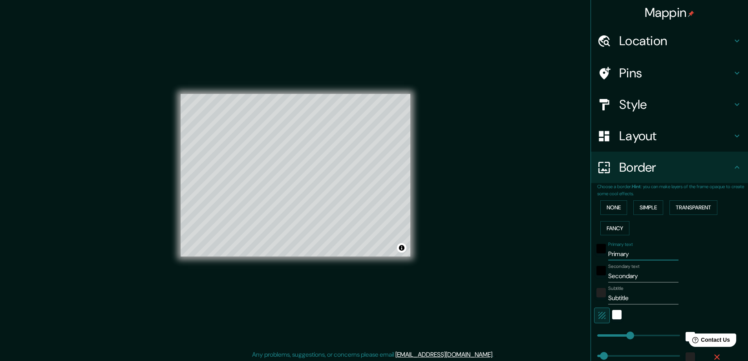
drag, startPoint x: 626, startPoint y: 252, endPoint x: 581, endPoint y: 256, distance: 45.3
click at [591, 256] on div "Choose a border. Hint : you can make layers of the frame opaque to create some …" at bounding box center [669, 286] width 157 height 206
type input "A"
type input "47"
type input "Al"
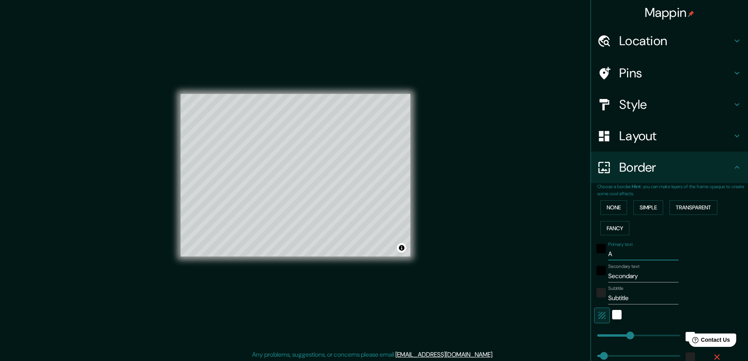
type input "47"
type input "Ali"
type input "47"
type input "Alic"
type input "47"
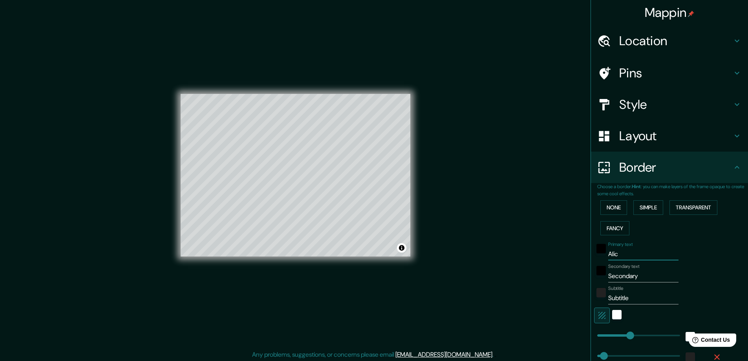
type input "Alica"
type input "47"
type input "Alica"
type input "47"
type input "Alica +"
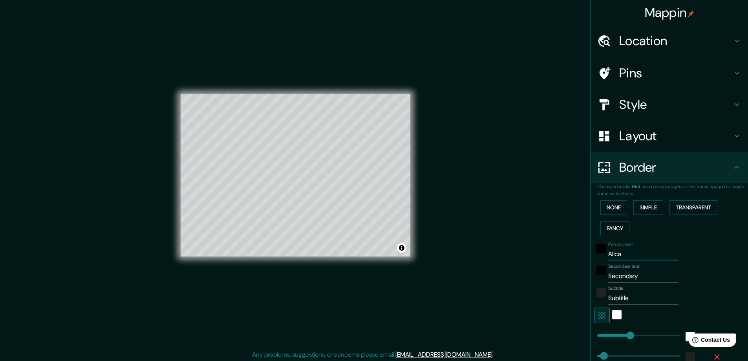
type input "47"
type input "Alica +"
type input "47"
type input "Alica + K"
type input "47"
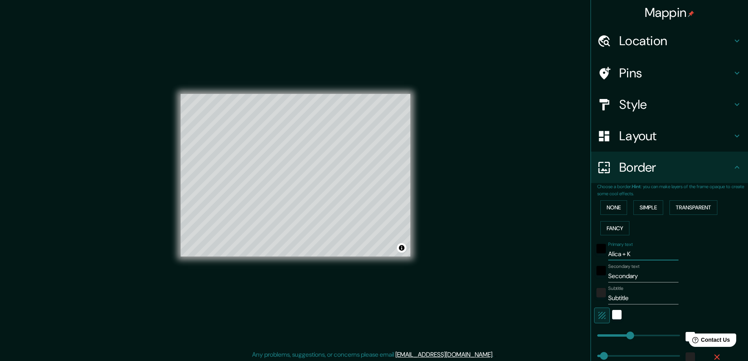
type input "Alica + KI"
type input "47"
type input "Alica + KIM"
type input "47"
type input "Alica + KIM"
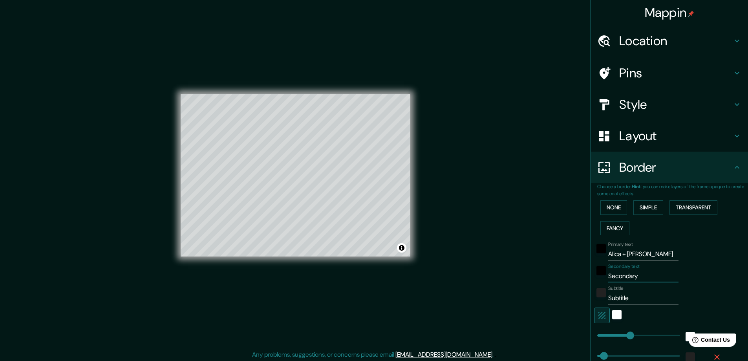
drag, startPoint x: 641, startPoint y: 272, endPoint x: 589, endPoint y: 276, distance: 52.0
click at [594, 276] on div "Secondary text Secondary" at bounding box center [658, 272] width 129 height 19
type input "ß"
type input "47"
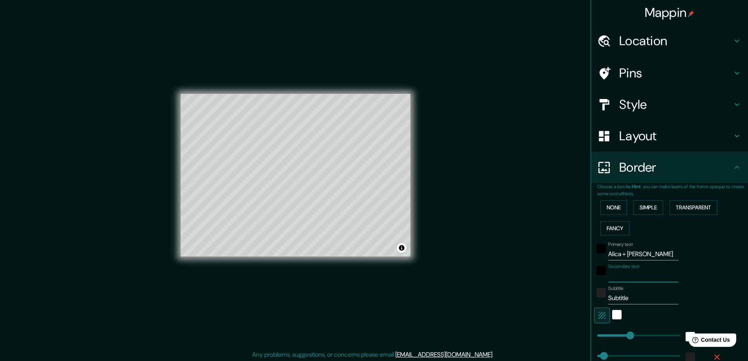
type input "0"
type input "47"
type input "06"
type input "47"
type input "06."
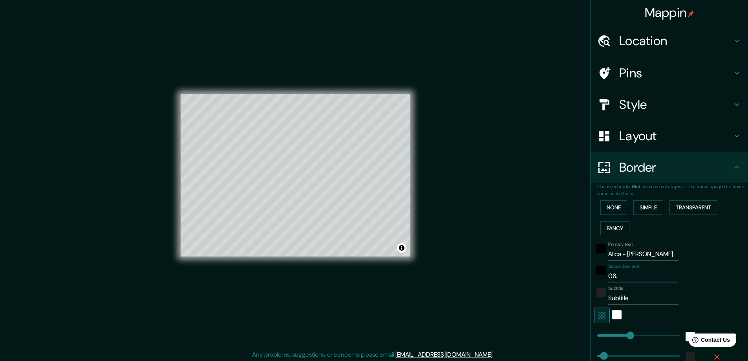
type input "47"
type input "06.0"
type input "47"
type input "06.09"
type input "47"
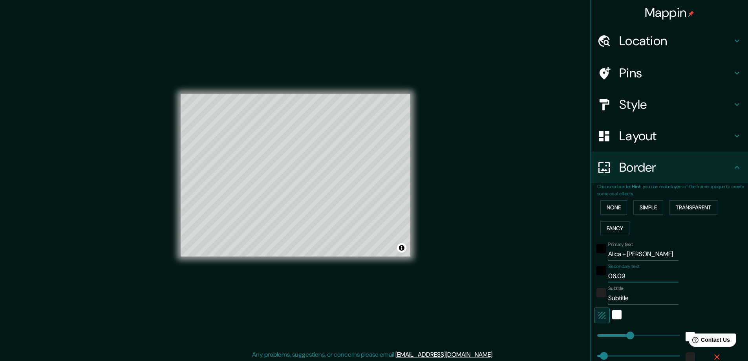
type input "06.09."
type input "47"
type input "06.09.2"
type input "47"
type input "06.09.20"
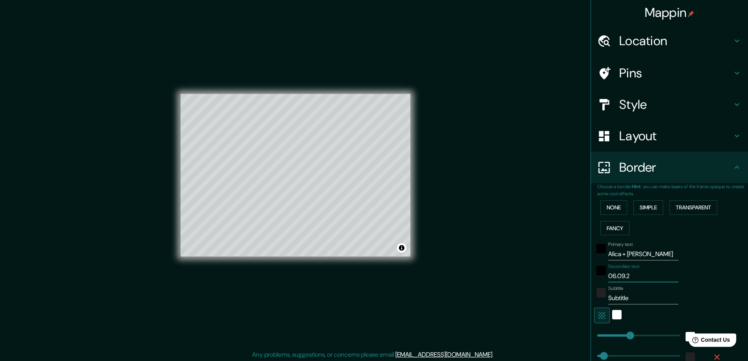
type input "47"
type input "06.09.202"
type input "47"
type input "06.09.2025"
type input "47"
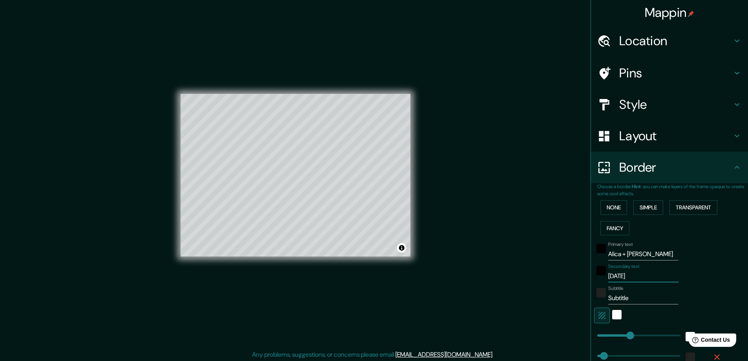
type input "06.09.2025"
drag, startPoint x: 628, startPoint y: 295, endPoint x: 589, endPoint y: 295, distance: 38.9
click at [594, 295] on div "Subtitle Subtitle" at bounding box center [658, 294] width 129 height 19
type input "47"
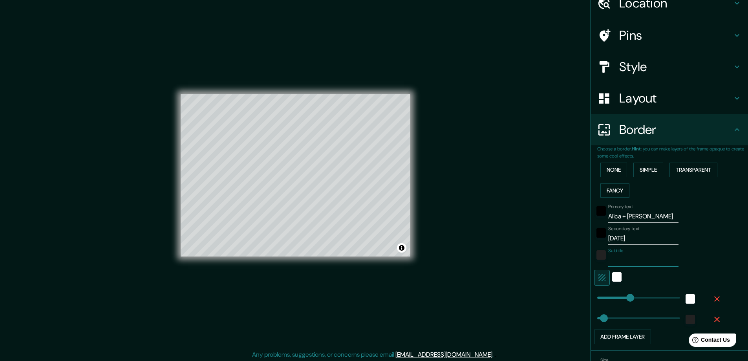
scroll to position [86, 0]
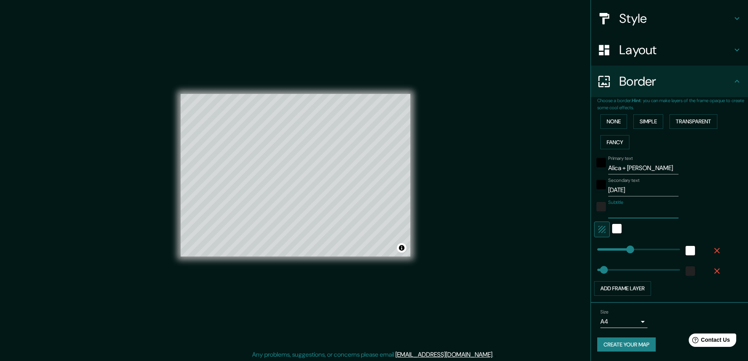
click at [625, 345] on button "Create your map" at bounding box center [626, 344] width 58 height 15
click at [621, 167] on input "Alica + KIM" at bounding box center [643, 168] width 70 height 13
type input "Alica KIM"
type input "47"
type input "Alica KIM"
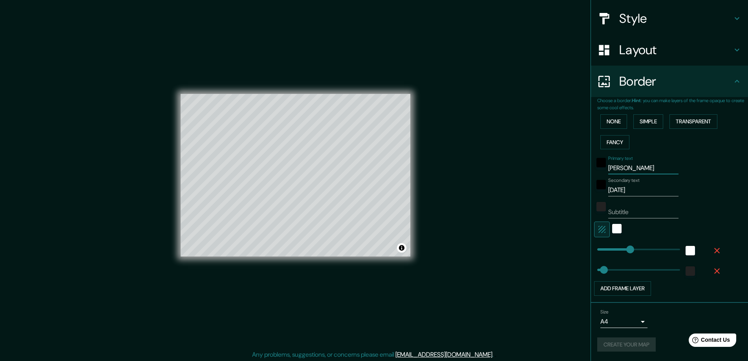
type input "47"
type input "Alica KIM"
click at [662, 319] on div "Size A4 single" at bounding box center [669, 318] width 144 height 25
click at [633, 346] on button "Create your map" at bounding box center [626, 344] width 58 height 15
click at [491, 194] on div "Mappin Location Cuxhaven, Kreis Cuxhaven, Niedersachsen, Deutschland Cuxhaven K…" at bounding box center [374, 181] width 748 height 362
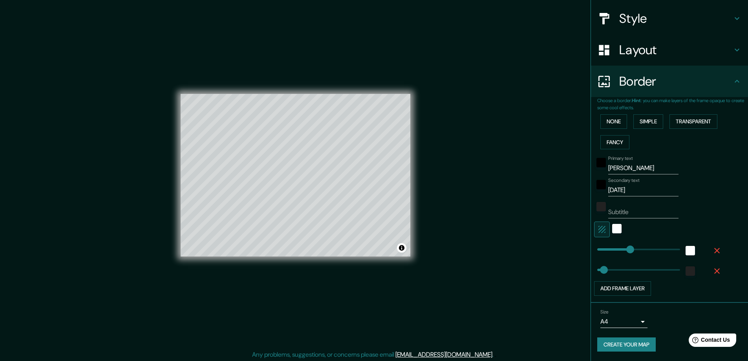
type input "47"
click at [686, 290] on div "Add frame layer" at bounding box center [658, 288] width 129 height 15
click at [613, 340] on button "Create your map" at bounding box center [626, 344] width 58 height 15
click at [475, 51] on div "Mappin Location Cuxhaven, Kreis Cuxhaven, Niedersachsen, Deutschland Cuxhaven K…" at bounding box center [374, 181] width 748 height 362
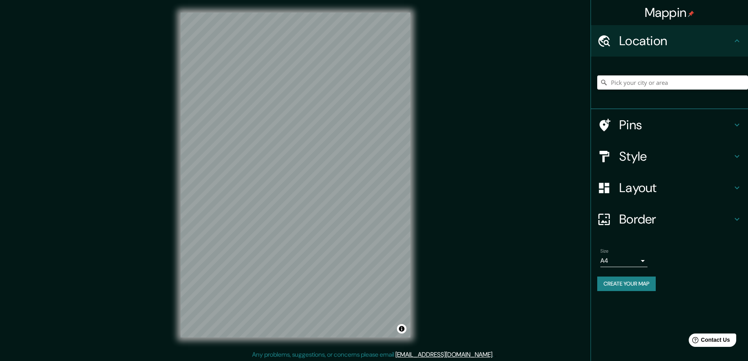
click at [622, 281] on button "Create your map" at bounding box center [626, 283] width 58 height 15
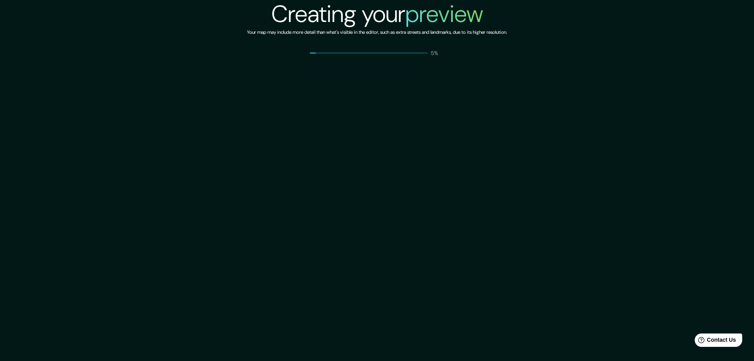
click at [504, 187] on div "Creating your preview Your map may include more detail than what's visible in t…" at bounding box center [377, 180] width 754 height 361
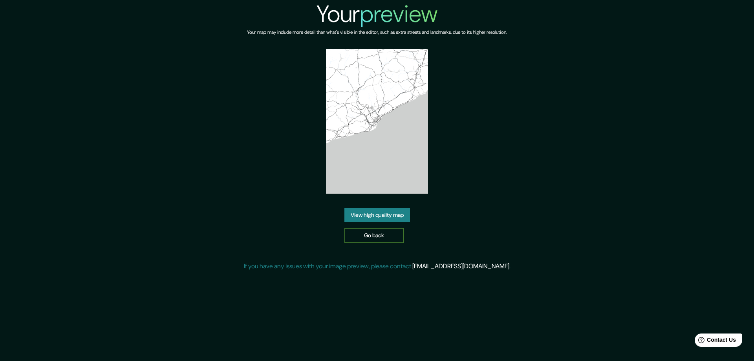
click at [377, 234] on link "Go back" at bounding box center [373, 235] width 59 height 15
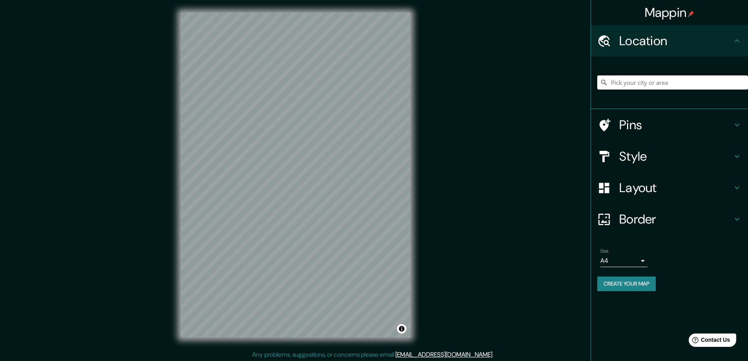
click at [630, 81] on input "Pick your city or area" at bounding box center [672, 82] width 151 height 14
type input "[GEOGRAPHIC_DATA], [GEOGRAPHIC_DATA], [GEOGRAPHIC_DATA], [GEOGRAPHIC_DATA]"
click at [622, 284] on button "Create your map" at bounding box center [626, 283] width 58 height 15
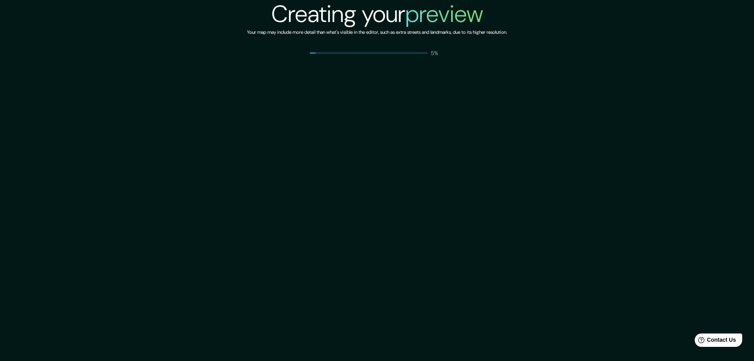
click at [622, 284] on div "Creating your preview Your map may include more detail than what's visible in t…" at bounding box center [377, 180] width 754 height 361
click at [226, 131] on div "Creating your preview Your map may include more detail than what's visible in t…" at bounding box center [377, 180] width 754 height 361
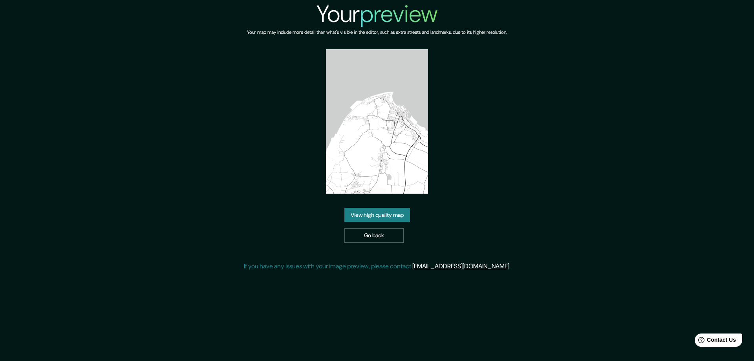
click at [366, 236] on link "Go back" at bounding box center [373, 235] width 59 height 15
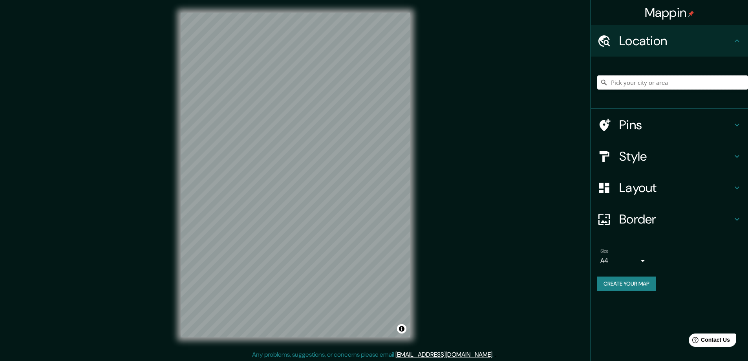
click at [632, 76] on input "Pick your city or area" at bounding box center [672, 82] width 151 height 14
type input "[GEOGRAPHIC_DATA], [GEOGRAPHIC_DATA], [GEOGRAPHIC_DATA], [GEOGRAPHIC_DATA]"
click at [644, 193] on h4 "Layout" at bounding box center [675, 188] width 113 height 16
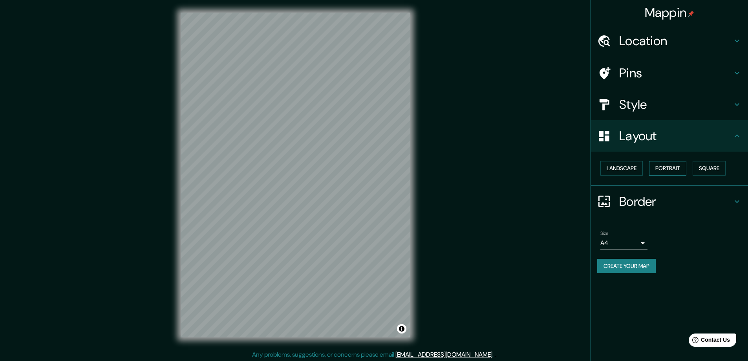
click at [664, 165] on button "Portrait" at bounding box center [667, 168] width 37 height 15
click at [631, 164] on button "Landscape" at bounding box center [621, 168] width 42 height 15
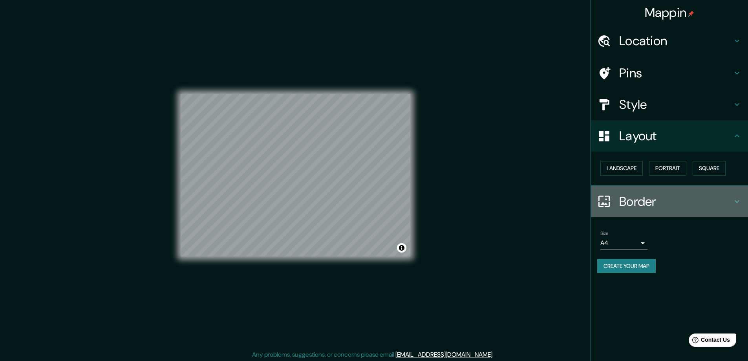
click at [656, 202] on h4 "Border" at bounding box center [675, 201] width 113 height 16
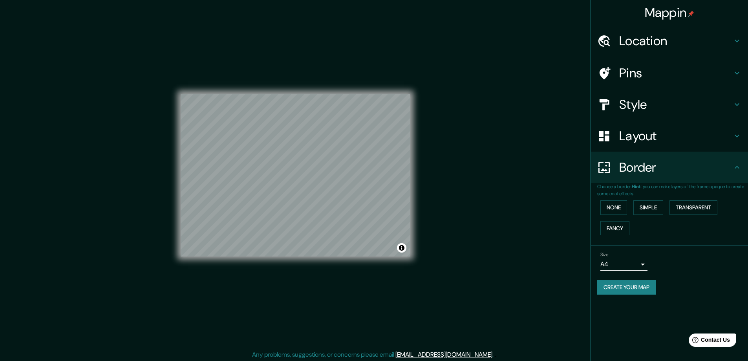
click at [651, 218] on div "None Simple Transparent Fancy" at bounding box center [672, 217] width 151 height 41
click at [647, 207] on button "Simple" at bounding box center [648, 207] width 30 height 15
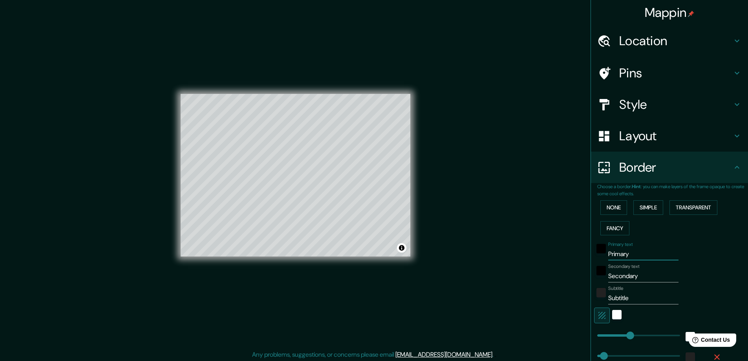
drag, startPoint x: 635, startPoint y: 254, endPoint x: 570, endPoint y: 259, distance: 65.4
click at [570, 259] on div "Mappin Location Cuxhaven, Kreis Cuxhaven, Niedersachsen, Deutschland Cuxhaven K…" at bounding box center [374, 181] width 748 height 362
type input "A"
type input "47"
type input "AL"
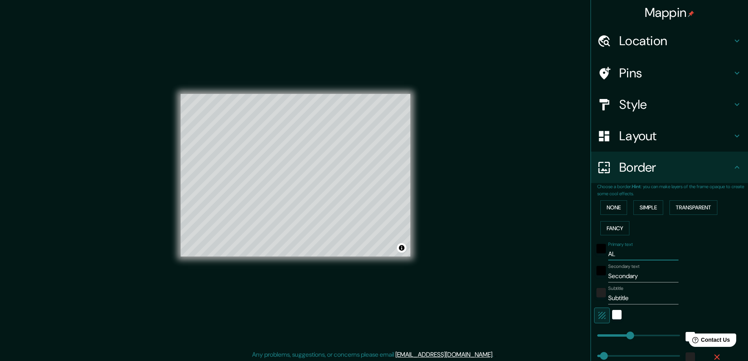
type input "47"
type input "ALI"
type input "47"
type input "ALIC"
type input "47"
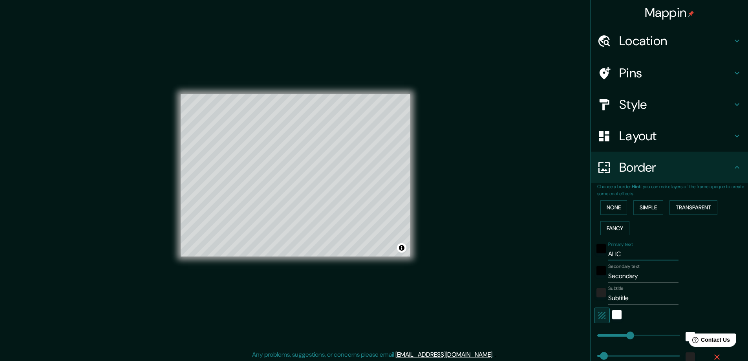
type input "ALICA"
type input "47"
type input "ALICA"
type input "47"
type input "ALICA &"
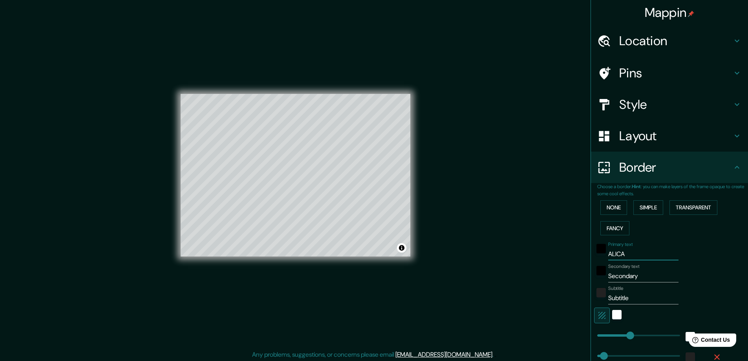
type input "47"
type input "ALICA &"
type input "47"
type input "ALICA & I"
type input "47"
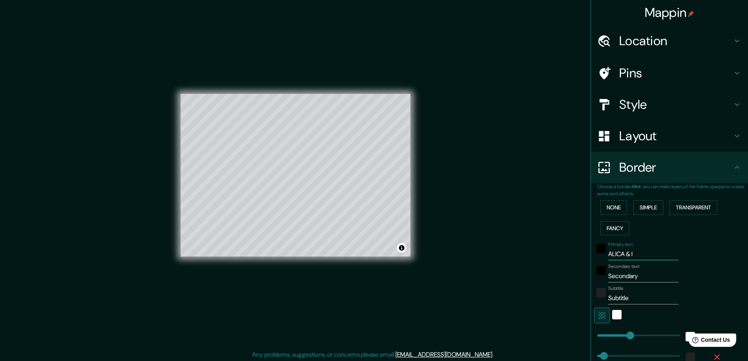
type input "ALICA &"
type input "47"
type input "ALICA & K"
type input "47"
type input "ALICA & KI"
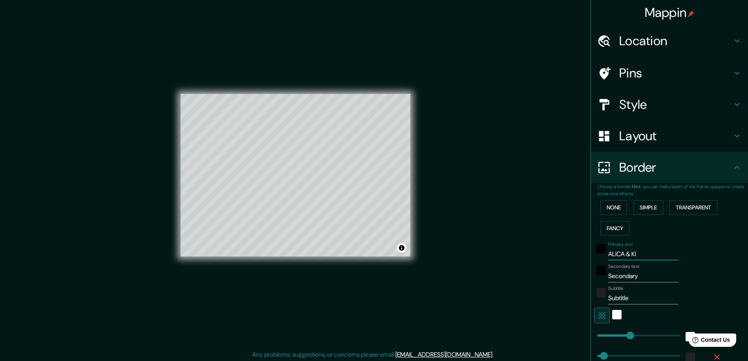
type input "47"
type input "ALICA & [PERSON_NAME]"
type input "47"
type input "ALICA & [PERSON_NAME]"
type input "0"
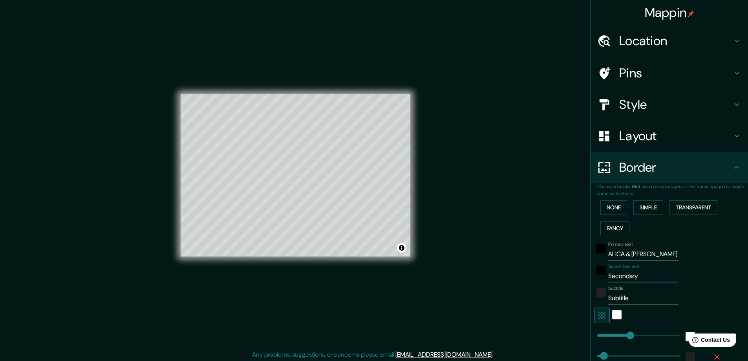
type input "47"
type input "06"
type input "47"
type input "06."
type input "47"
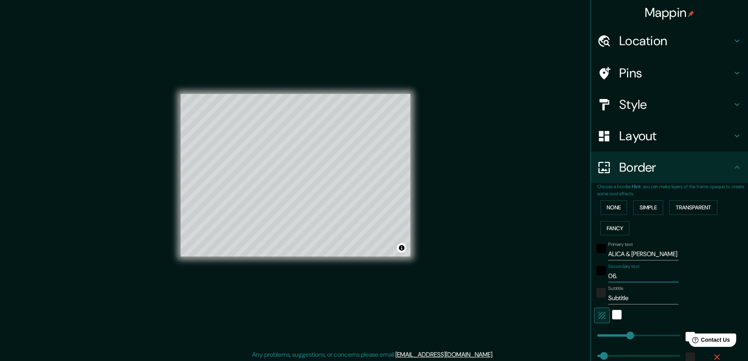
type input "06.0"
type input "47"
type input "06.09"
type input "47"
type input "06.09."
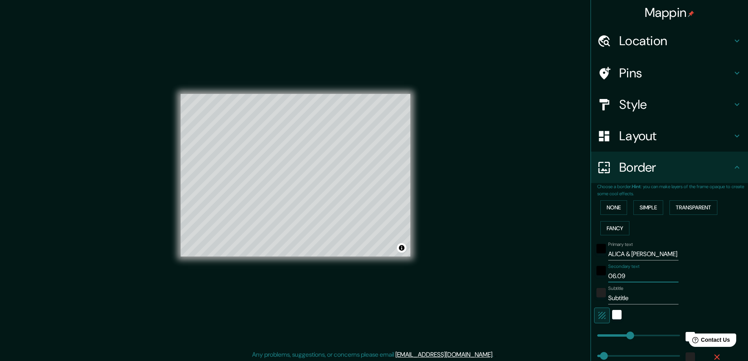
type input "47"
type input "06.09.2"
type input "47"
type input "[DATE]"
type input "47"
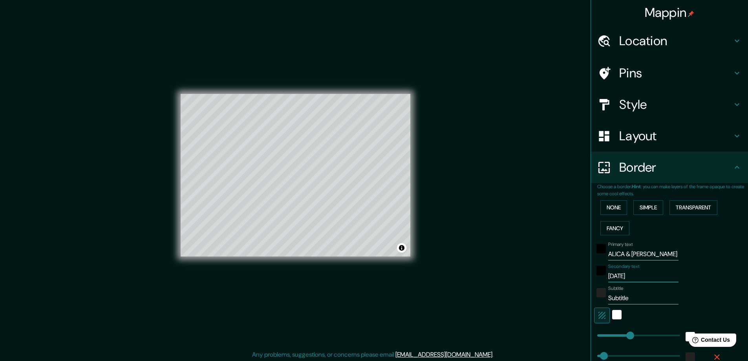
type input "06.09.202"
type input "47"
type input "[DATE]"
type input "47"
type input "[DATE]"
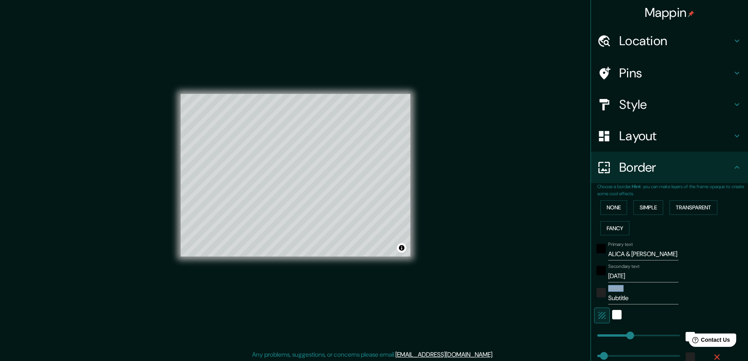
drag, startPoint x: 629, startPoint y: 290, endPoint x: 606, endPoint y: 291, distance: 23.2
click at [608, 291] on div "Subtitle Subtitle" at bounding box center [643, 294] width 70 height 19
drag, startPoint x: 630, startPoint y: 297, endPoint x: 596, endPoint y: 296, distance: 33.8
click at [596, 296] on div "Subtitle Subtitle" at bounding box center [658, 294] width 129 height 19
type input "47"
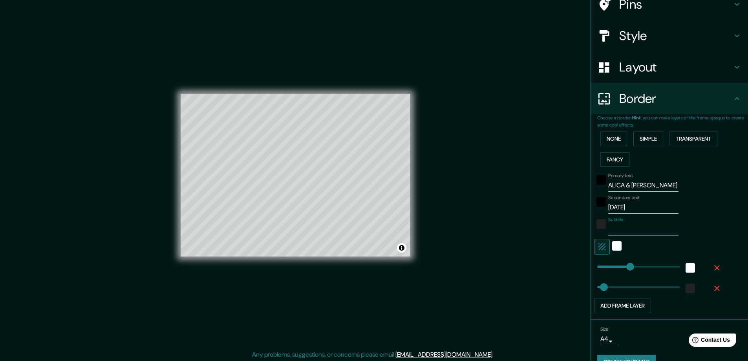
scroll to position [86, 0]
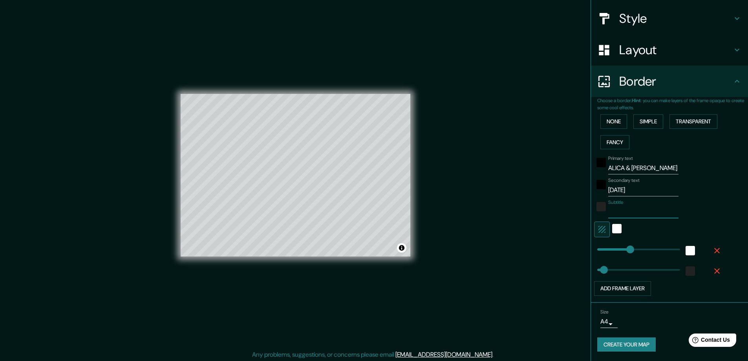
click at [624, 346] on button "Create your map" at bounding box center [626, 344] width 58 height 15
click at [614, 120] on button "None" at bounding box center [613, 121] width 27 height 15
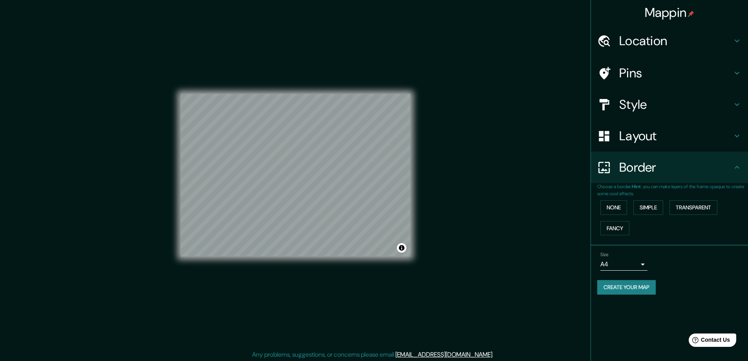
scroll to position [0, 0]
click at [647, 288] on button "Create your map" at bounding box center [626, 287] width 58 height 15
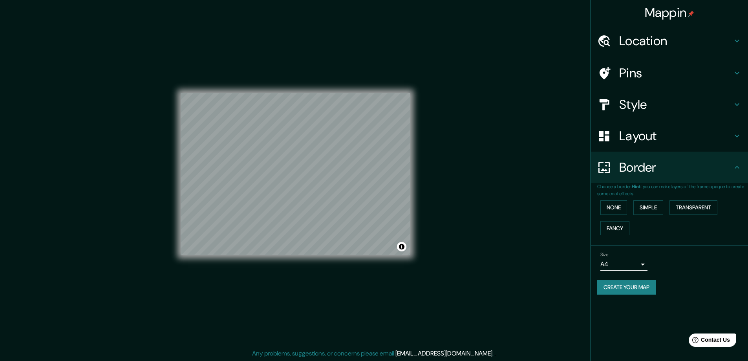
scroll to position [2, 0]
click at [647, 285] on button "Create your map" at bounding box center [626, 287] width 58 height 15
click at [622, 288] on button "Create your map" at bounding box center [626, 287] width 58 height 15
drag, startPoint x: 530, startPoint y: 235, endPoint x: 545, endPoint y: 243, distance: 17.2
click at [530, 234] on div "Mappin Location Cuxhaven, Kreis Cuxhaven, Niedersachsen, Deutschland Cuxhaven K…" at bounding box center [374, 179] width 748 height 362
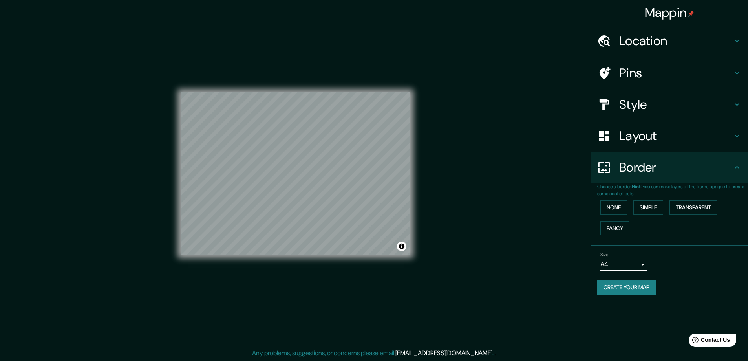
click at [618, 289] on button "Create your map" at bounding box center [626, 287] width 58 height 15
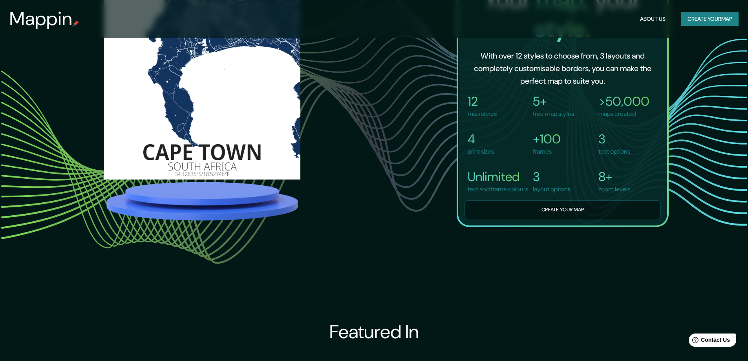
scroll to position [706, 0]
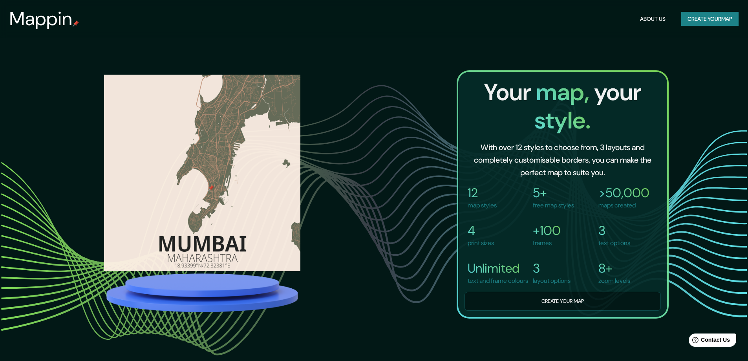
drag, startPoint x: 582, startPoint y: 349, endPoint x: 578, endPoint y: 332, distance: 17.5
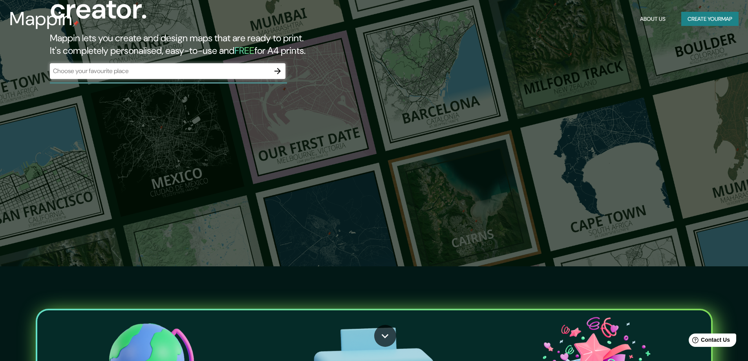
scroll to position [0, 0]
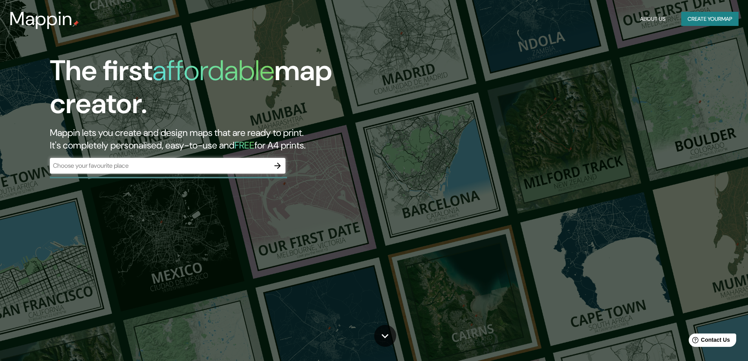
click at [650, 16] on button "About Us" at bounding box center [653, 19] width 32 height 15
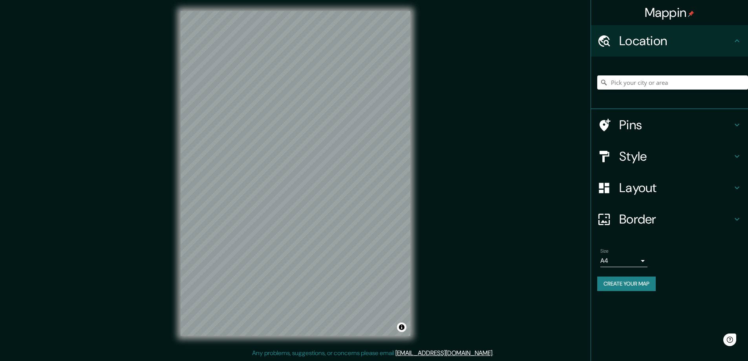
scroll to position [2, 0]
click at [666, 84] on input "Pick your city or area" at bounding box center [672, 82] width 151 height 14
type input "[GEOGRAPHIC_DATA], [GEOGRAPHIC_DATA], [GEOGRAPHIC_DATA], [GEOGRAPHIC_DATA]"
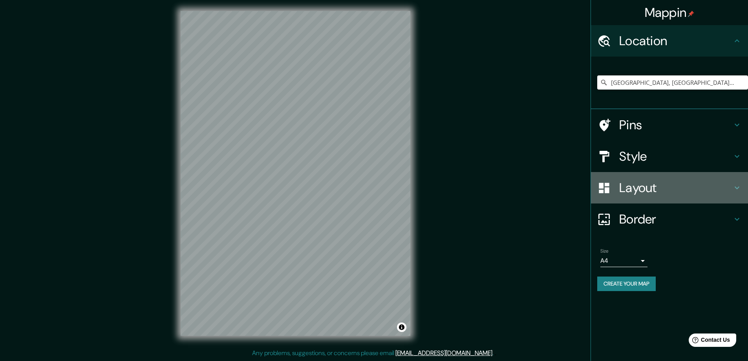
click at [646, 190] on h4 "Layout" at bounding box center [675, 188] width 113 height 16
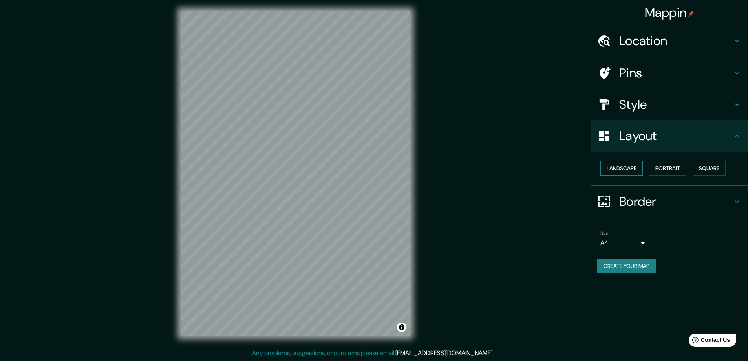
click at [630, 164] on button "Landscape" at bounding box center [621, 168] width 42 height 15
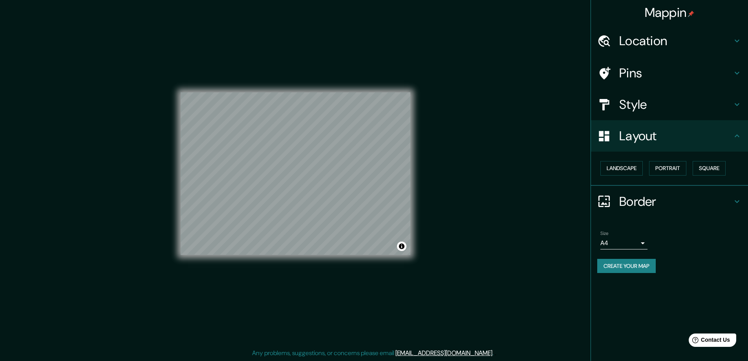
click at [616, 272] on button "Create your map" at bounding box center [626, 266] width 58 height 15
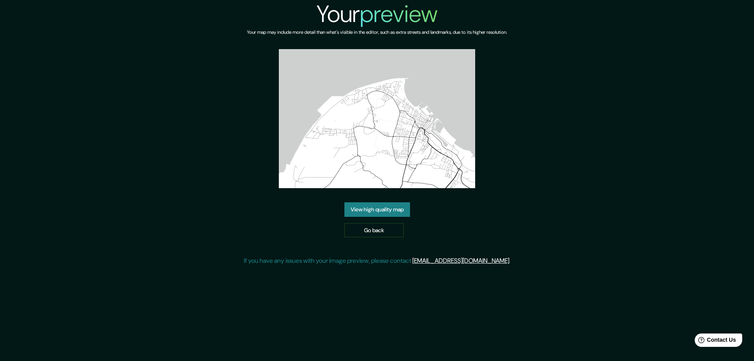
click at [363, 99] on img at bounding box center [377, 118] width 196 height 139
click at [380, 205] on link "View high quality map" at bounding box center [377, 209] width 66 height 15
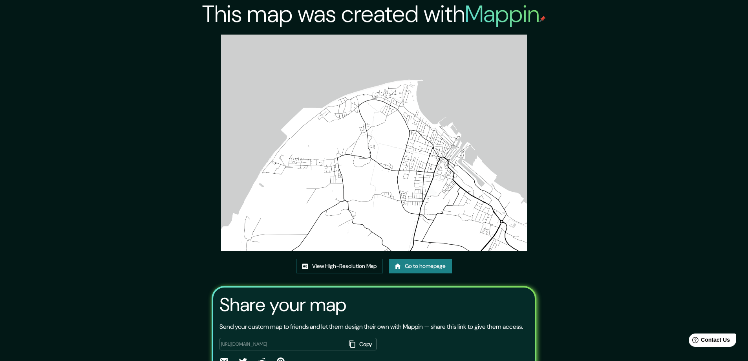
click at [372, 181] on img at bounding box center [374, 143] width 306 height 216
click at [345, 265] on link "View High-Resolution Map" at bounding box center [339, 266] width 86 height 15
click at [338, 261] on link "View High-Resolution Map" at bounding box center [339, 266] width 86 height 15
click at [409, 262] on link "Go to homepage" at bounding box center [420, 266] width 63 height 15
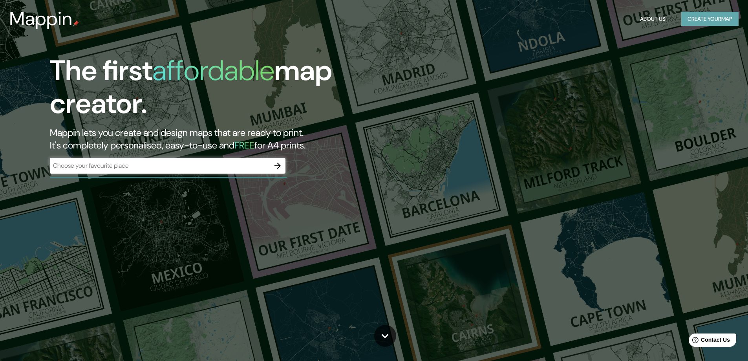
click at [721, 15] on button "Create your map" at bounding box center [709, 19] width 57 height 15
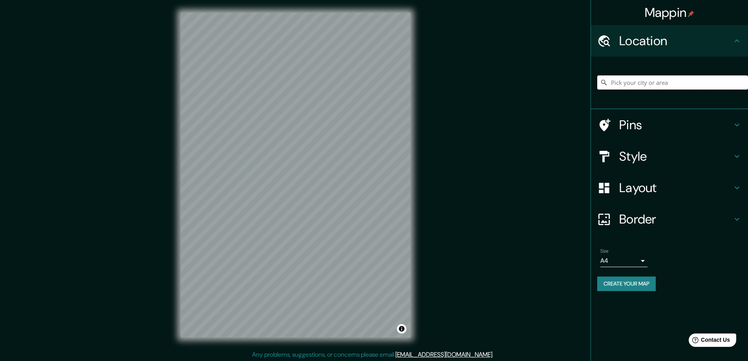
click at [623, 84] on input "Pick your city or area" at bounding box center [672, 82] width 151 height 14
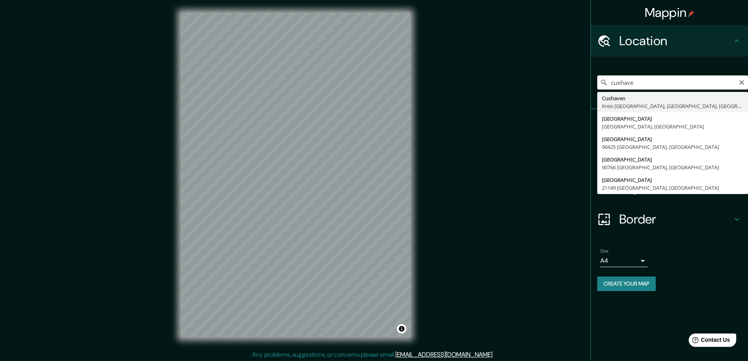
type input "[GEOGRAPHIC_DATA], [GEOGRAPHIC_DATA], [GEOGRAPHIC_DATA], [GEOGRAPHIC_DATA]"
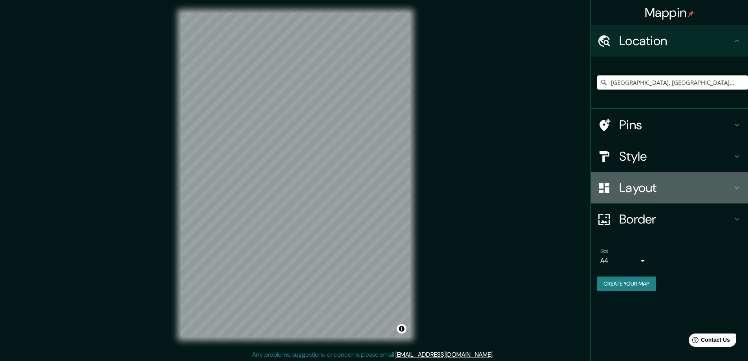
click at [635, 187] on h4 "Layout" at bounding box center [675, 188] width 113 height 16
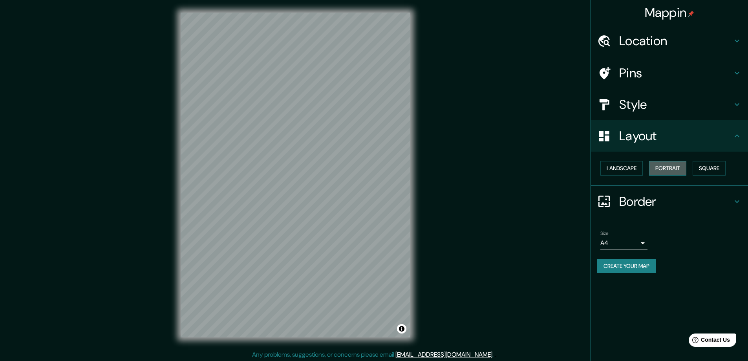
click at [655, 172] on button "Portrait" at bounding box center [667, 168] width 37 height 15
click at [628, 162] on button "Landscape" at bounding box center [621, 168] width 42 height 15
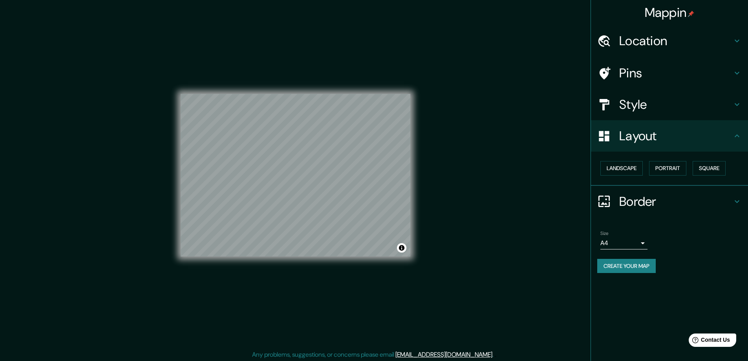
click at [656, 207] on h4 "Border" at bounding box center [675, 201] width 113 height 16
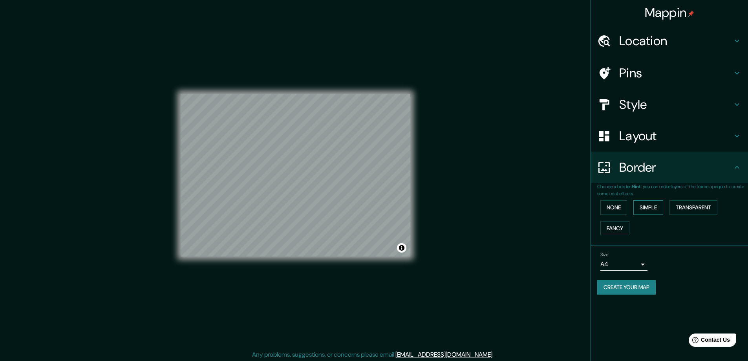
click at [644, 210] on button "Simple" at bounding box center [648, 207] width 30 height 15
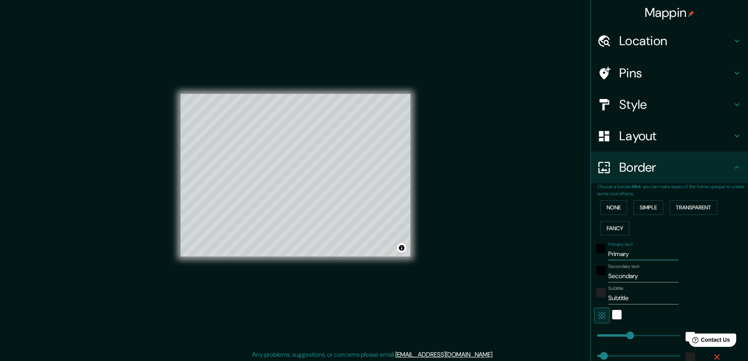
drag, startPoint x: 619, startPoint y: 259, endPoint x: 596, endPoint y: 261, distance: 23.2
click at [597, 261] on div "Primary text Primary Secondary text Secondary Subtitle Subtitle Add frame layer" at bounding box center [660, 309] width 126 height 143
type input "A"
type input "47"
type input "AL"
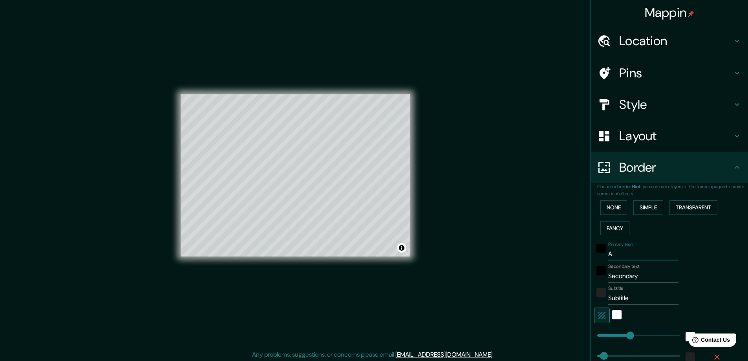
type input "47"
type input "ALI"
type input "47"
type input "ALIC"
type input "47"
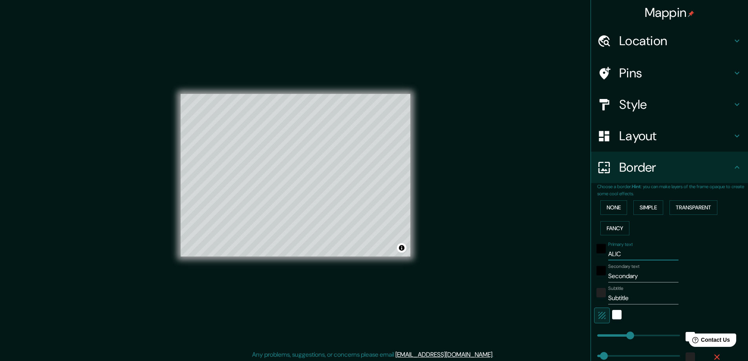
type input "ALICA"
type input "47"
type input "ALICA"
type input "47"
type input "ALICA &"
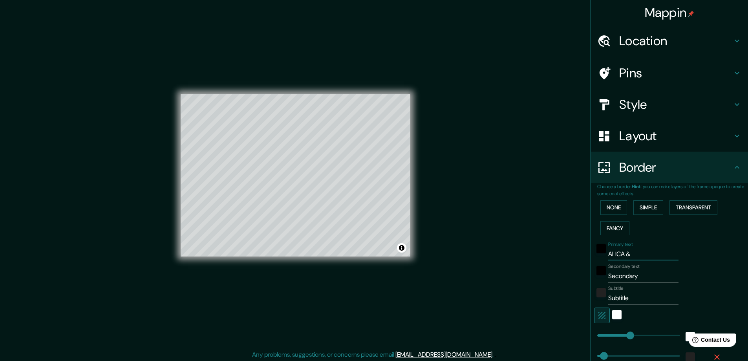
type input "47"
type input "ALICA &"
type input "47"
type input "ALICA & K"
type input "47"
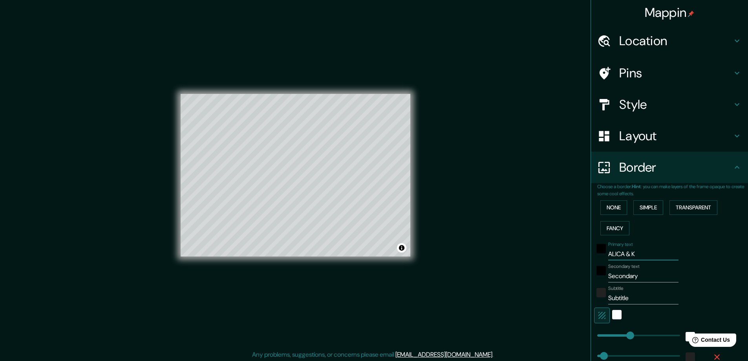
type input "ALICA & KO"
type input "47"
type input "ALICA & K"
type input "47"
type input "ALICA & [PERSON_NAME]"
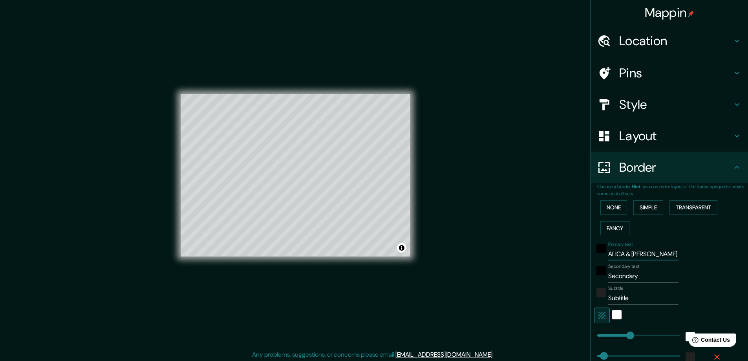
type input "47"
type input "ALICA & [PERSON_NAME]"
drag, startPoint x: 637, startPoint y: 270, endPoint x: 604, endPoint y: 276, distance: 33.9
click at [608, 276] on div "Secondary text Secondary" at bounding box center [643, 272] width 70 height 19
click at [631, 276] on input "Secondary" at bounding box center [643, 276] width 70 height 13
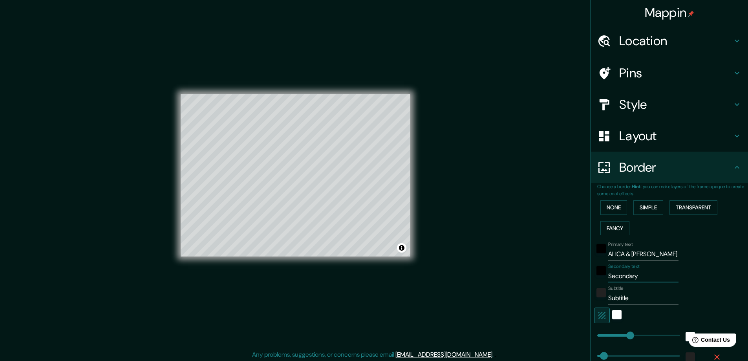
drag, startPoint x: 644, startPoint y: 273, endPoint x: 583, endPoint y: 273, distance: 60.8
click at [583, 273] on div "Mappin Location Cuxhaven, Kreis Cuxhaven, Niedersachsen, Deutschland Pins Style…" at bounding box center [374, 181] width 748 height 362
type input "0"
type input "47"
type input "06"
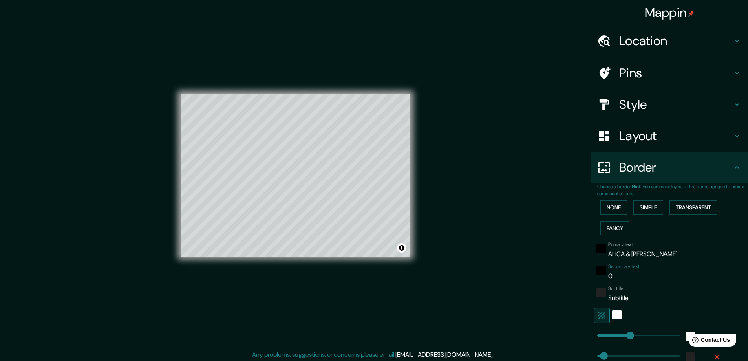
type input "47"
type input "06."
type input "47"
type input "06.0"
type input "47"
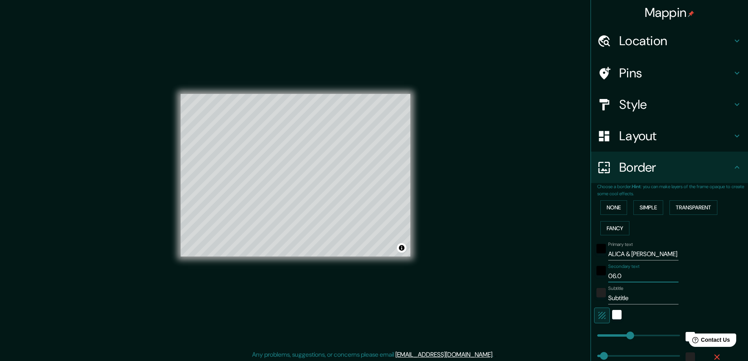
type input "06.09"
type input "47"
type input "06.09."
type input "47"
type input "06.09.2"
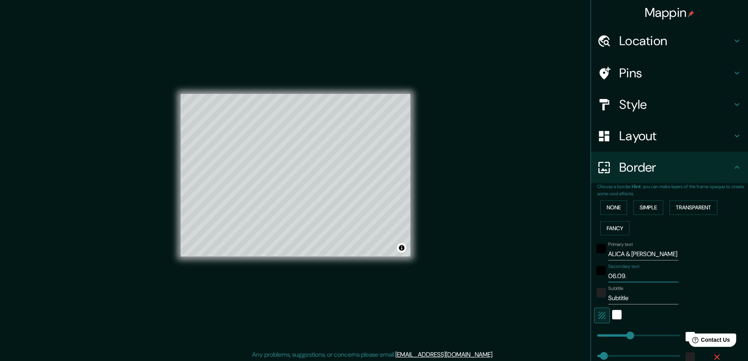
type input "47"
type input "06.09.20"
type input "47"
type input "06.09.202"
type input "47"
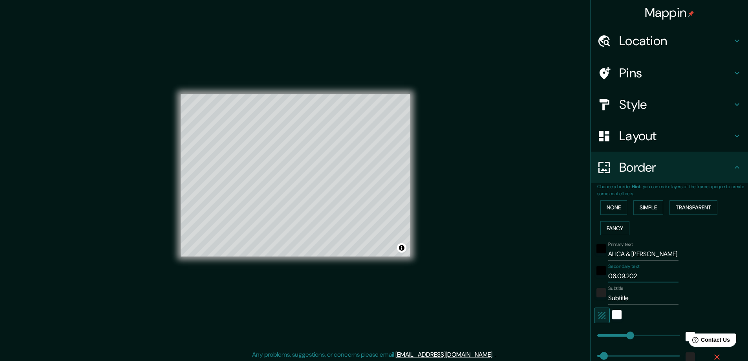
type input "06.09.2025"
type input "47"
type input "06.09.2025"
drag, startPoint x: 631, startPoint y: 302, endPoint x: 600, endPoint y: 300, distance: 31.0
click at [600, 300] on div "Subtitle Subtitle" at bounding box center [658, 294] width 129 height 19
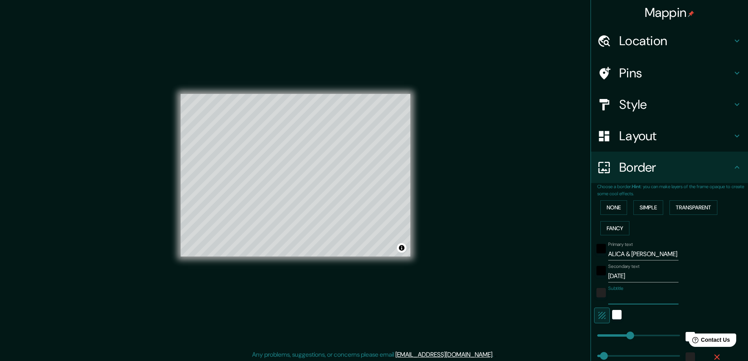
type input "47"
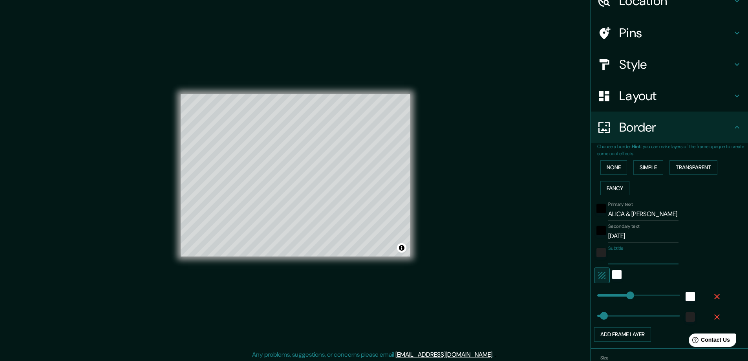
scroll to position [86, 0]
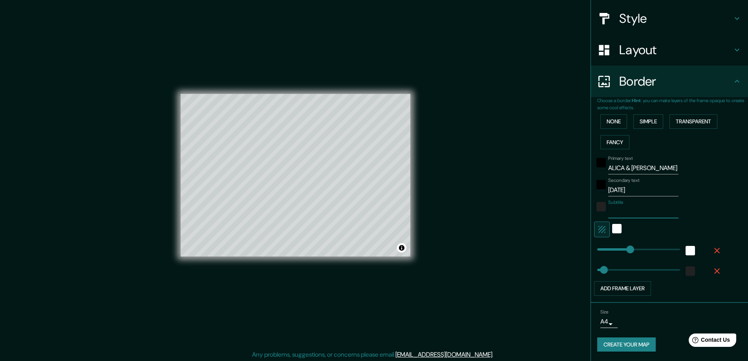
click at [625, 344] on button "Create your map" at bounding box center [626, 344] width 58 height 15
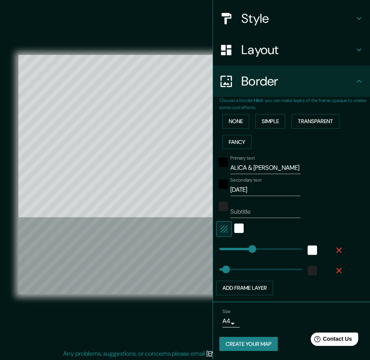
click at [248, 345] on button "Create your map" at bounding box center [248, 344] width 58 height 15
type input "47"
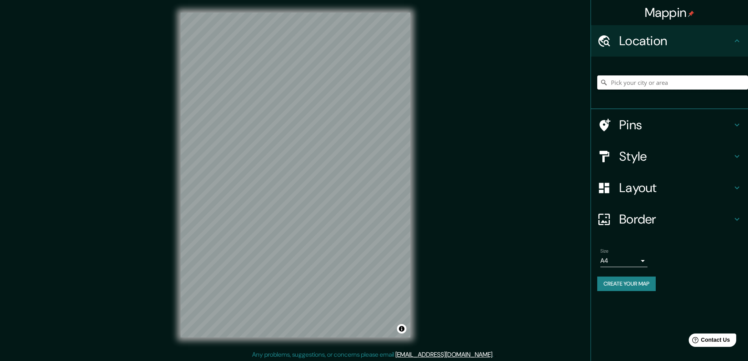
click at [663, 87] on input "Pick your city or area" at bounding box center [672, 82] width 151 height 14
type input "[GEOGRAPHIC_DATA], [GEOGRAPHIC_DATA], [GEOGRAPHIC_DATA], [GEOGRAPHIC_DATA]"
click at [649, 182] on h4 "Layout" at bounding box center [675, 188] width 113 height 16
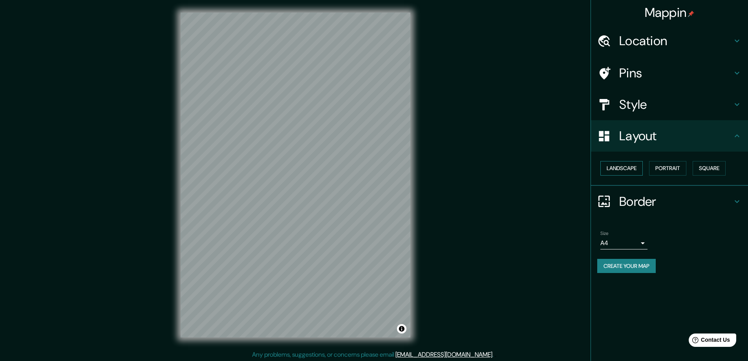
click at [627, 169] on button "Landscape" at bounding box center [621, 168] width 42 height 15
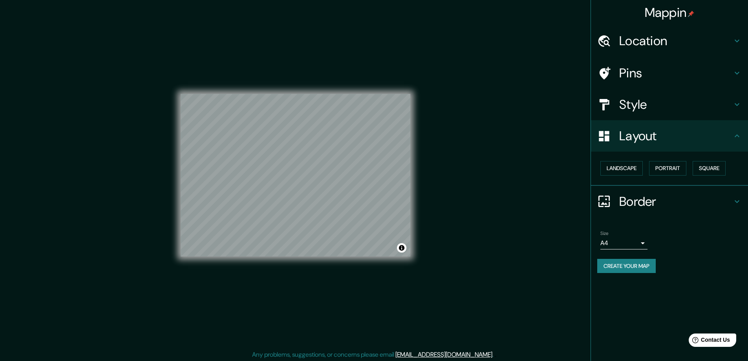
click at [639, 198] on h4 "Border" at bounding box center [675, 201] width 113 height 16
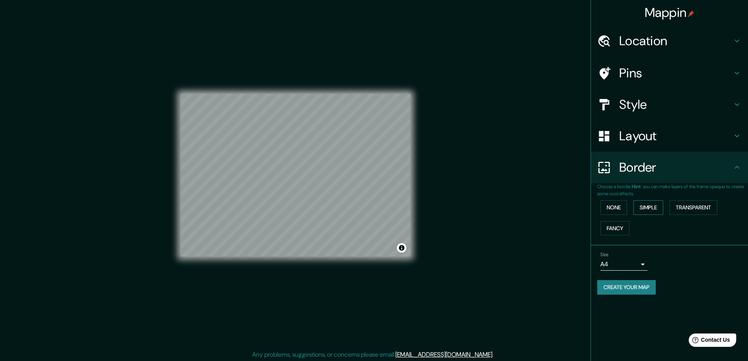
click at [650, 205] on button "Simple" at bounding box center [648, 207] width 30 height 15
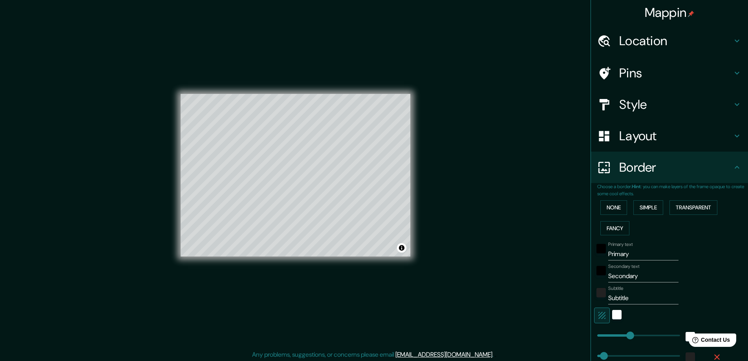
click at [496, 210] on div "Mappin Location [GEOGRAPHIC_DATA], [GEOGRAPHIC_DATA], [GEOGRAPHIC_DATA], [GEOGR…" at bounding box center [374, 181] width 748 height 362
drag, startPoint x: 637, startPoint y: 253, endPoint x: 600, endPoint y: 259, distance: 38.3
click at [600, 259] on div "Primary text Primary" at bounding box center [658, 250] width 129 height 19
type input "A"
type input "47"
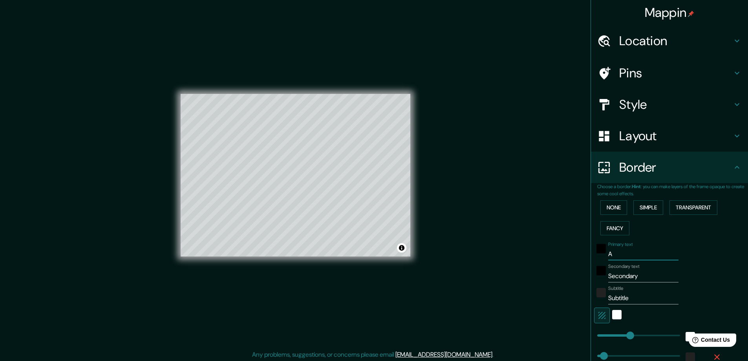
type input "AL"
type input "47"
type input "ALI"
type input "47"
type input "ALICA & [PERSON_NAME]"
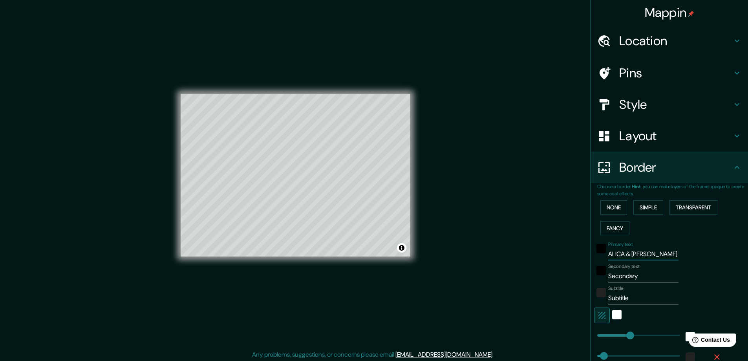
type input "47"
click at [644, 274] on input "Secondary" at bounding box center [643, 276] width 70 height 13
drag, startPoint x: 644, startPoint y: 277, endPoint x: 602, endPoint y: 275, distance: 42.1
click at [608, 275] on input "Secondary" at bounding box center [643, 276] width 70 height 13
type input "47"
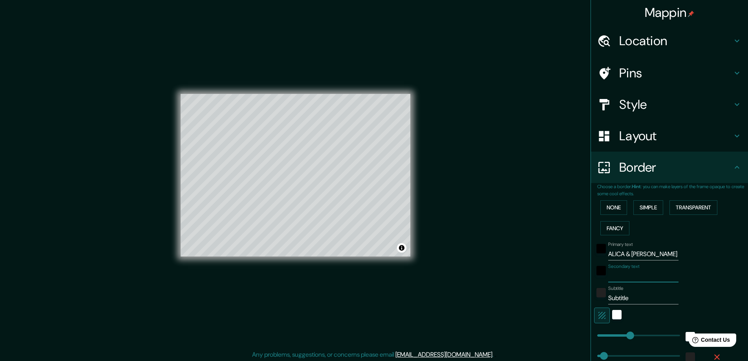
click at [612, 277] on input "Secondary text" at bounding box center [643, 276] width 70 height 13
type input "[DATE]"
type input "47"
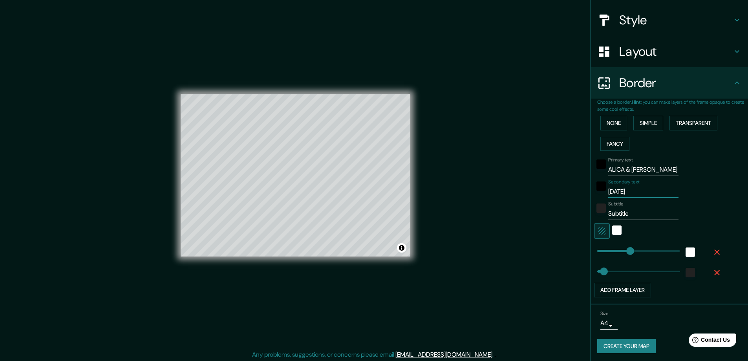
scroll to position [86, 0]
click at [619, 344] on button "Create your map" at bounding box center [626, 344] width 58 height 15
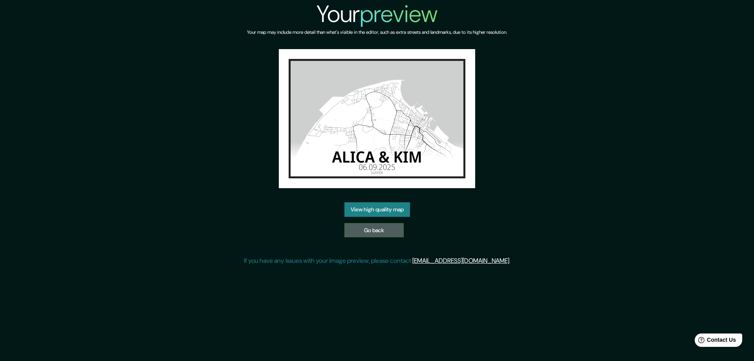
click at [380, 235] on link "Go back" at bounding box center [373, 230] width 59 height 15
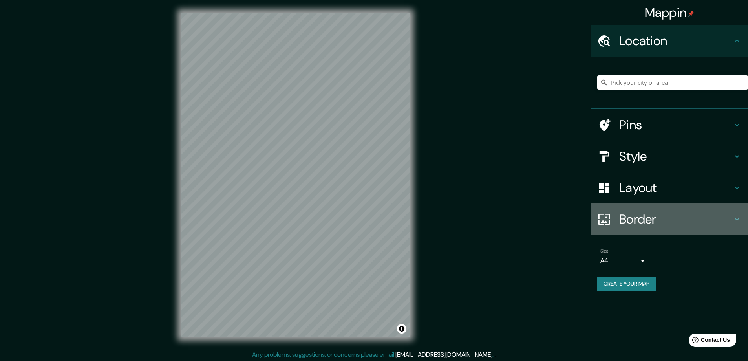
click at [645, 215] on h4 "Border" at bounding box center [675, 219] width 113 height 16
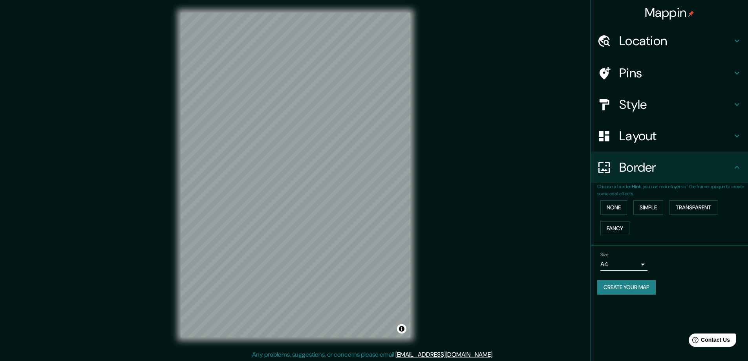
click at [641, 46] on h4 "Location" at bounding box center [675, 41] width 113 height 16
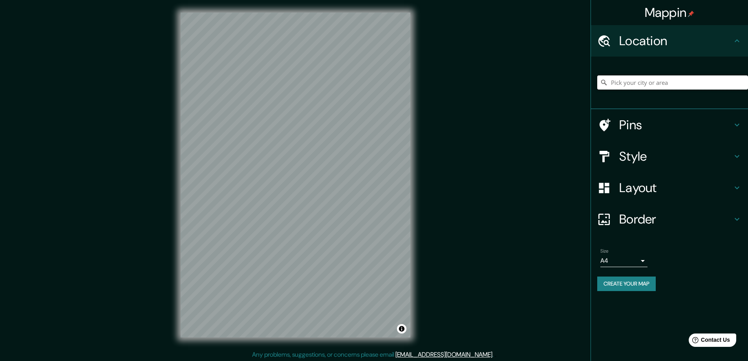
click at [654, 84] on input "Pick your city or area" at bounding box center [672, 82] width 151 height 14
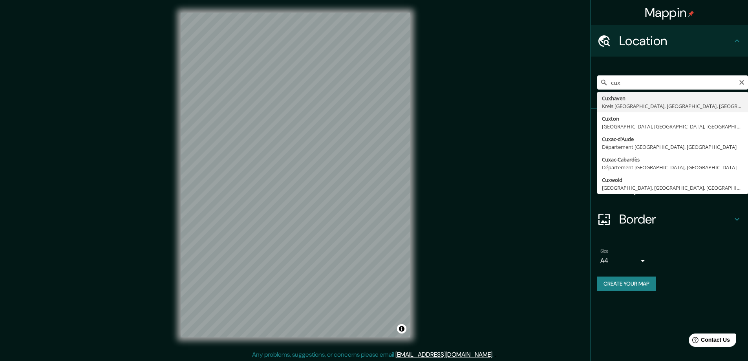
type input "Cuxhaven, Kreis Cuxhaven, Niedersachsen, Deutschland"
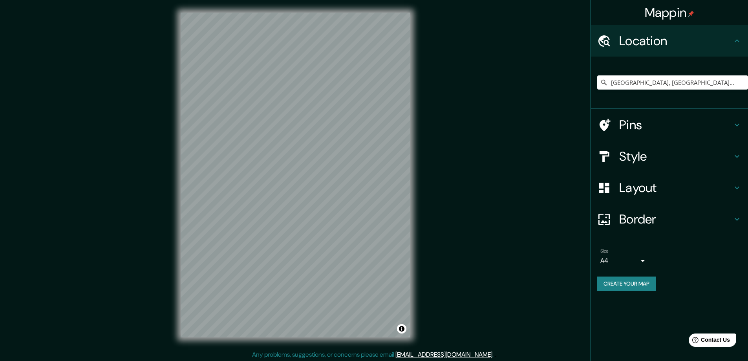
click at [653, 154] on h4 "Style" at bounding box center [675, 156] width 113 height 16
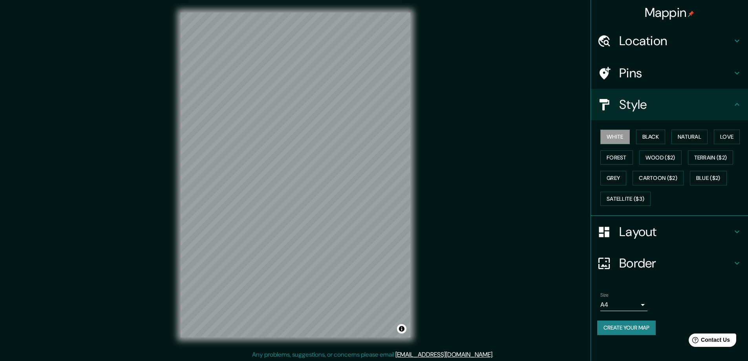
click at [631, 232] on h4 "Layout" at bounding box center [675, 232] width 113 height 16
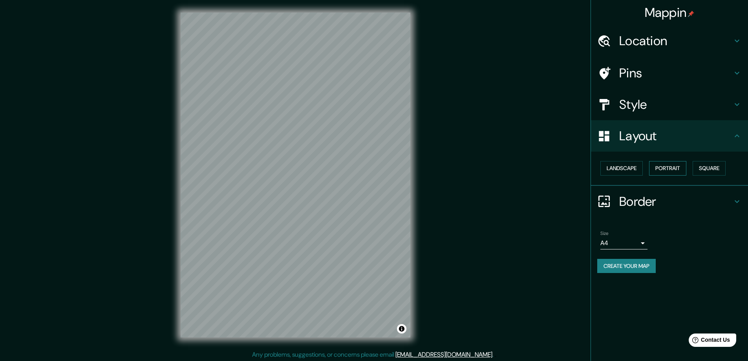
click at [667, 173] on button "Portrait" at bounding box center [667, 168] width 37 height 15
click at [617, 166] on button "Landscape" at bounding box center [621, 168] width 42 height 15
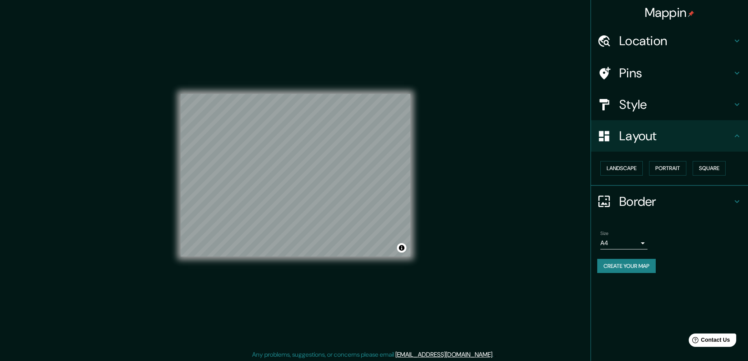
click at [632, 197] on h4 "Border" at bounding box center [675, 201] width 113 height 16
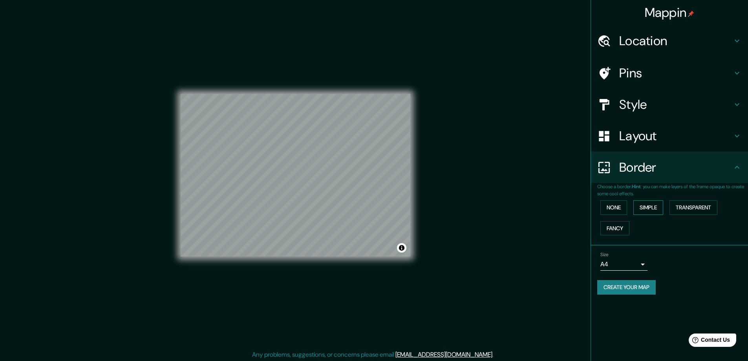
click at [647, 210] on button "Simple" at bounding box center [648, 207] width 30 height 15
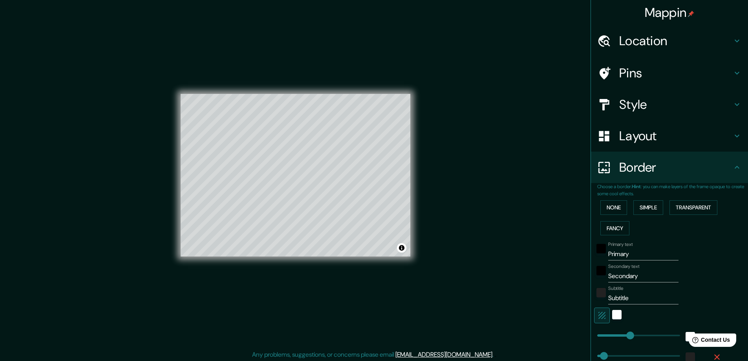
click at [629, 250] on input "Primary" at bounding box center [643, 254] width 70 height 13
drag, startPoint x: 630, startPoint y: 251, endPoint x: 599, endPoint y: 252, distance: 31.0
click at [599, 252] on div "Primary text Primary" at bounding box center [658, 250] width 129 height 19
type input "47"
type input "ALICA & KIM"
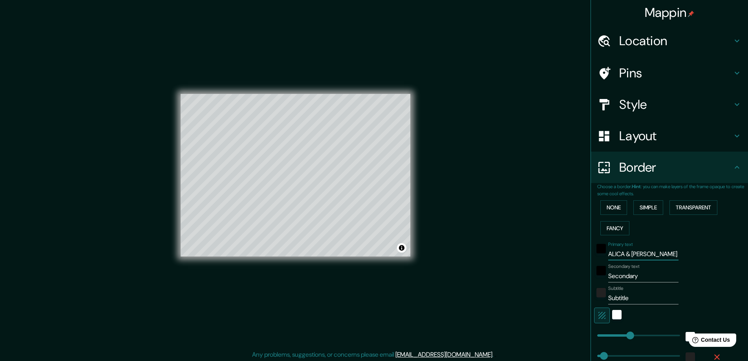
type input "47"
type input "Secondar"
type input "47"
type input "Sec"
type input "47"
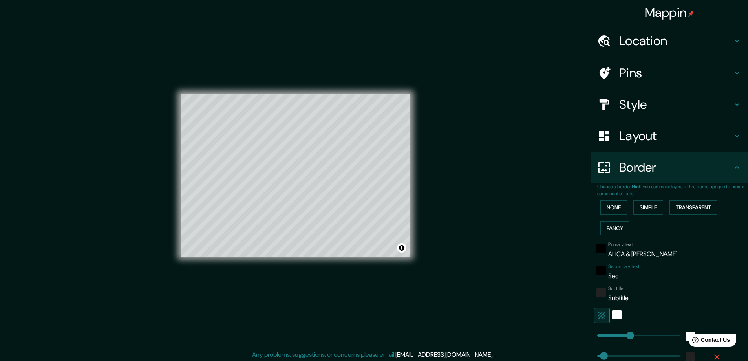
type input "Se"
type input "47"
type input "S"
type input "47"
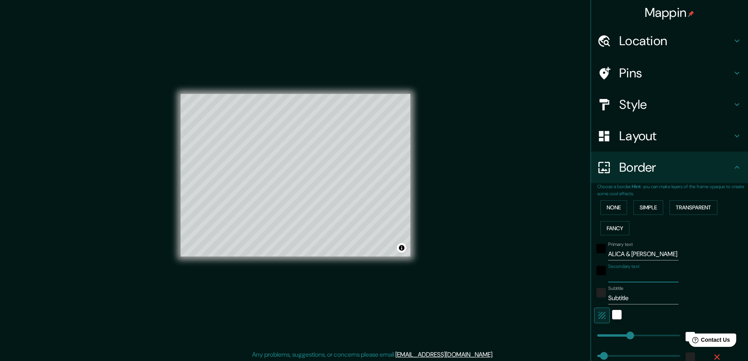
type input "06.09.2025"
type input "47"
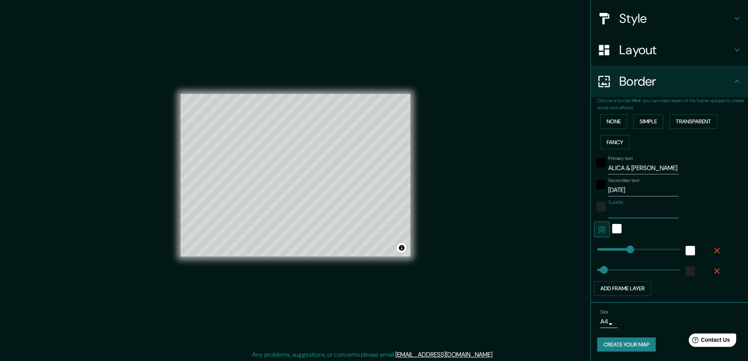
click at [631, 346] on button "Create your map" at bounding box center [626, 344] width 58 height 15
click at [630, 204] on div "Subtitle" at bounding box center [643, 208] width 70 height 19
click at [632, 216] on input "Subtitle" at bounding box center [643, 212] width 70 height 13
type input "47"
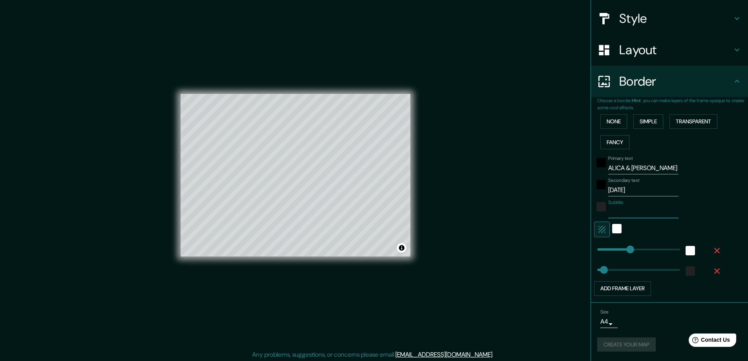
click at [721, 203] on div "Primary text ALICA & KIM Secondary text 06.09.2025 Subtitle Add frame layer" at bounding box center [672, 223] width 151 height 143
click at [627, 339] on button "Create your map" at bounding box center [626, 344] width 58 height 15
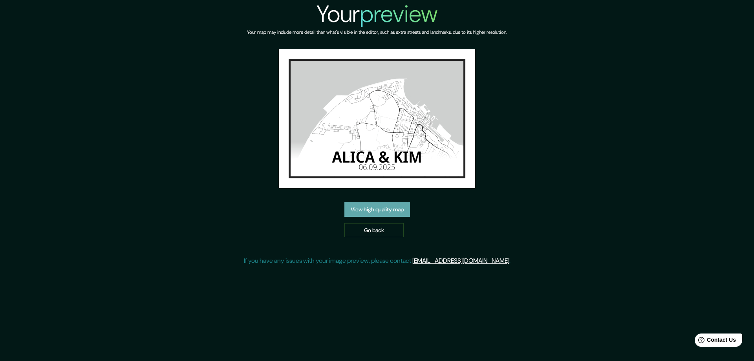
click at [381, 209] on link "View high quality map" at bounding box center [377, 209] width 66 height 15
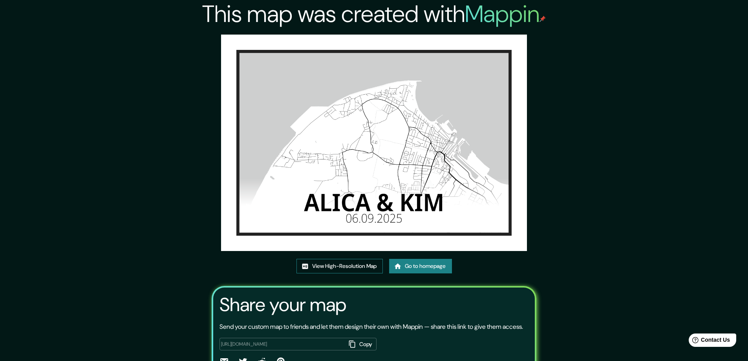
click at [330, 271] on link "View High-Resolution Map" at bounding box center [339, 266] width 86 height 15
